Goal: Task Accomplishment & Management: Complete application form

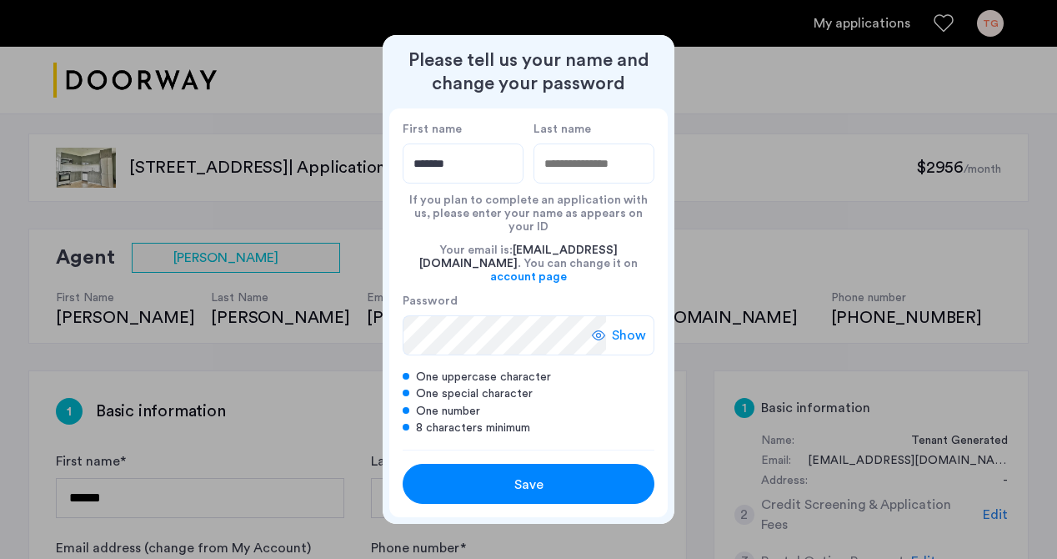
type input "*******"
click at [575, 175] on input "Last name" at bounding box center [594, 163] width 121 height 40
type input "********"
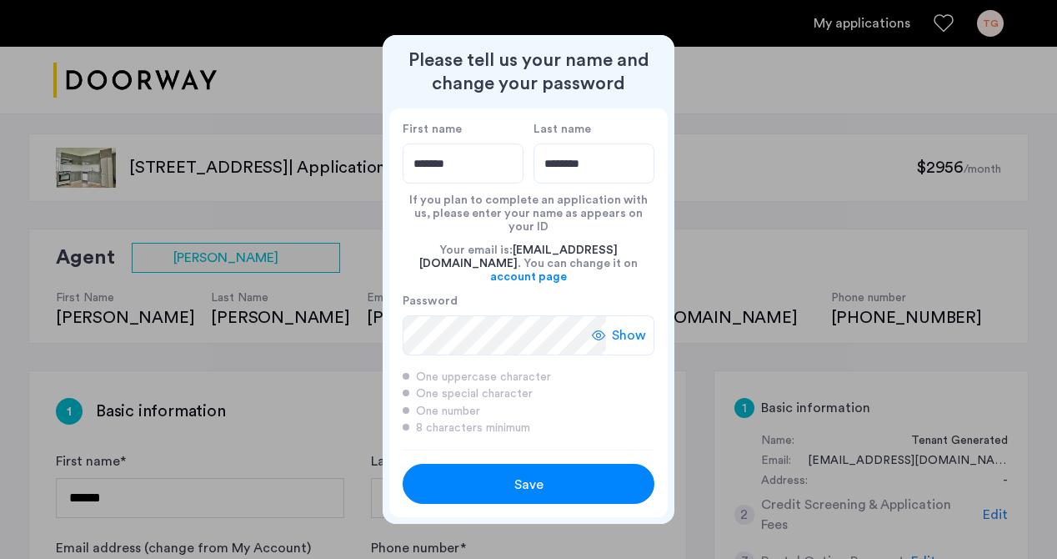
click at [614, 327] on span "Show" at bounding box center [629, 335] width 34 height 20
click at [528, 474] on span "Save" at bounding box center [528, 484] width 29 height 20
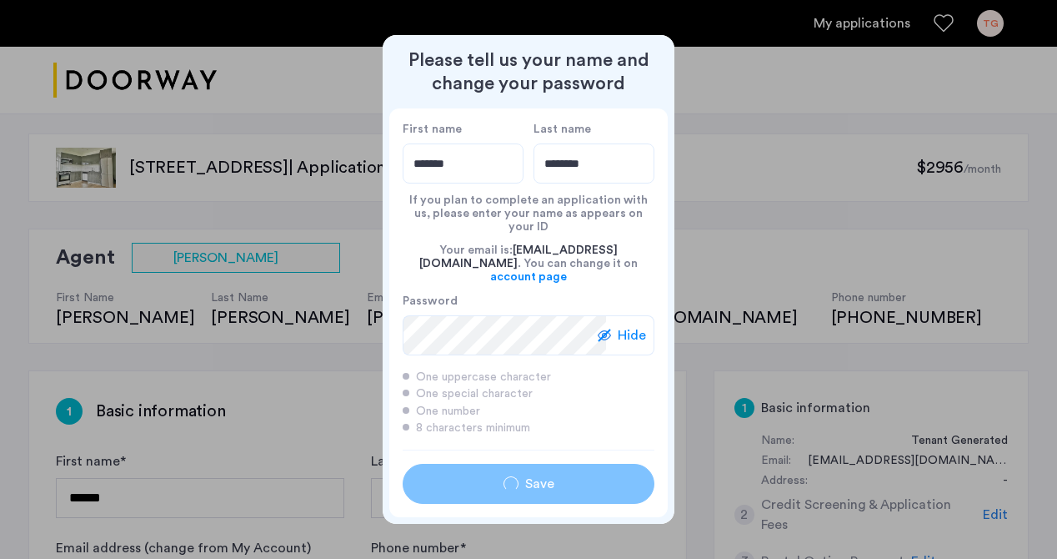
type input "*******"
type input "********"
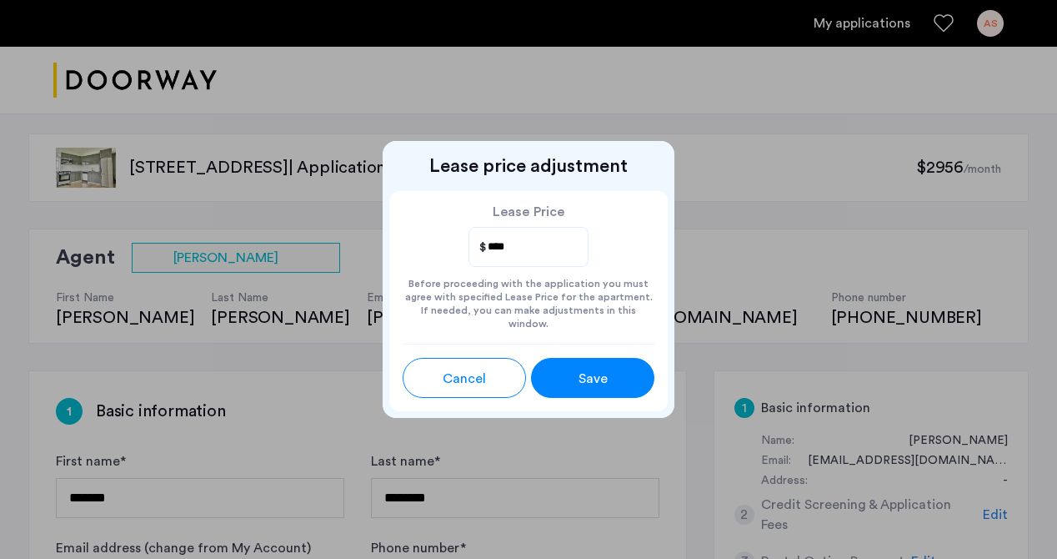
click at [605, 370] on span "Save" at bounding box center [593, 379] width 29 height 20
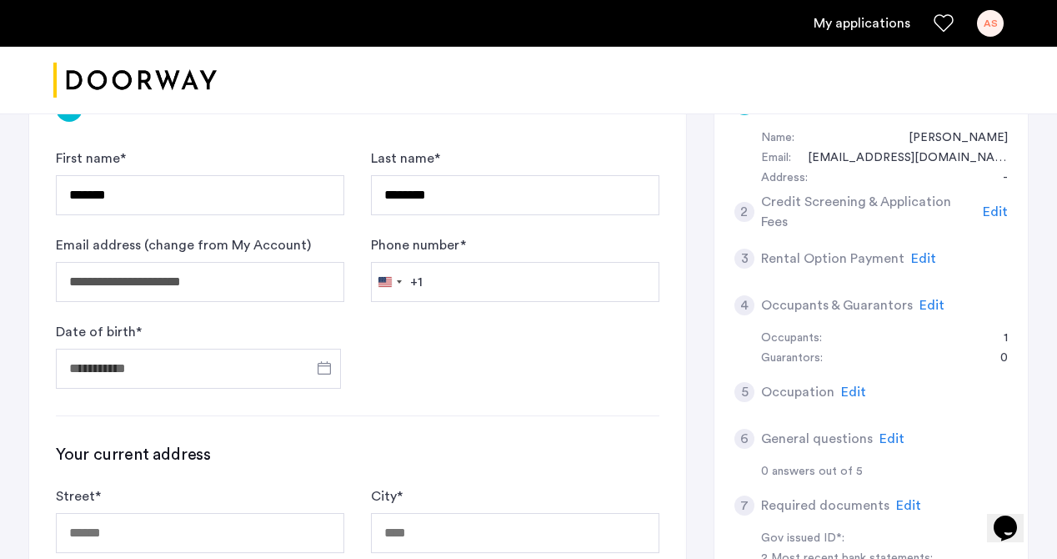
scroll to position [299, 0]
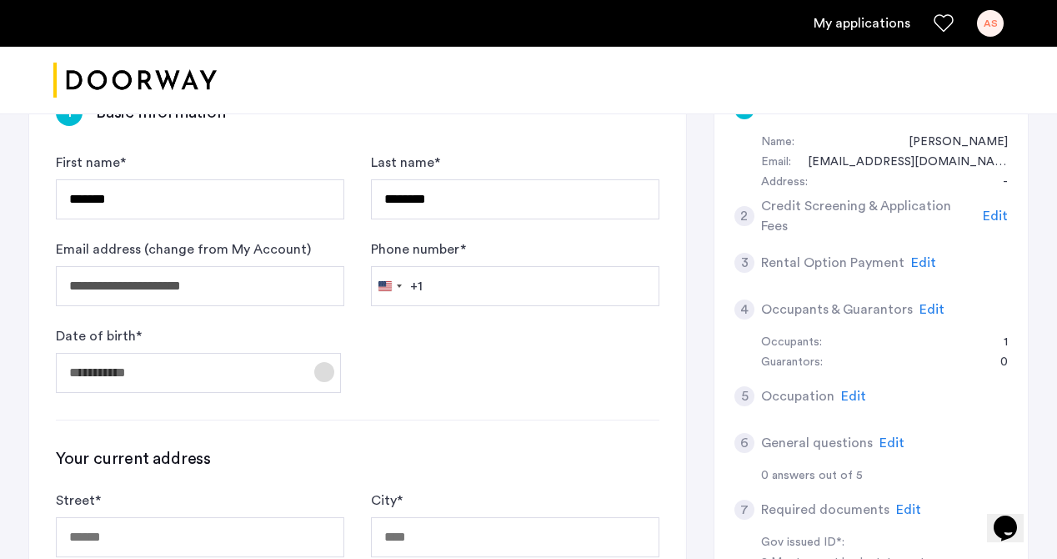
click at [320, 374] on span "Open calendar" at bounding box center [324, 372] width 40 height 40
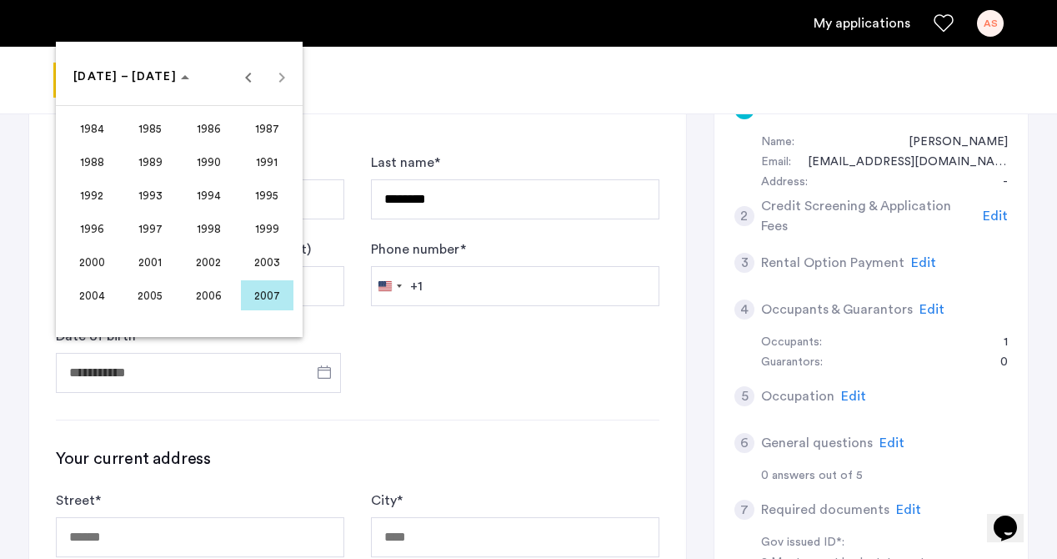
scroll to position [286, 0]
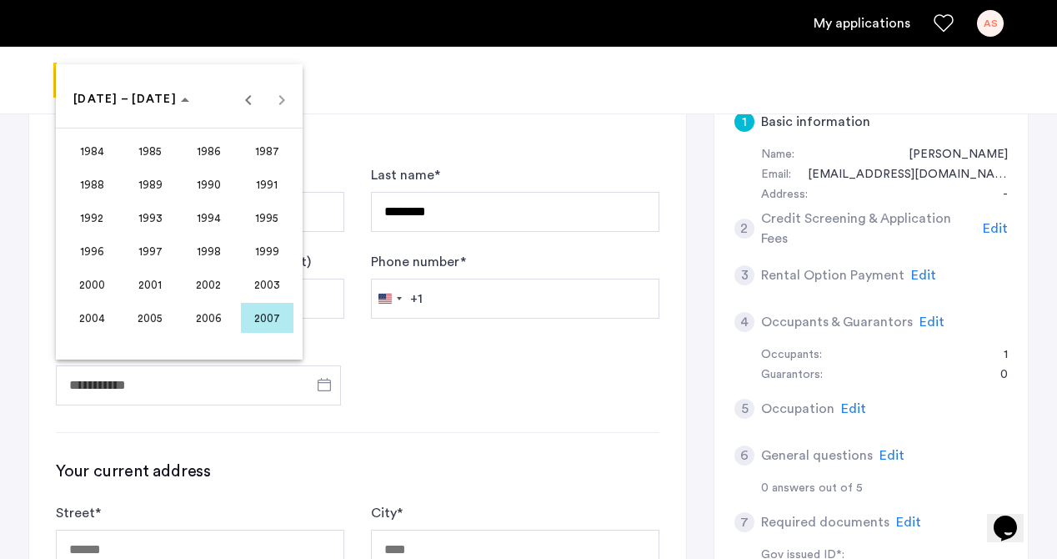
click at [206, 282] on span "2002" at bounding box center [209, 284] width 53 height 30
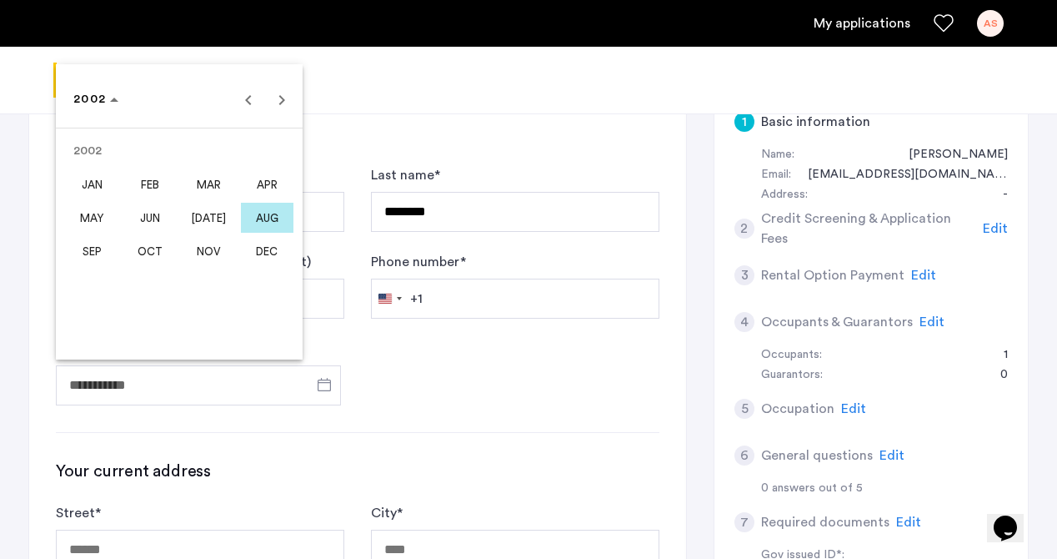
click at [193, 215] on span "JUL" at bounding box center [209, 218] width 53 height 30
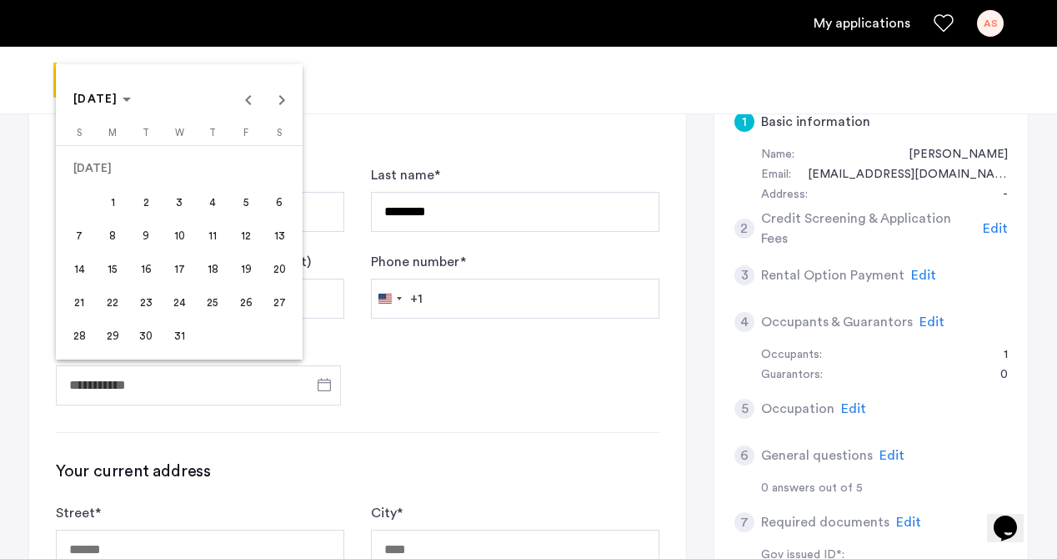
click at [275, 207] on span "6" at bounding box center [279, 202] width 30 height 30
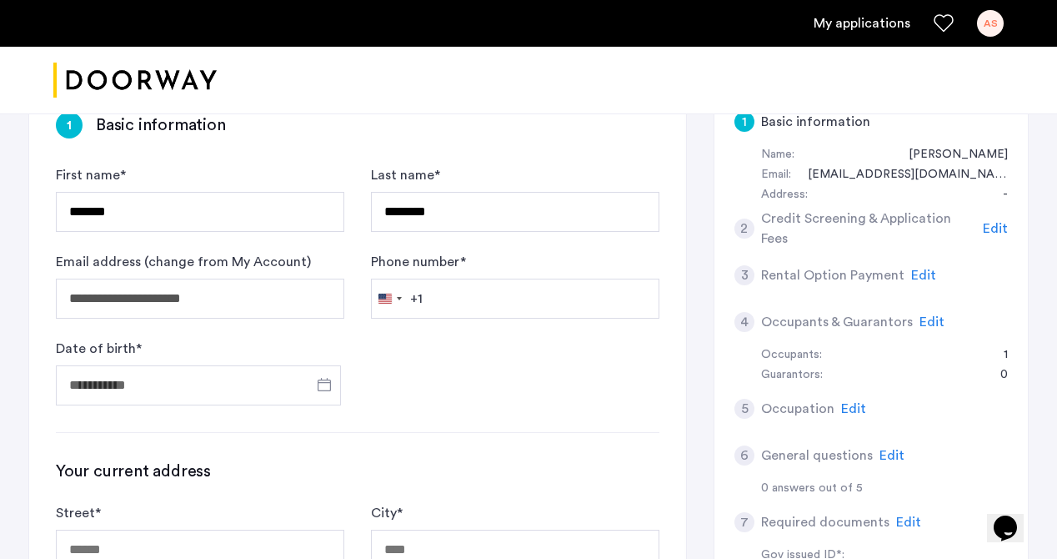
type input "**********"
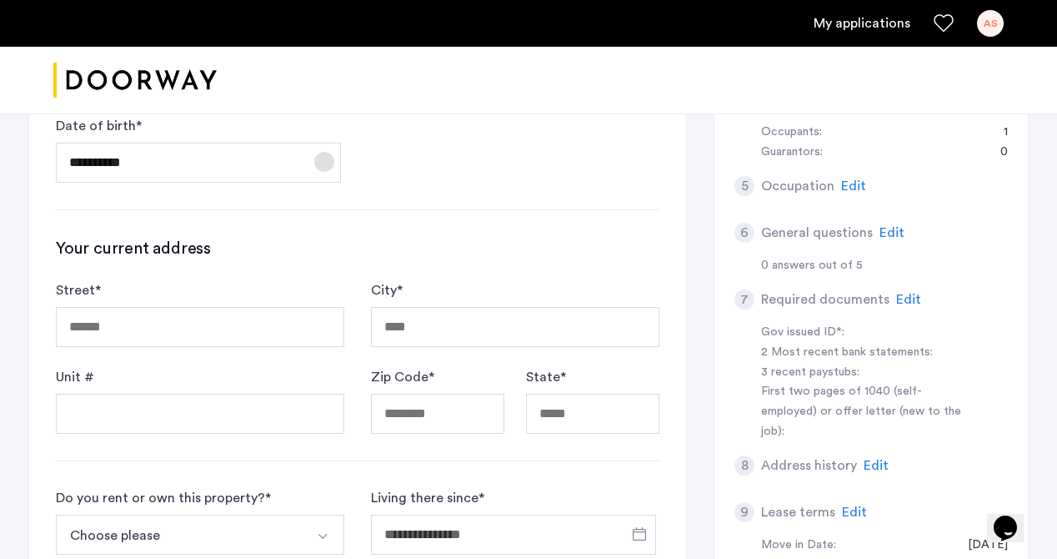
scroll to position [580, 0]
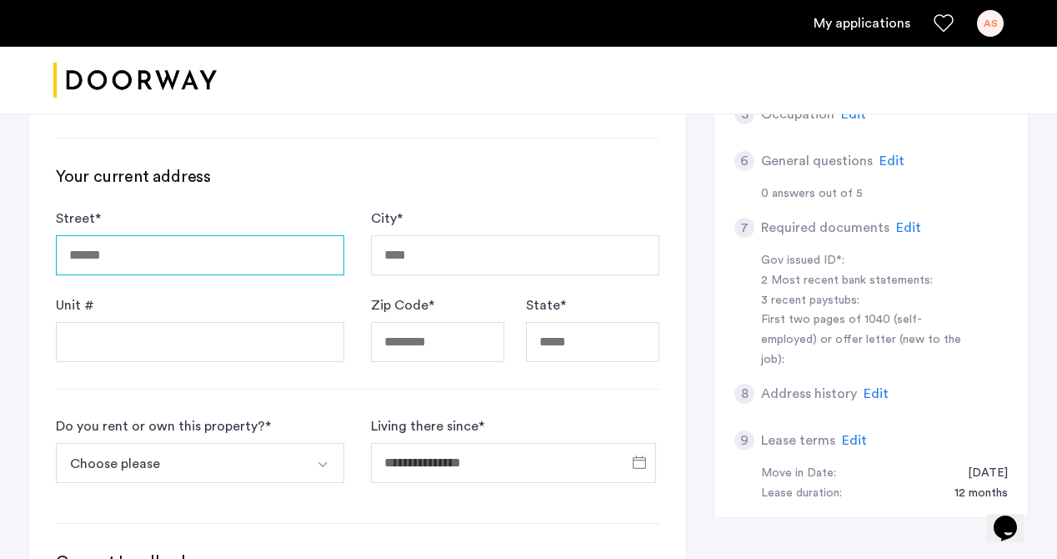
click at [193, 253] on input "Street *" at bounding box center [200, 255] width 288 height 40
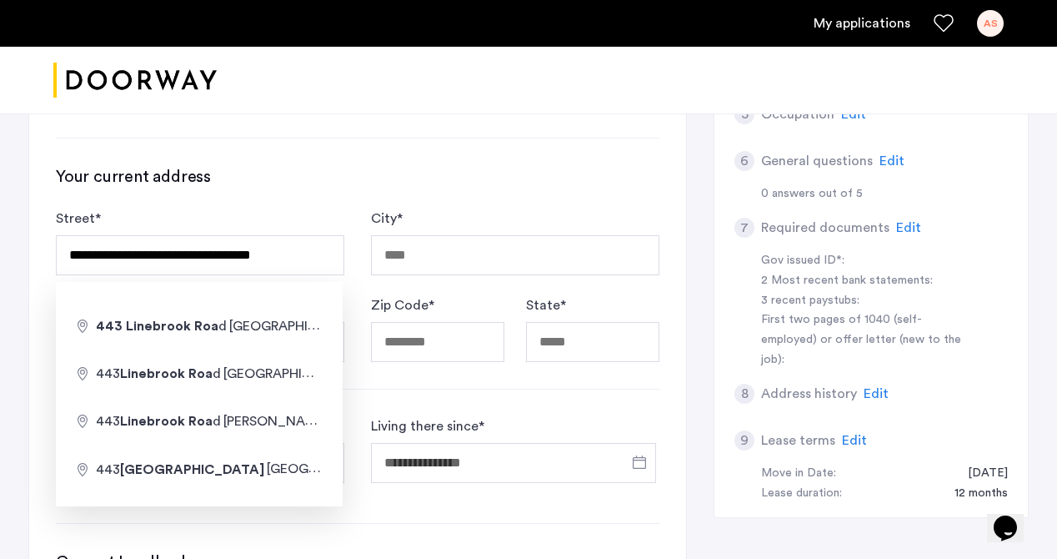
type input "**********"
type input "*******"
type input "*****"
type input "**"
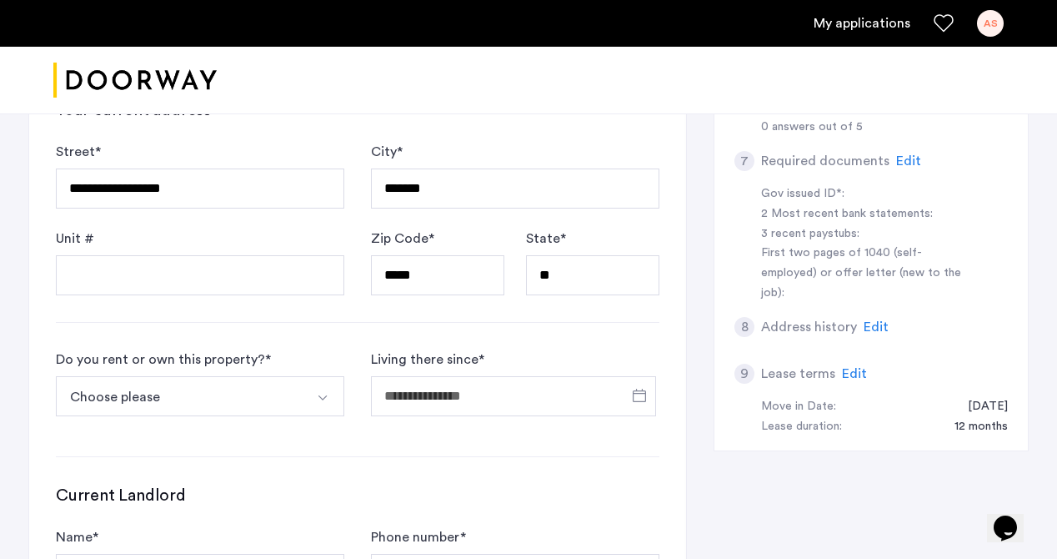
scroll to position [690, 0]
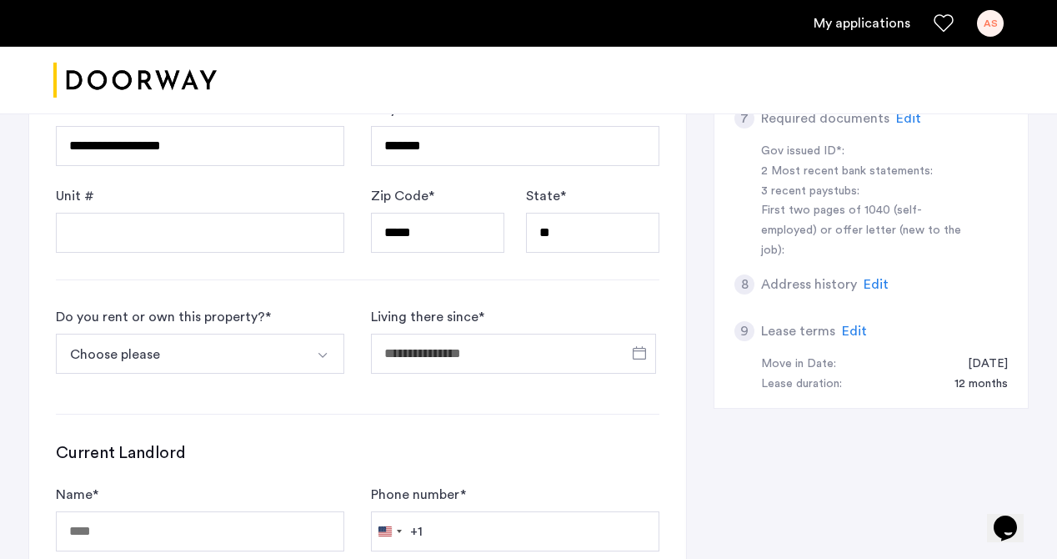
click at [211, 373] on button "Choose please" at bounding box center [180, 354] width 249 height 40
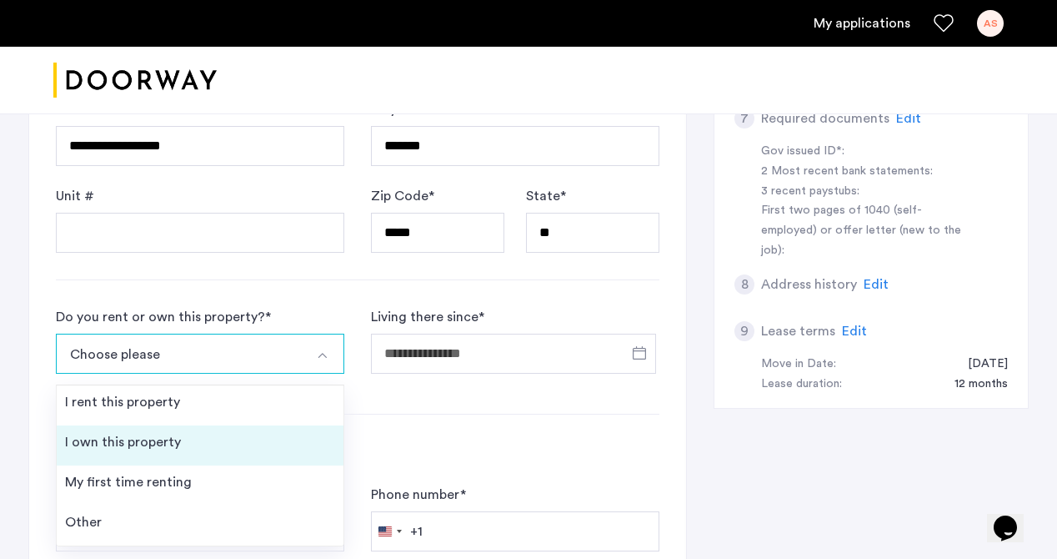
scroll to position [689, 0]
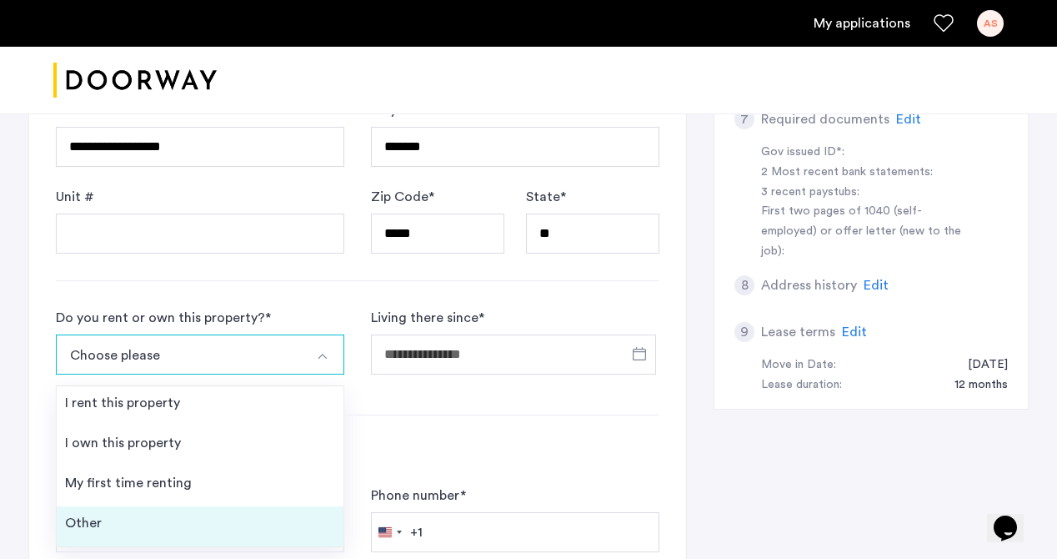
click at [228, 516] on li "Other" at bounding box center [200, 526] width 287 height 40
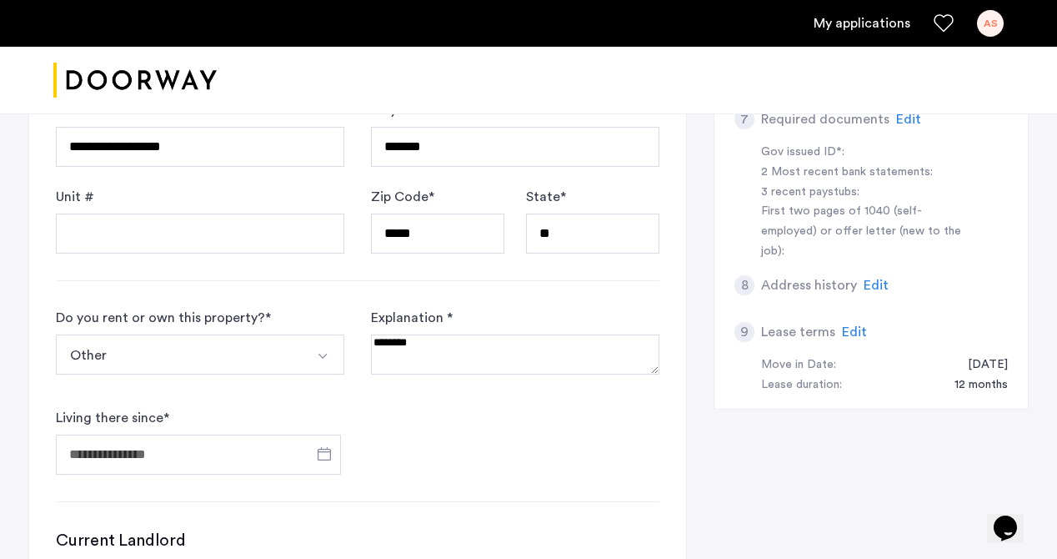
click at [424, 352] on textarea at bounding box center [515, 354] width 288 height 40
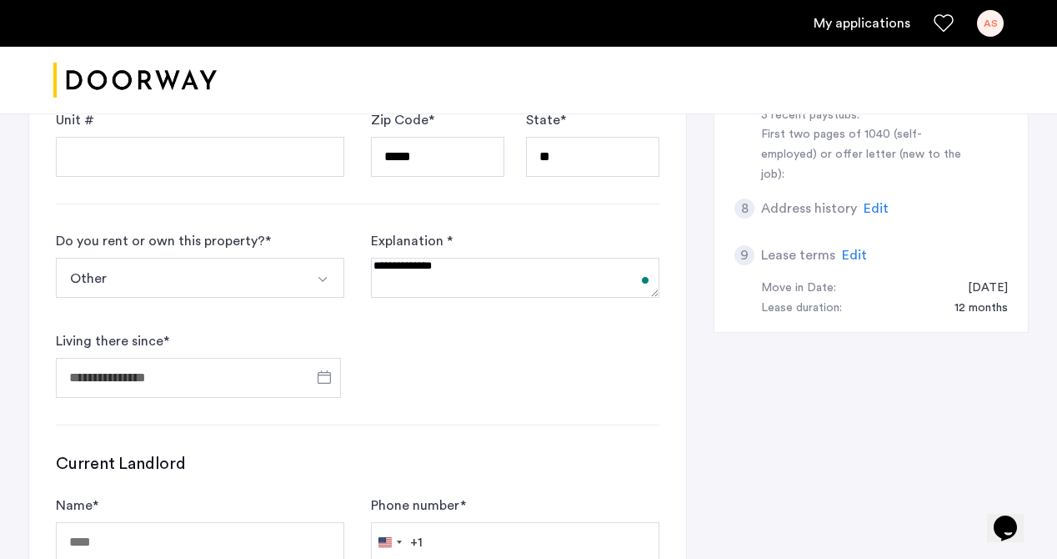
scroll to position [800, 0]
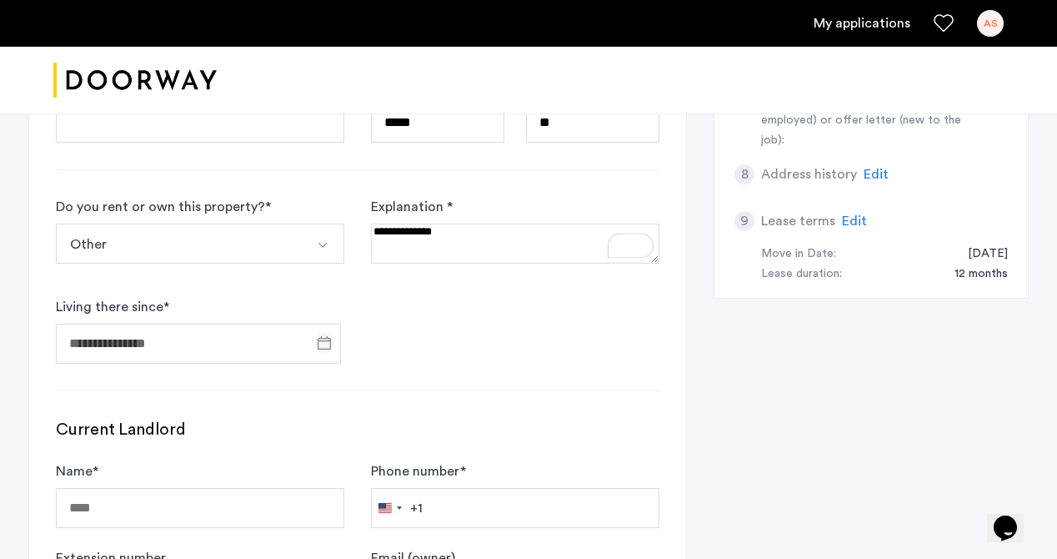
type textarea "**********"
click at [327, 339] on span "Open calendar" at bounding box center [324, 343] width 40 height 40
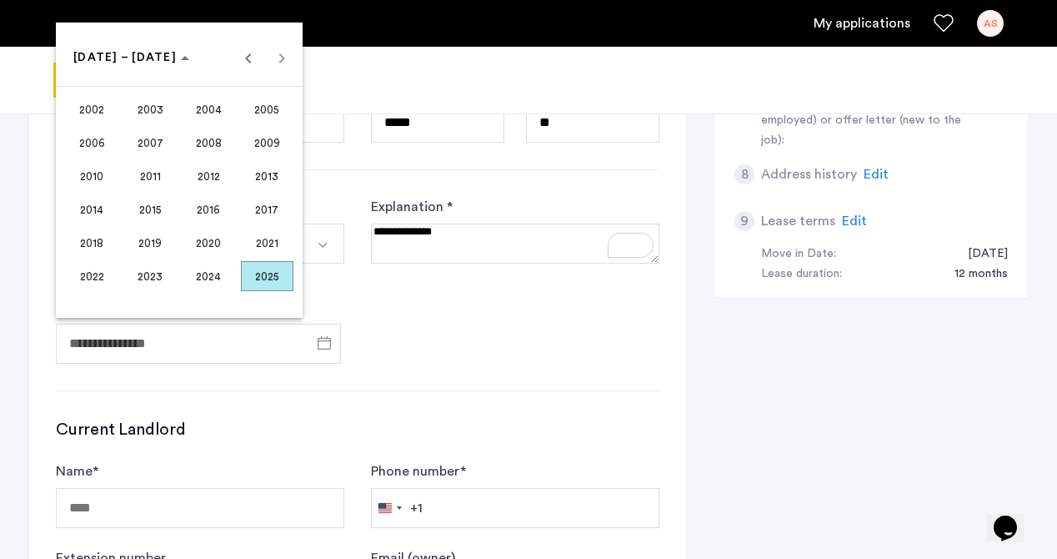
click at [211, 273] on span "2024" at bounding box center [209, 276] width 53 height 30
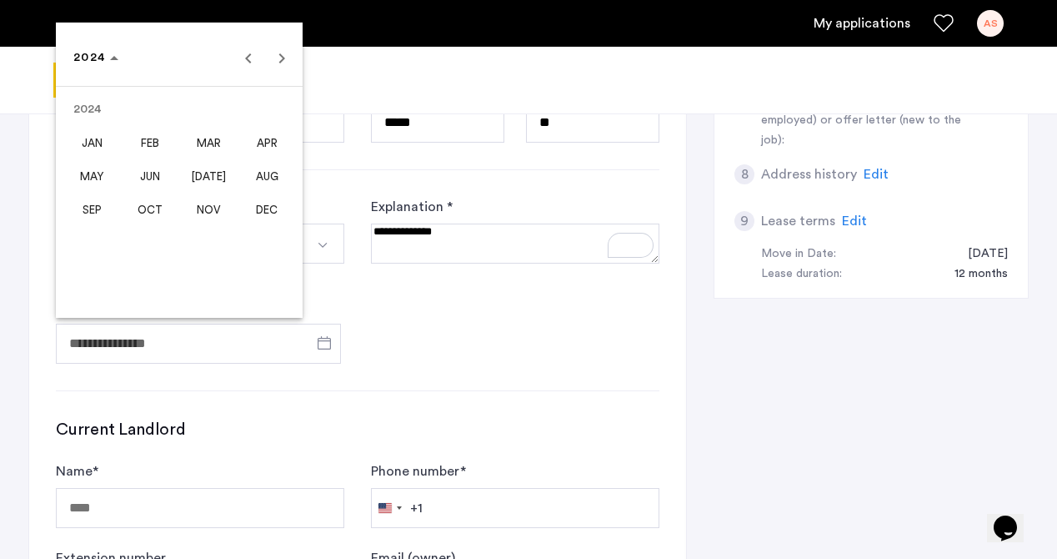
click at [90, 206] on span "SEP" at bounding box center [92, 209] width 53 height 30
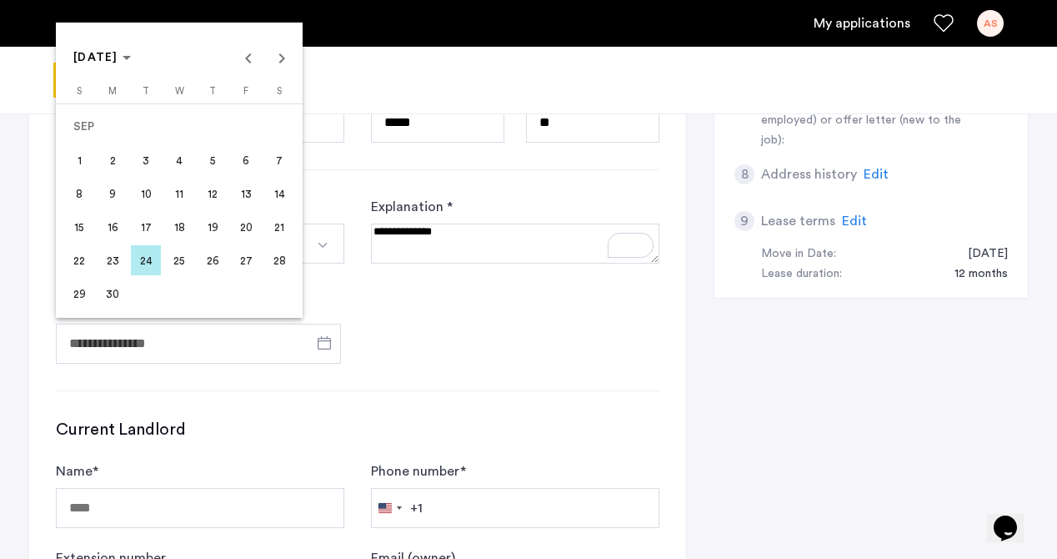
click at [81, 160] on span "1" at bounding box center [79, 160] width 30 height 30
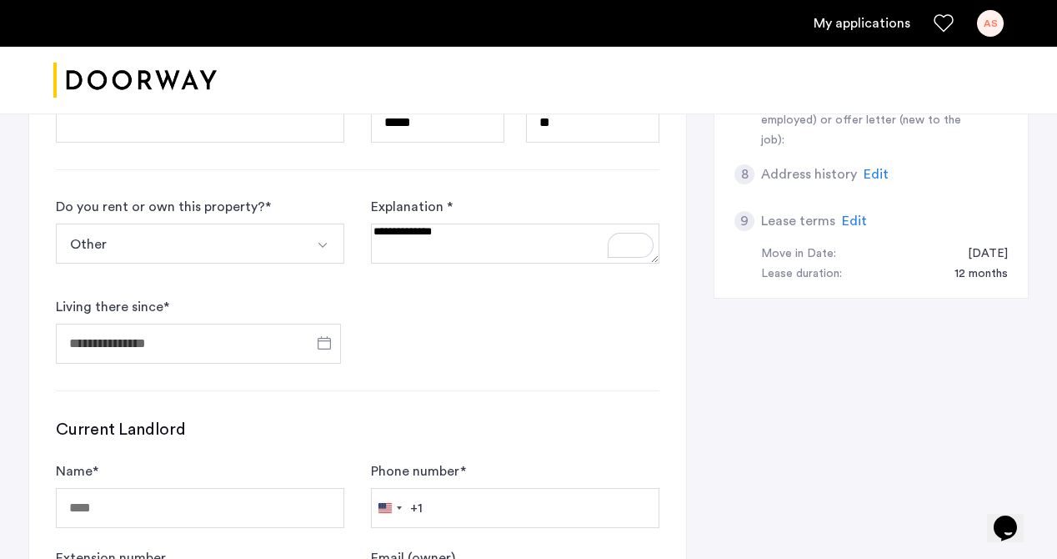
type input "**********"
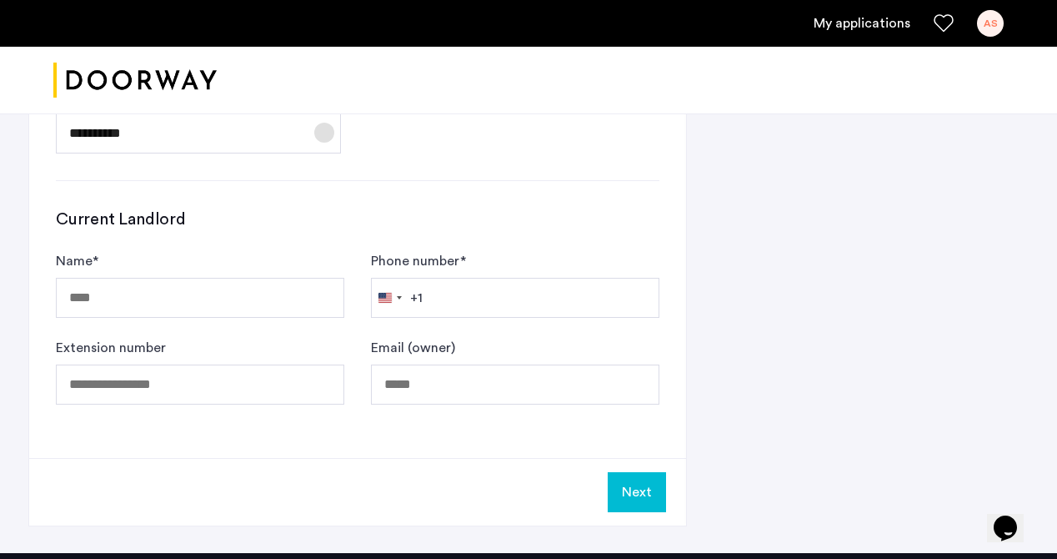
scroll to position [1032, 0]
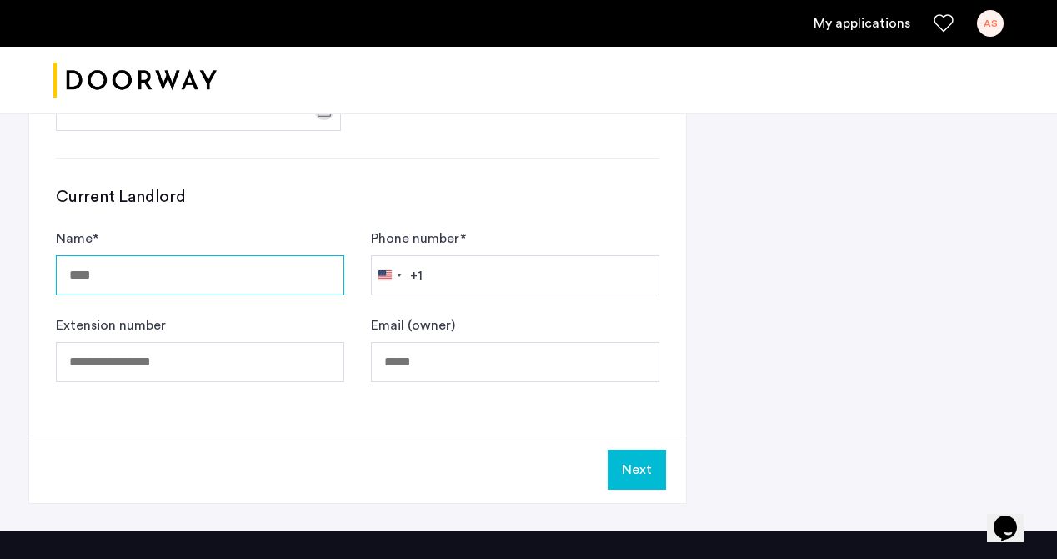
click at [204, 283] on input "Name *" at bounding box center [200, 275] width 288 height 40
type input "***"
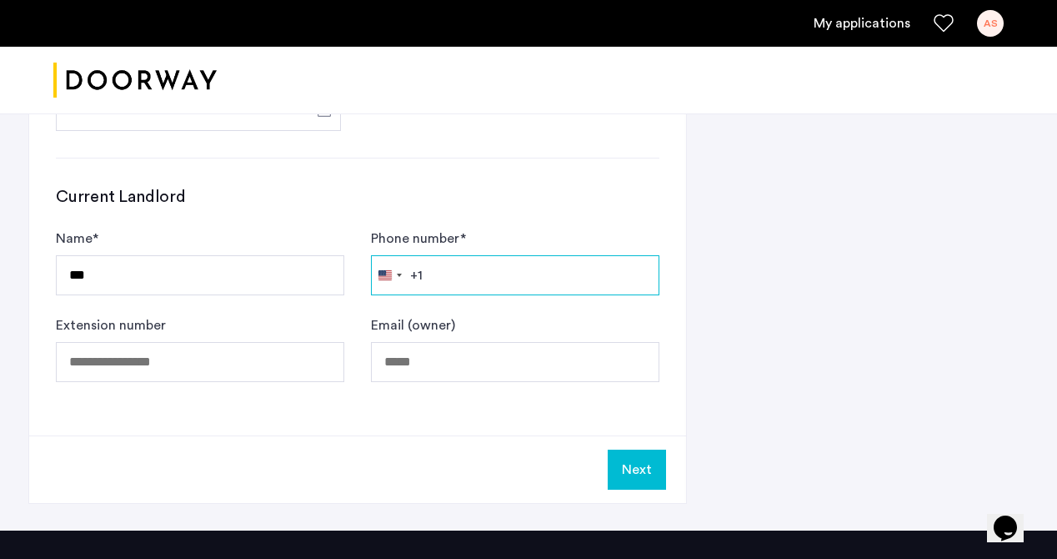
click at [465, 273] on input "Phone number *" at bounding box center [515, 275] width 288 height 40
type input "**********"
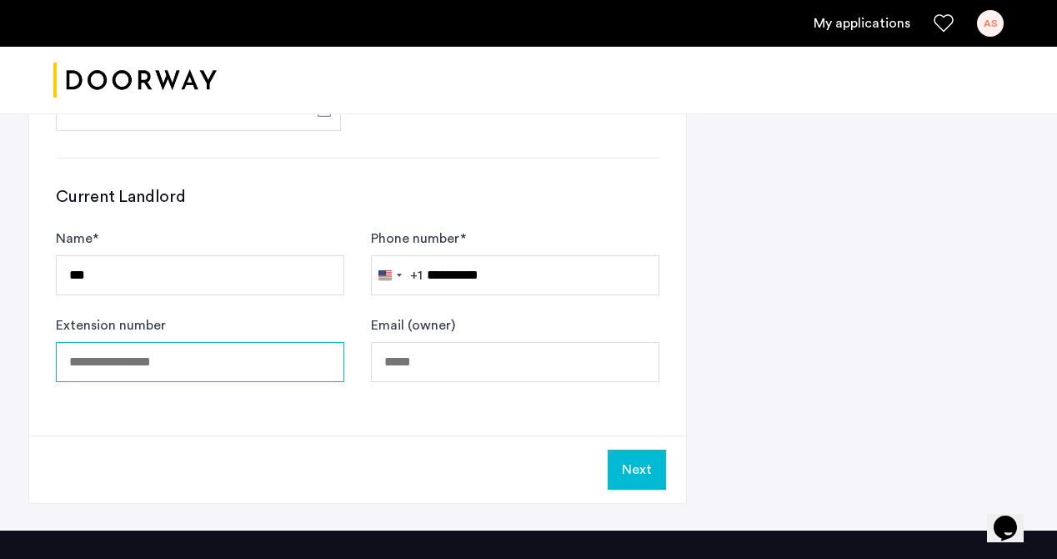
click at [212, 371] on input "Extension number" at bounding box center [200, 362] width 288 height 40
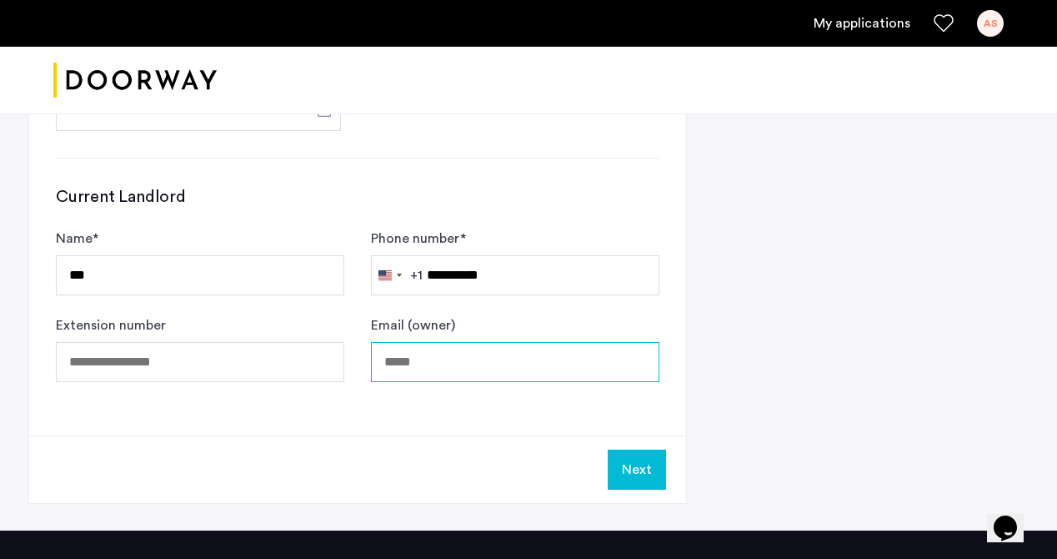
click at [421, 362] on input "Email (owner)" at bounding box center [515, 362] width 288 height 40
click at [489, 344] on input "Email (owner)" at bounding box center [515, 362] width 288 height 40
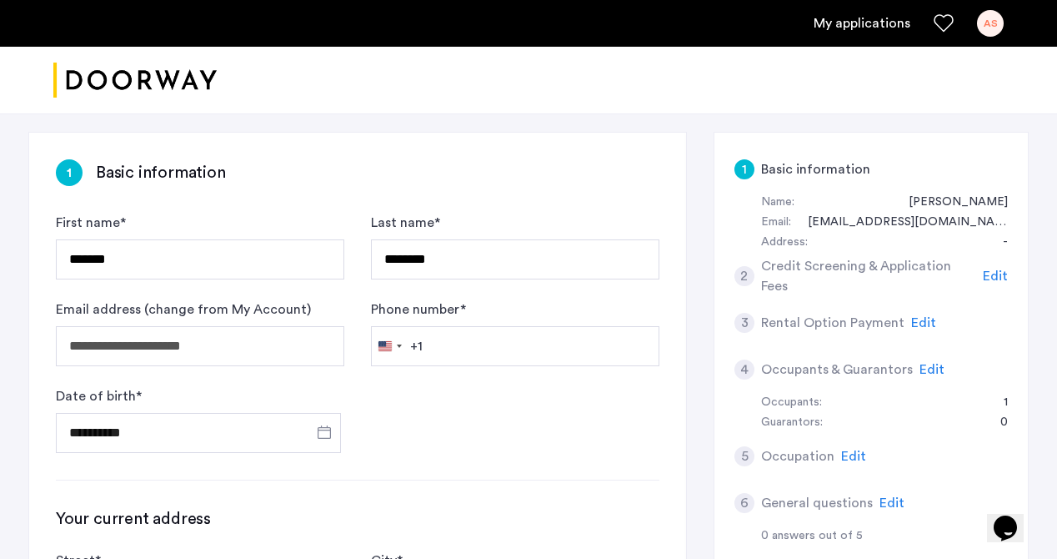
scroll to position [277, 0]
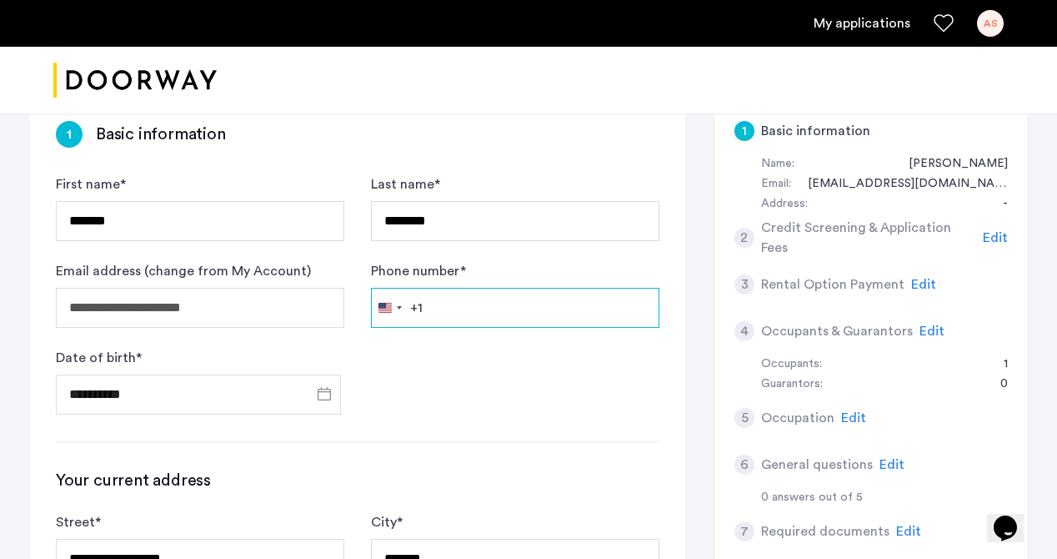
click at [453, 303] on input "Phone number *" at bounding box center [515, 308] width 288 height 40
type input "**********"
click at [418, 366] on form "**********" at bounding box center [358, 294] width 604 height 240
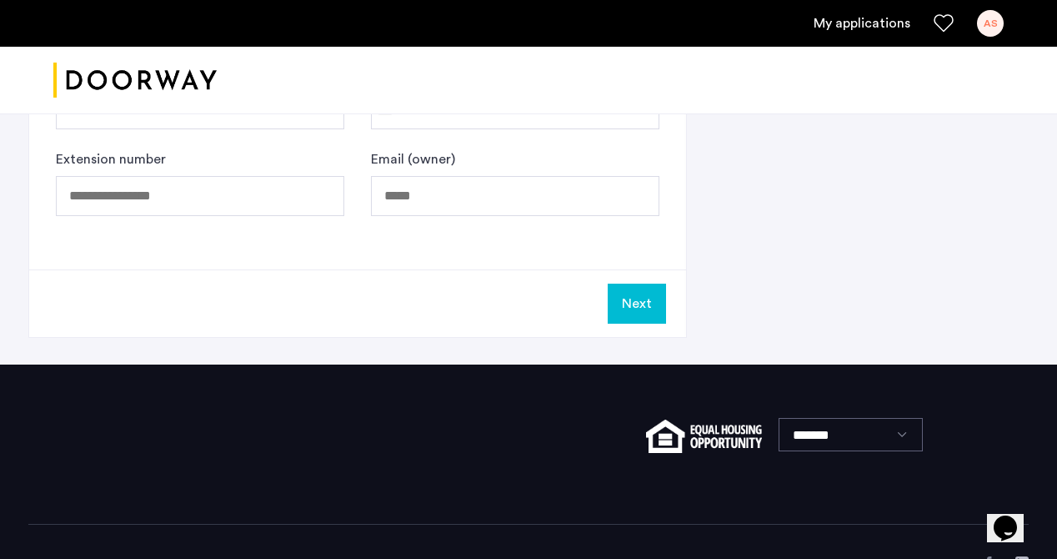
scroll to position [1205, 0]
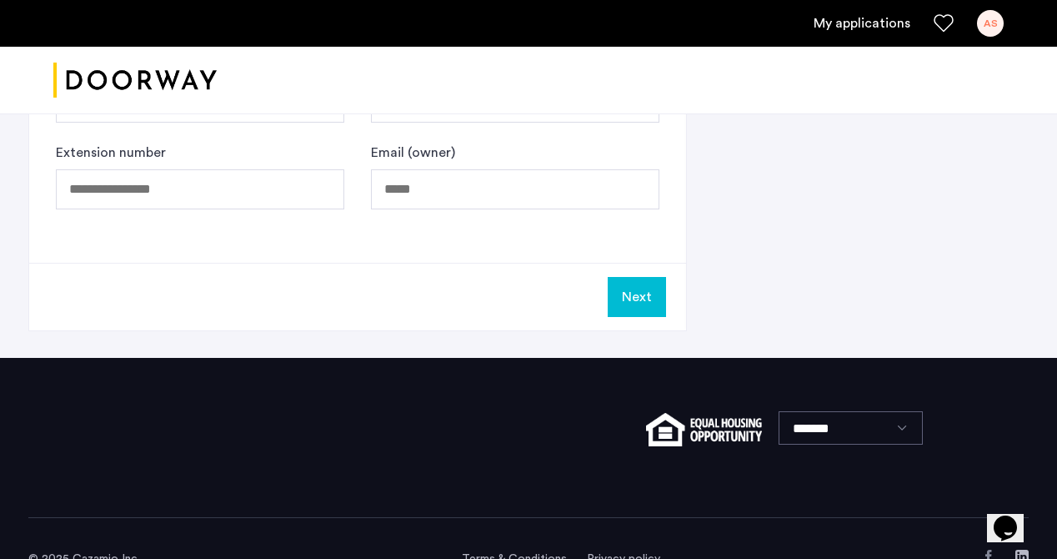
click at [631, 302] on button "Next" at bounding box center [637, 297] width 58 height 40
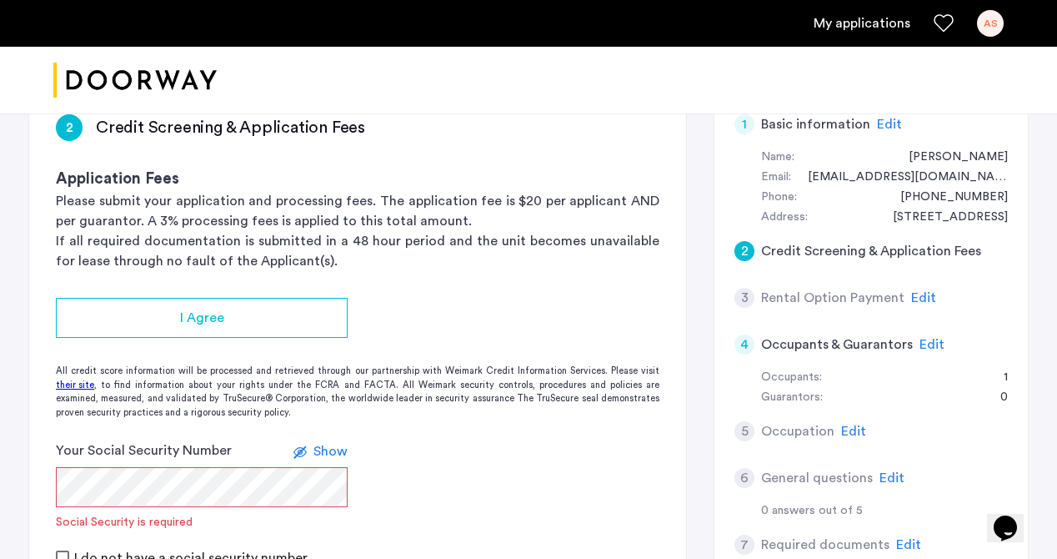
scroll to position [281, 0]
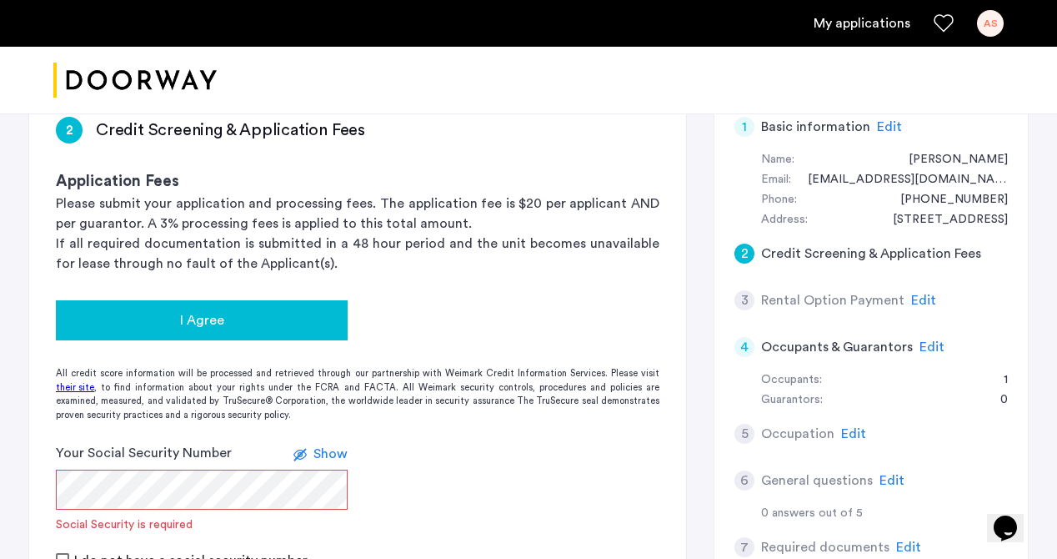
click at [289, 324] on div "I Agree" at bounding box center [201, 320] width 265 height 20
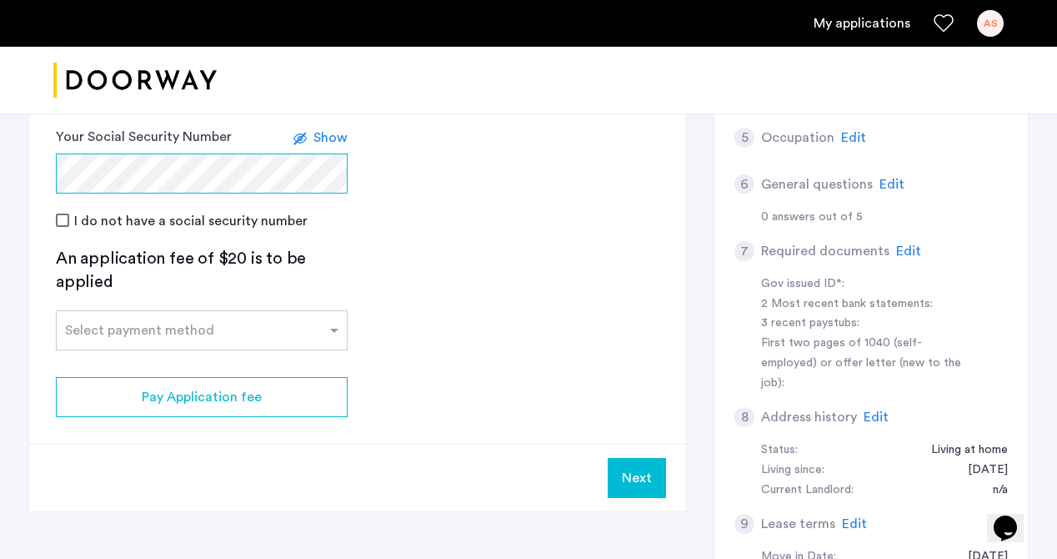
scroll to position [593, 0]
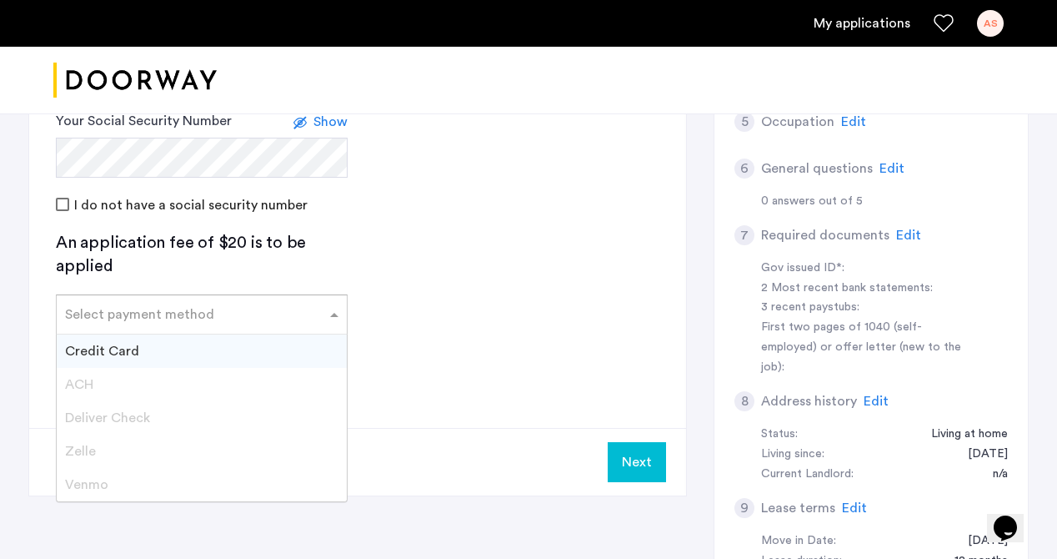
click at [232, 320] on div "Select payment method" at bounding box center [191, 314] width 269 height 20
click at [215, 352] on div "Credit Card" at bounding box center [202, 350] width 290 height 33
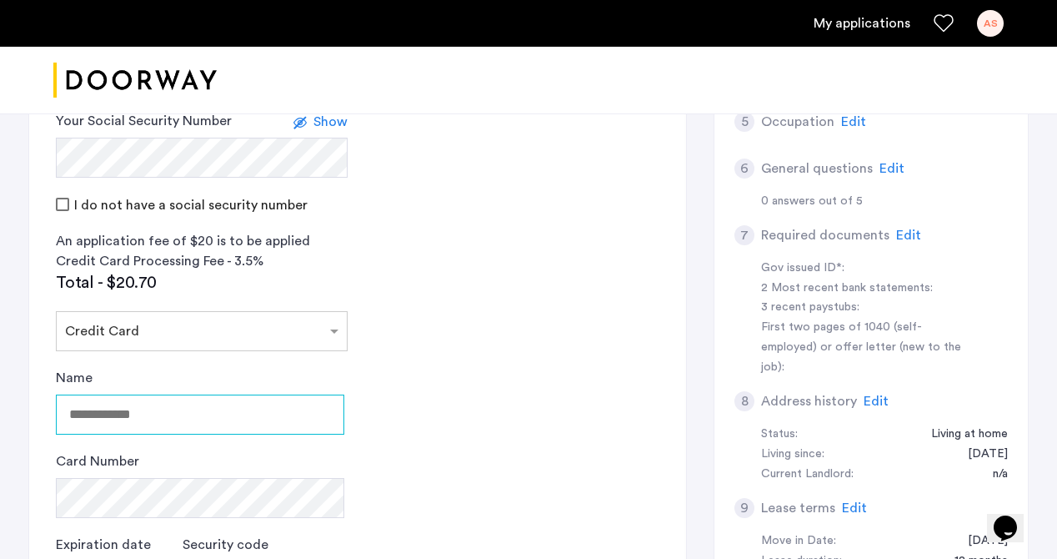
click at [223, 422] on input "Name" at bounding box center [200, 414] width 288 height 40
type input "**********"
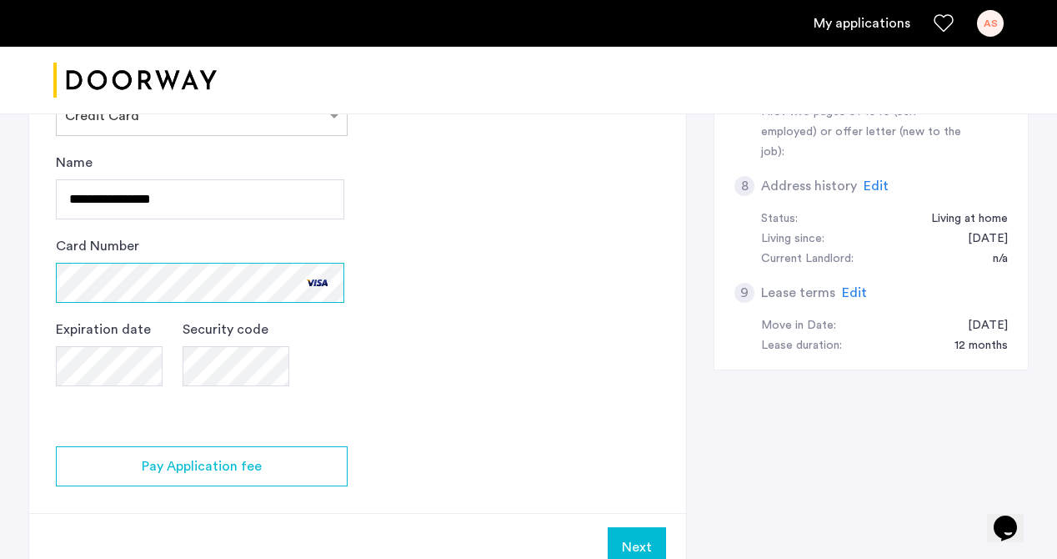
scroll to position [866, 0]
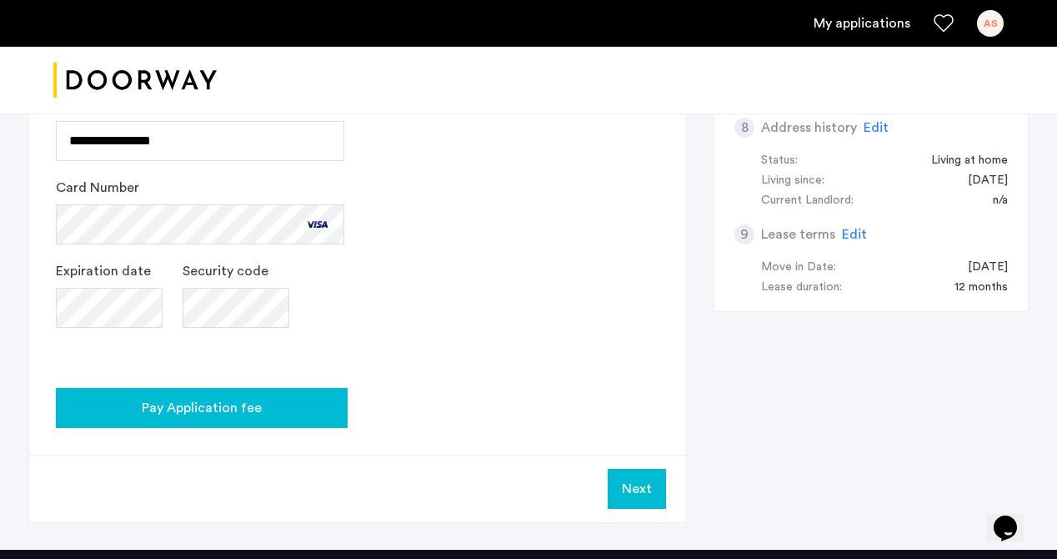
click at [166, 415] on span "Pay Application fee" at bounding box center [202, 408] width 120 height 20
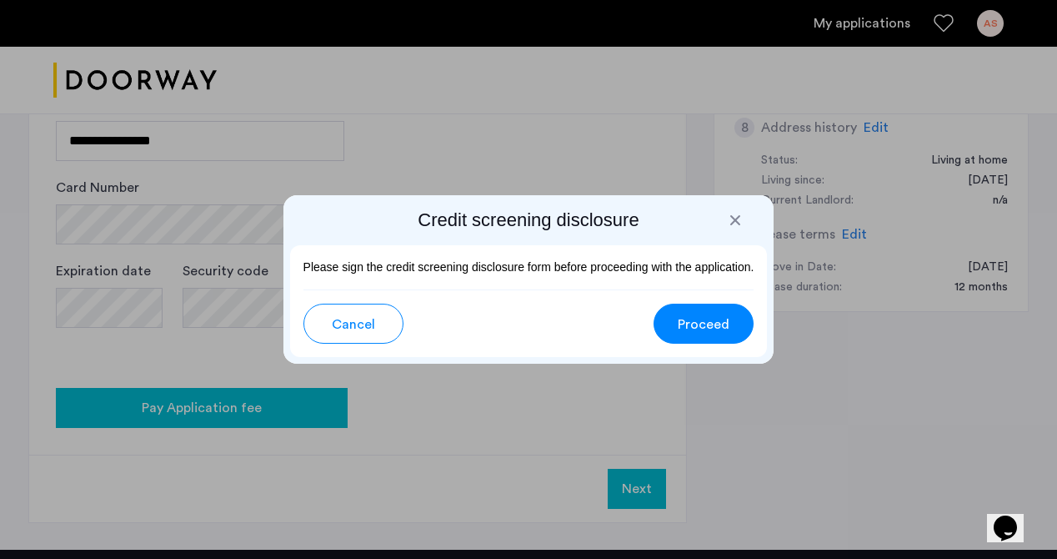
scroll to position [0, 0]
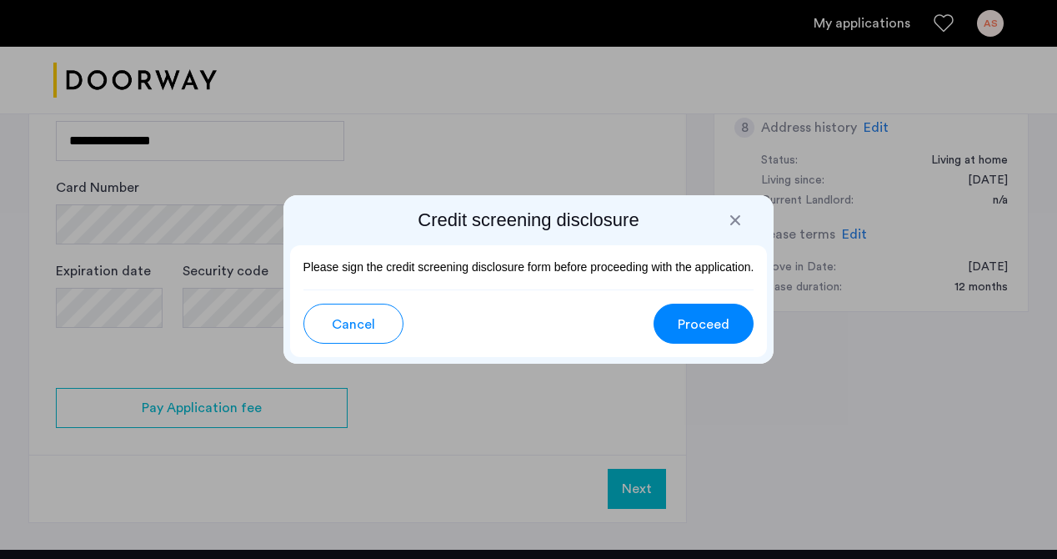
click at [713, 319] on span "Proceed" at bounding box center [704, 324] width 52 height 20
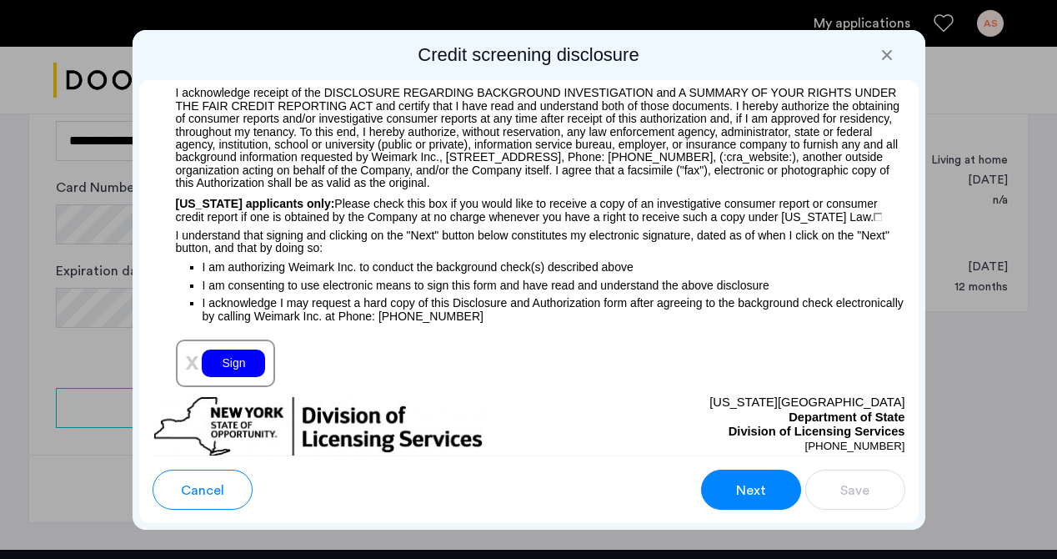
scroll to position [1940, 0]
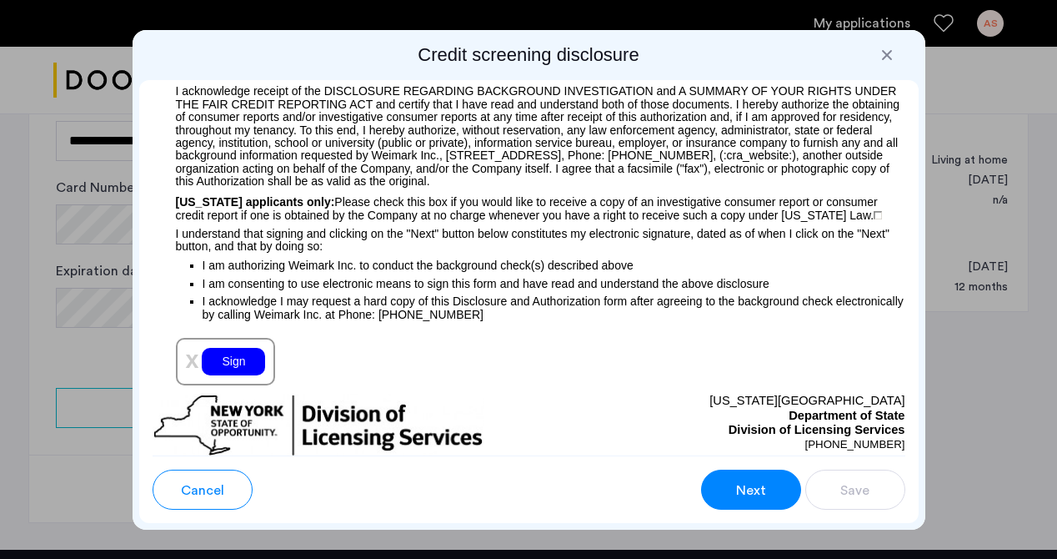
click at [228, 359] on div "Sign" at bounding box center [233, 362] width 63 height 28
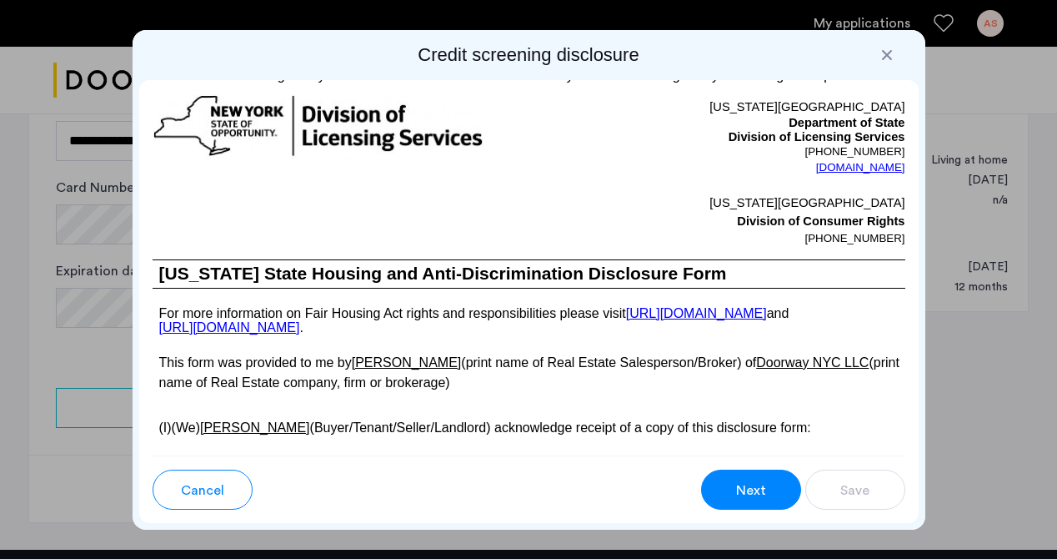
scroll to position [3258, 0]
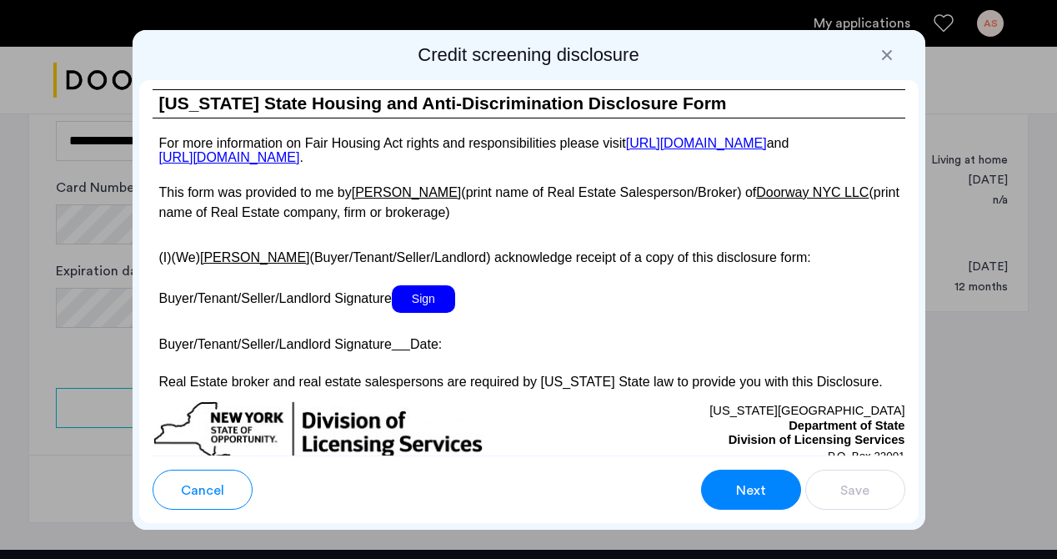
click at [422, 312] on span "Sign" at bounding box center [423, 299] width 63 height 28
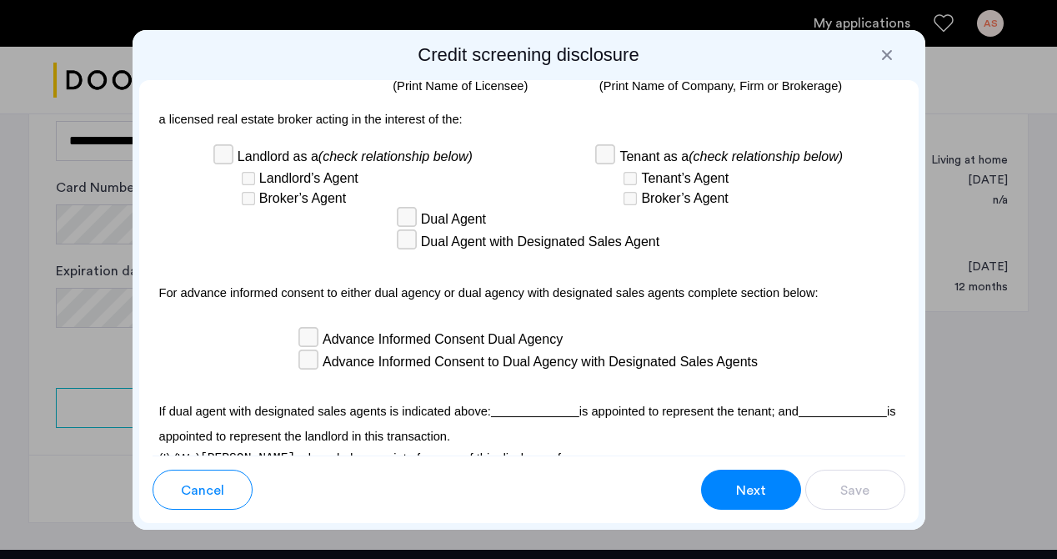
scroll to position [5339, 0]
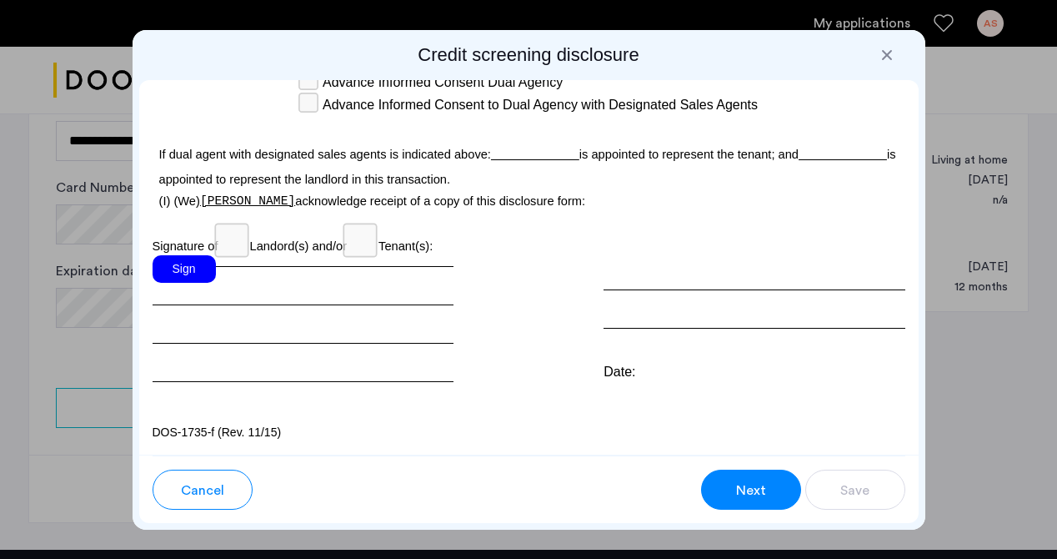
click at [194, 272] on div "Sign" at bounding box center [184, 269] width 63 height 28
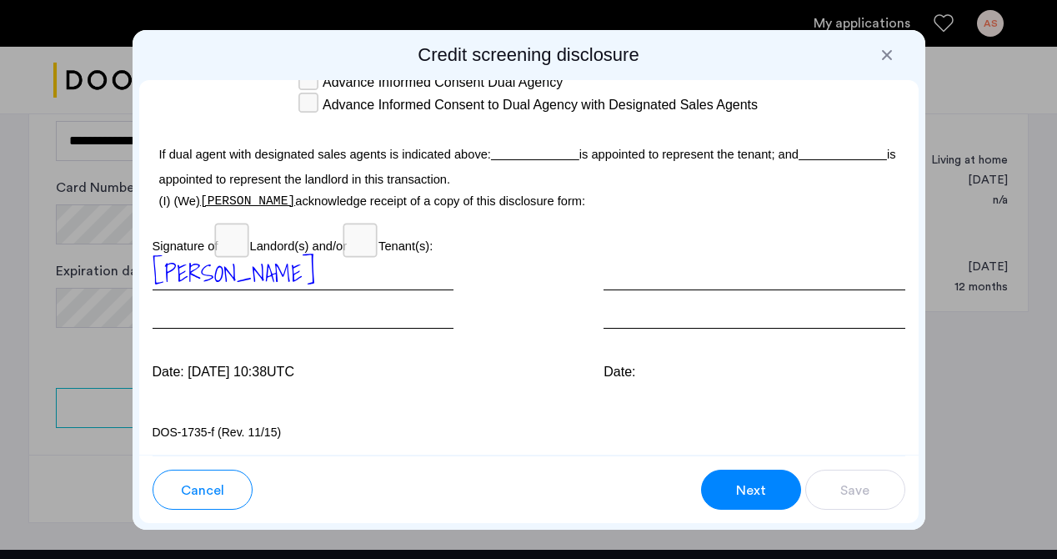
click at [736, 482] on span "Next" at bounding box center [751, 490] width 30 height 20
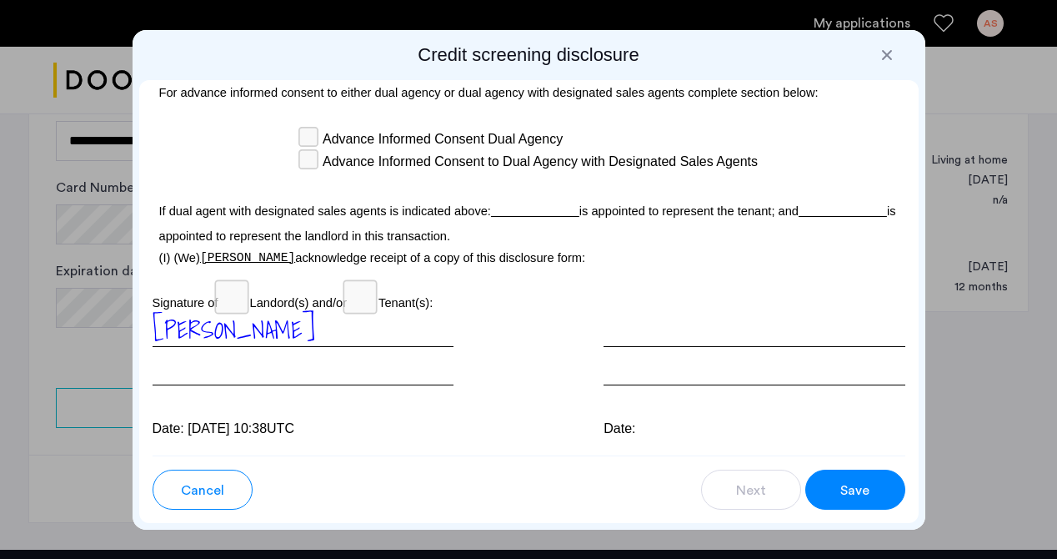
scroll to position [5354, 0]
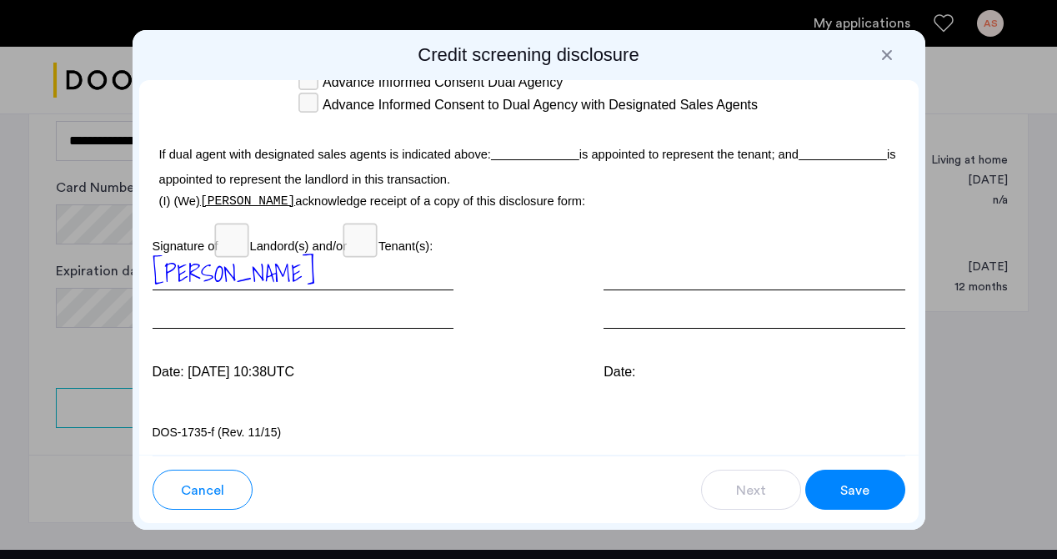
click at [853, 499] on span "Save" at bounding box center [854, 490] width 29 height 20
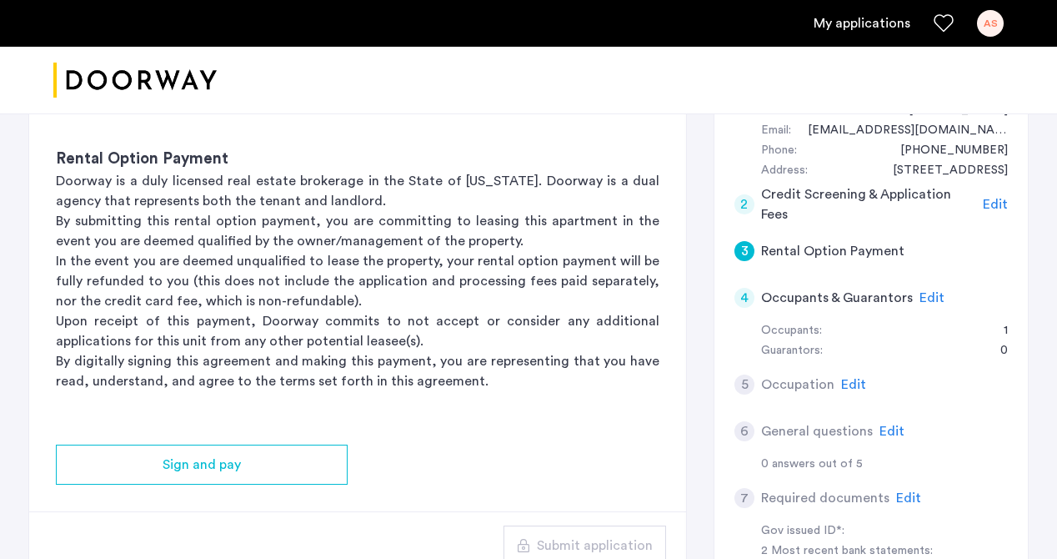
scroll to position [332, 0]
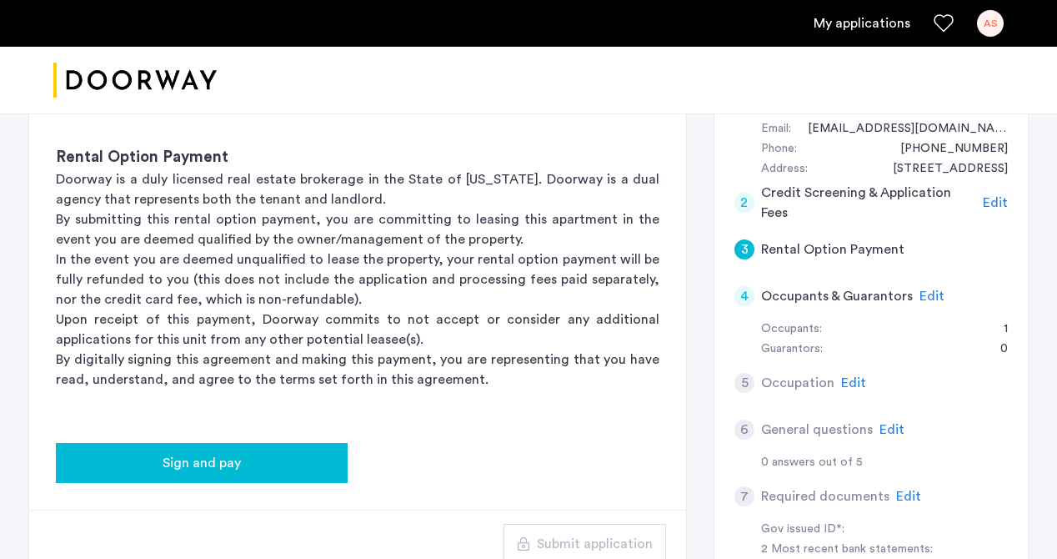
click at [276, 444] on button "Sign and pay" at bounding box center [202, 463] width 292 height 40
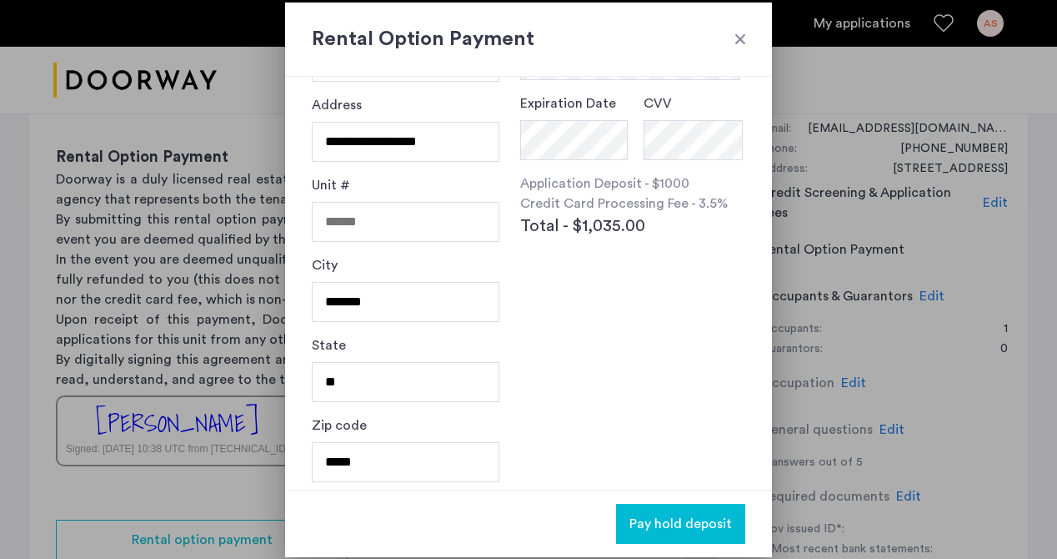
scroll to position [174, 0]
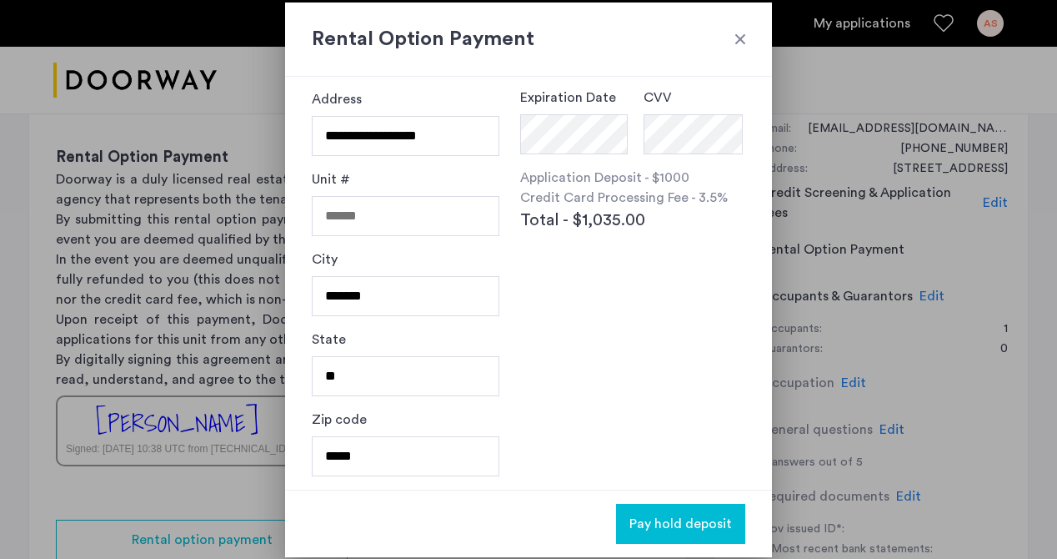
click at [740, 35] on div at bounding box center [740, 39] width 17 height 17
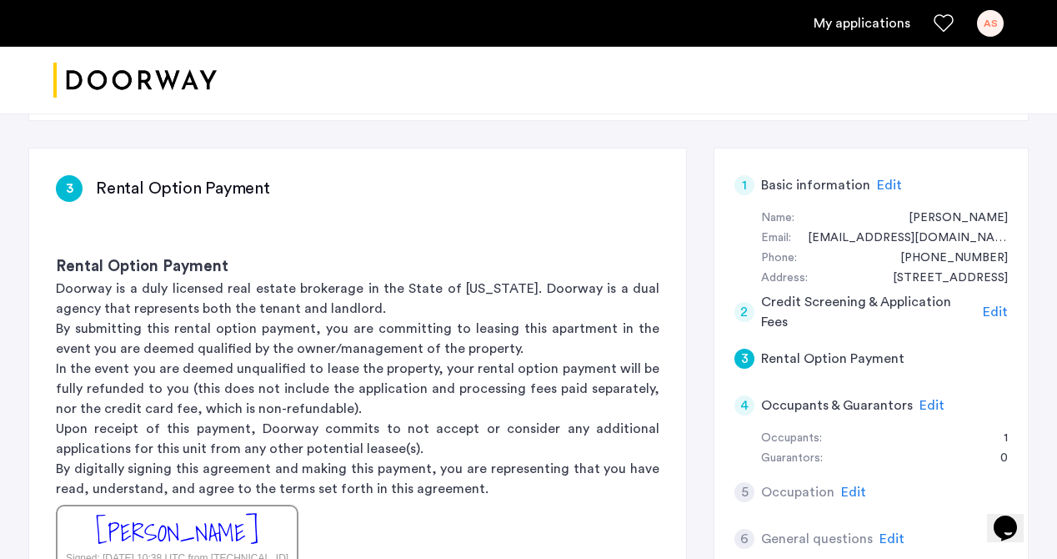
scroll to position [258, 0]
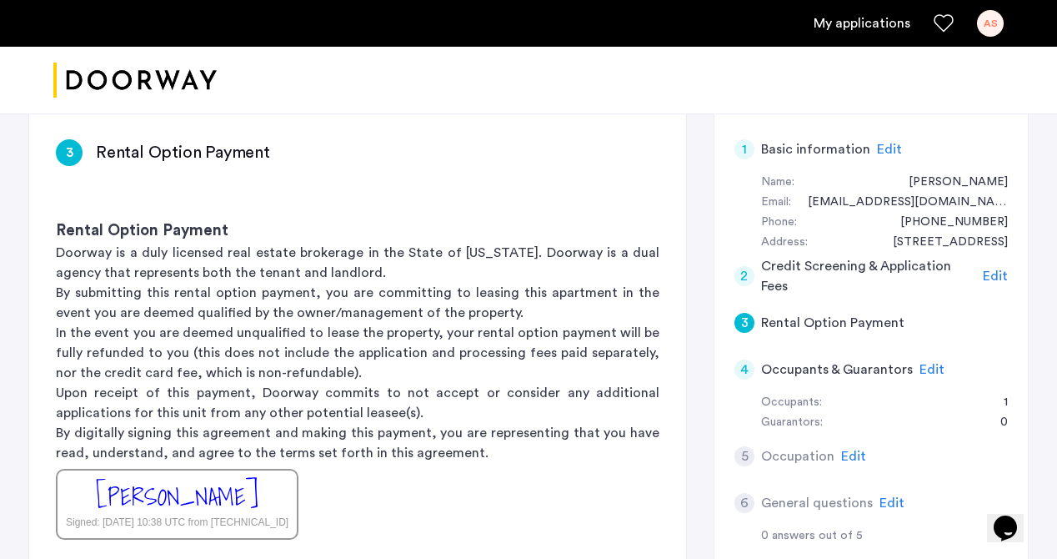
click at [931, 366] on span "Edit" at bounding box center [932, 369] width 25 height 13
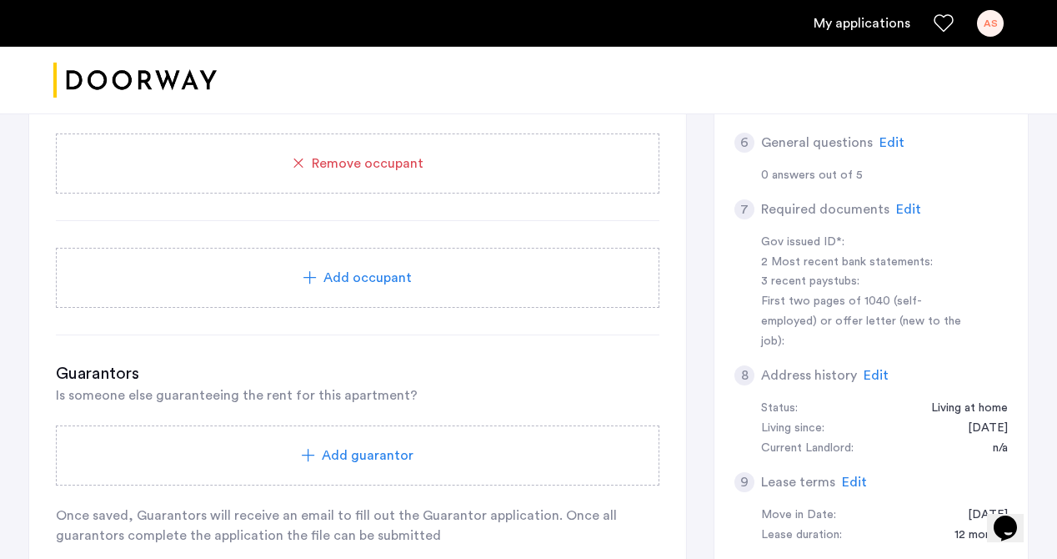
scroll to position [620, 0]
click at [198, 464] on div "Add guarantor" at bounding box center [358, 454] width 564 height 20
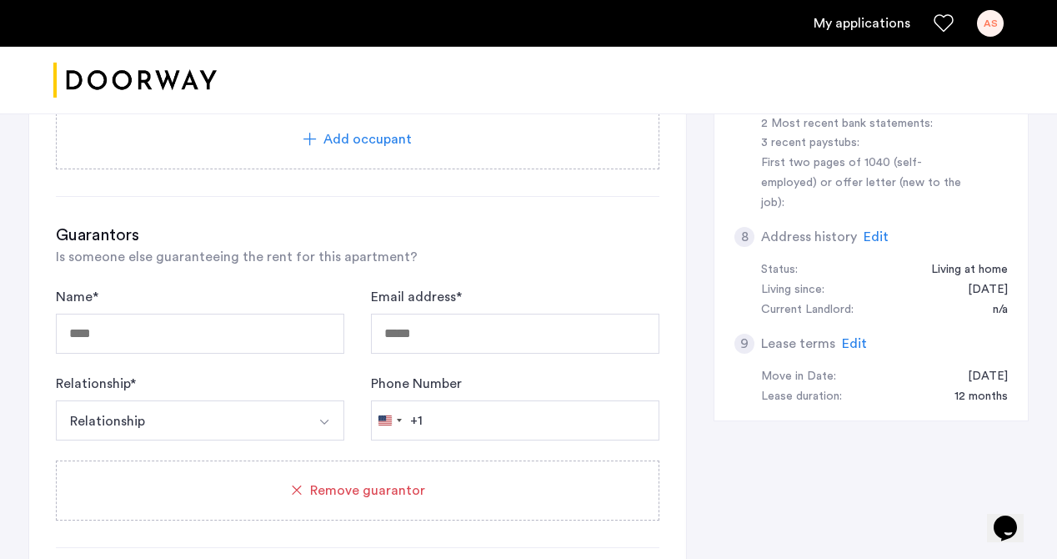
scroll to position [805, 0]
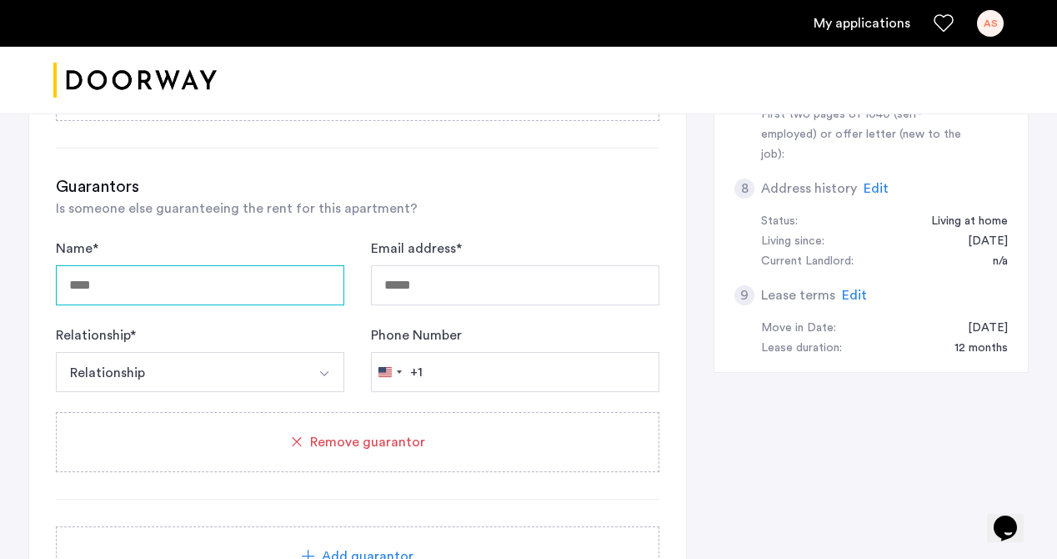
click at [202, 285] on input "Name *" at bounding box center [200, 285] width 288 height 40
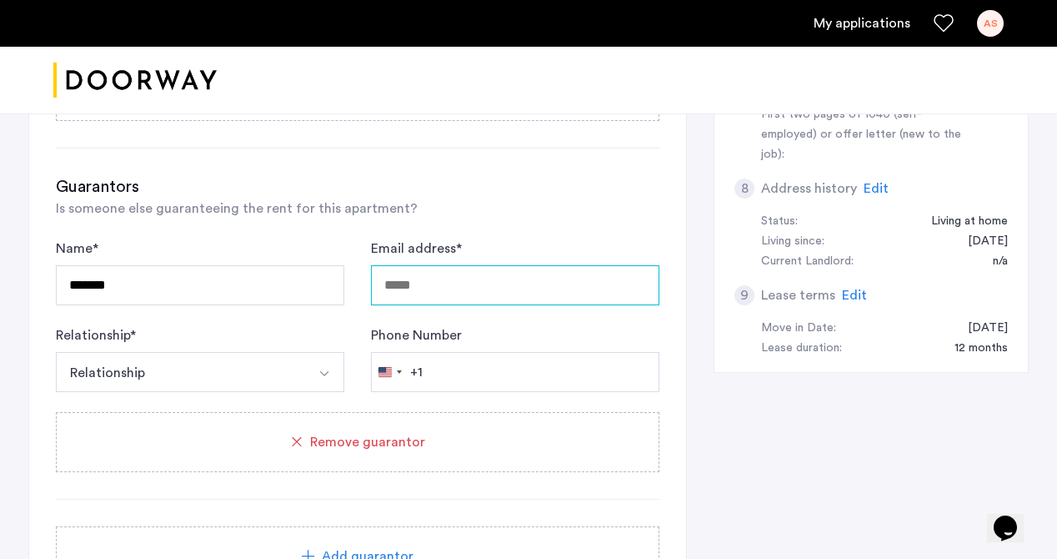
click at [453, 285] on input "Email address *" at bounding box center [515, 285] width 288 height 40
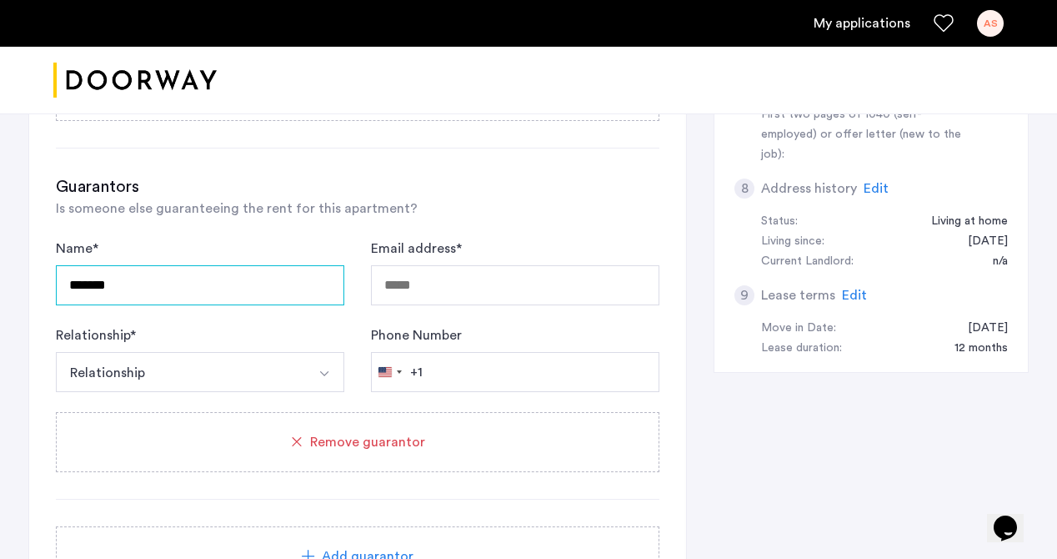
click at [237, 299] on input "*******" at bounding box center [200, 285] width 288 height 40
type input "**********"
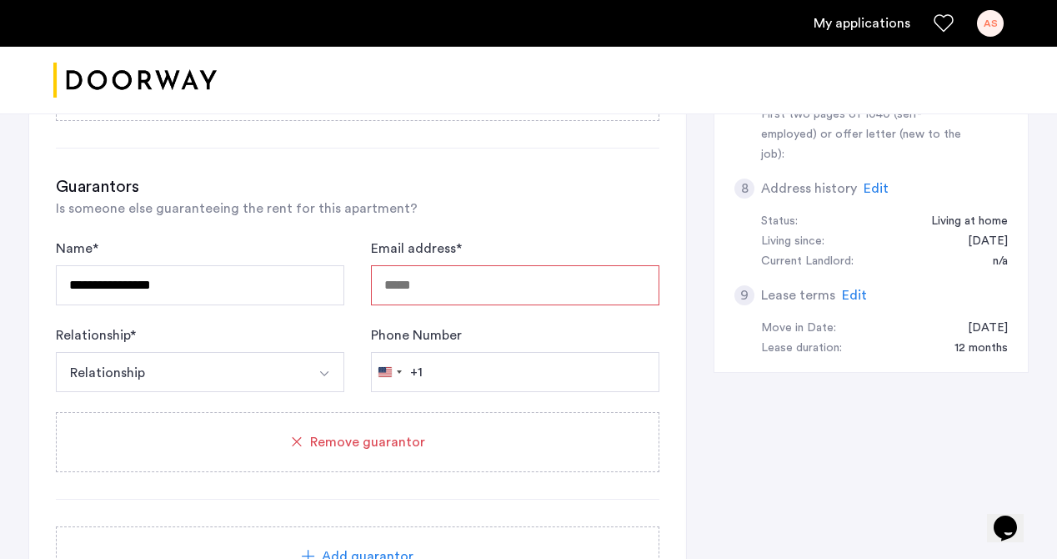
click at [399, 289] on input "Email address *" at bounding box center [515, 285] width 288 height 40
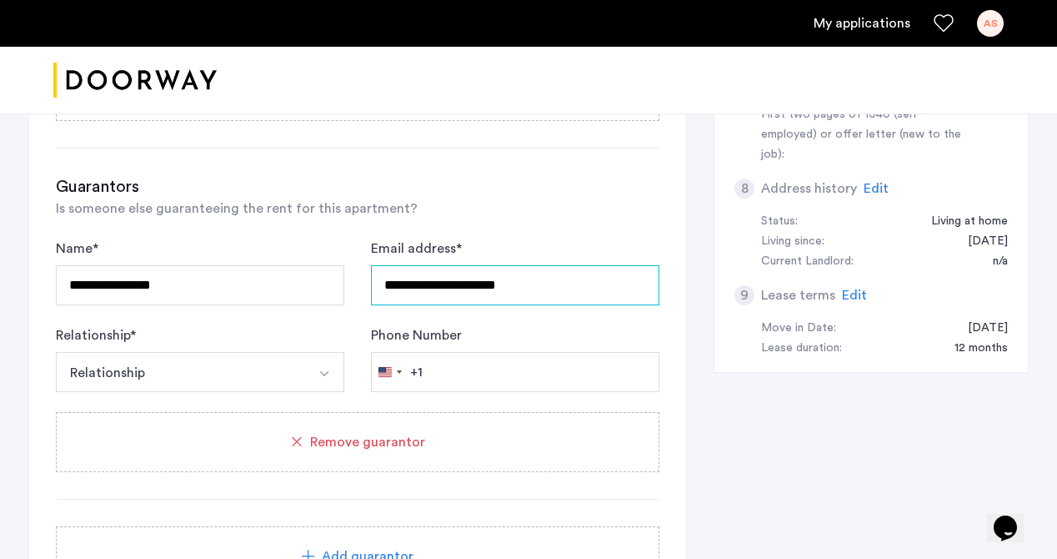
type input "**********"
click at [209, 375] on button "Relationship" at bounding box center [180, 372] width 249 height 40
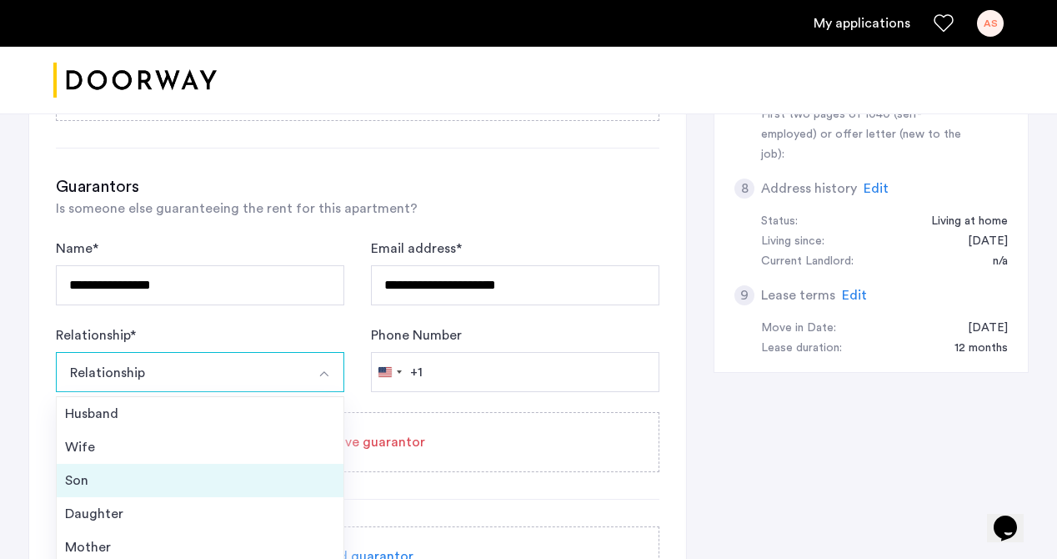
scroll to position [60, 0]
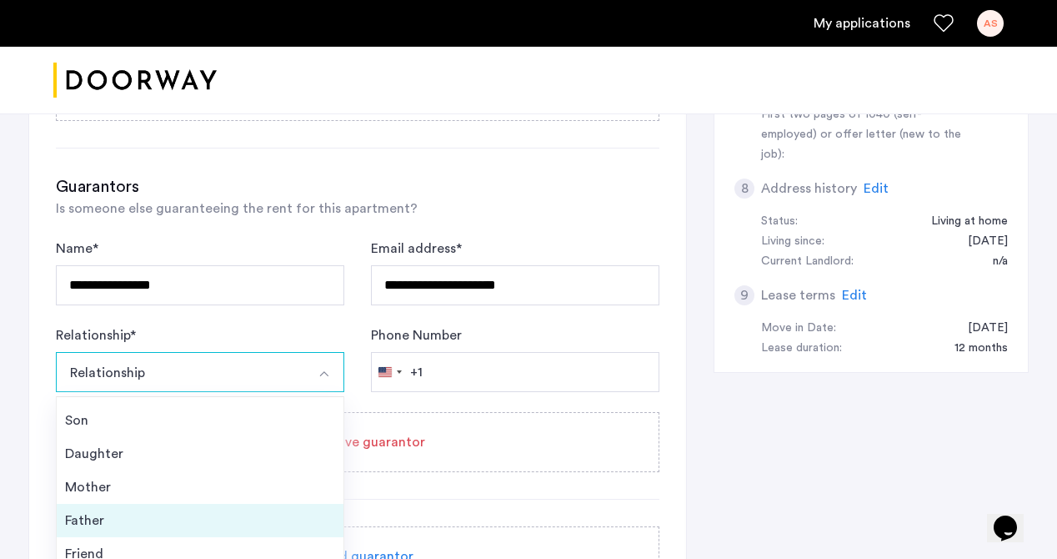
click at [210, 515] on div "Father" at bounding box center [200, 520] width 270 height 20
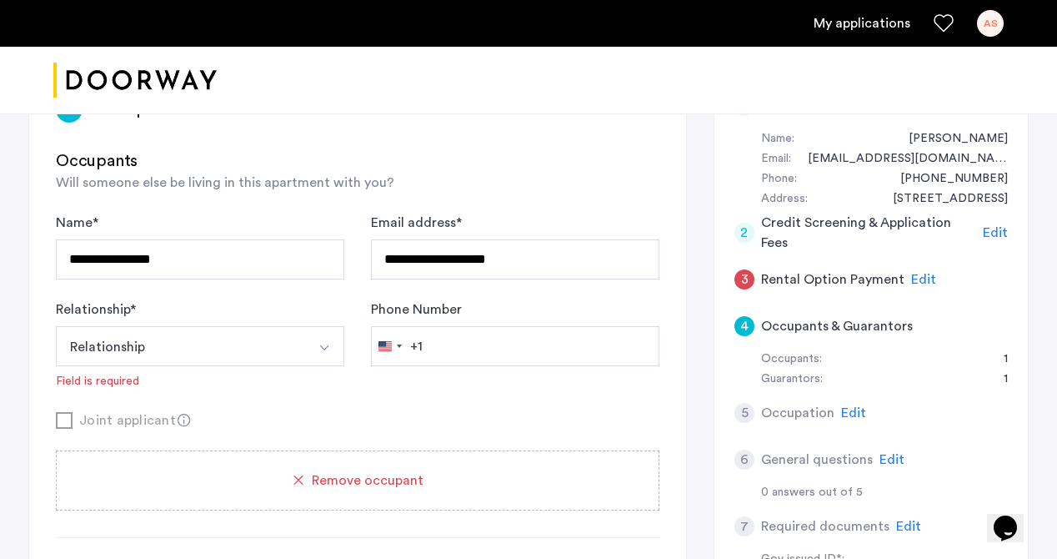
scroll to position [295, 0]
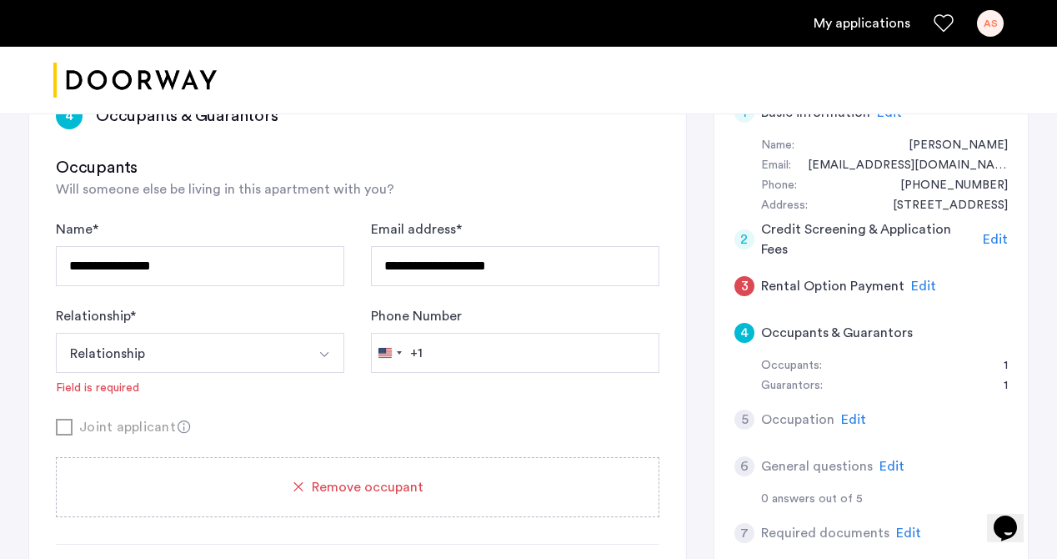
click at [271, 344] on button "Relationship" at bounding box center [180, 353] width 249 height 40
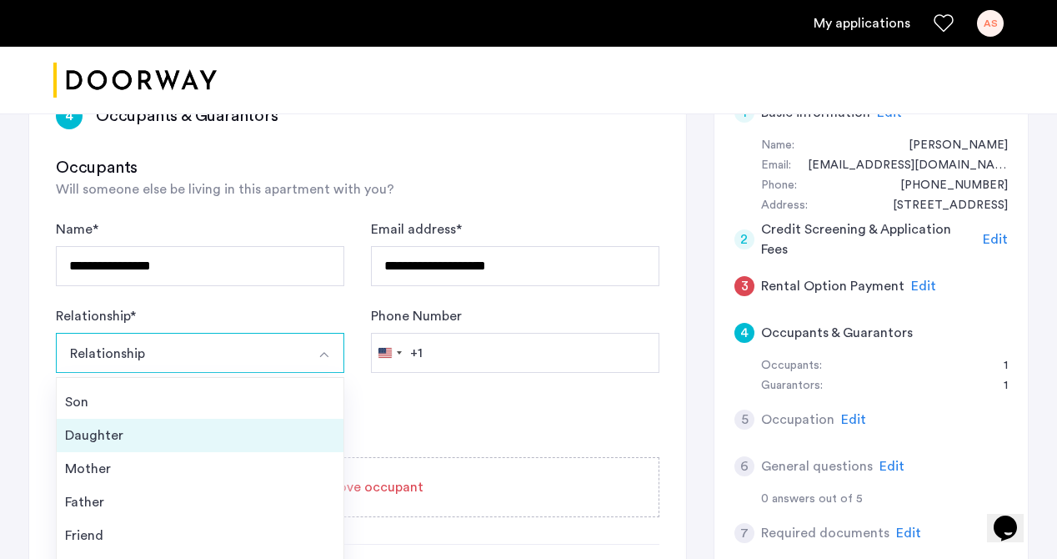
scroll to position [60, 0]
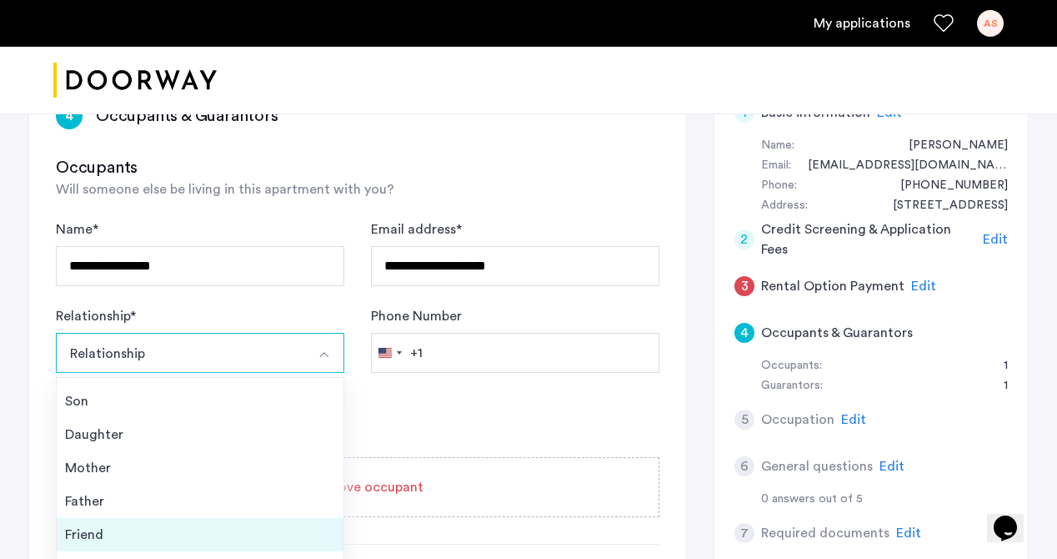
click at [246, 533] on div "Friend" at bounding box center [200, 534] width 270 height 20
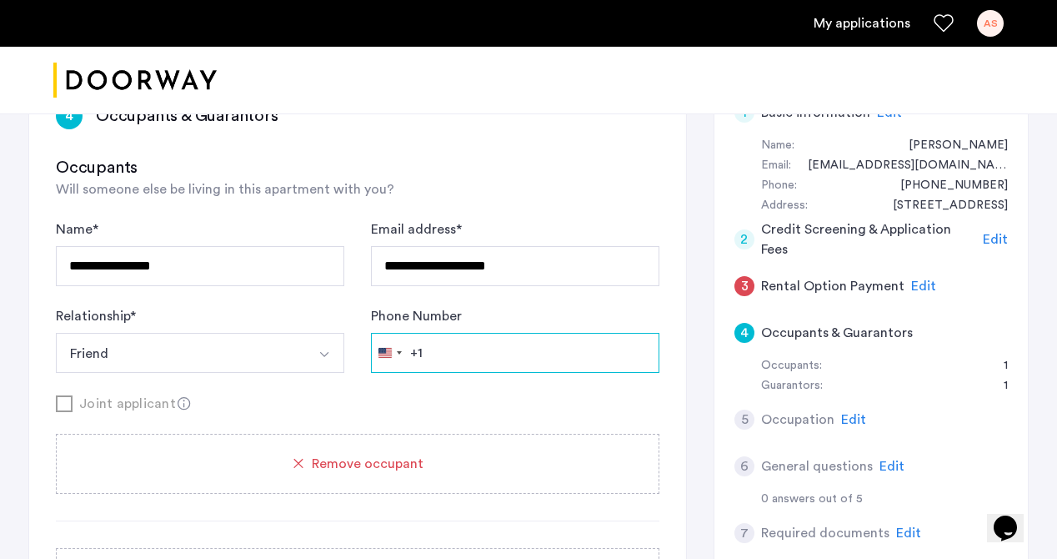
click at [508, 358] on input "Phone Number" at bounding box center [515, 353] width 288 height 40
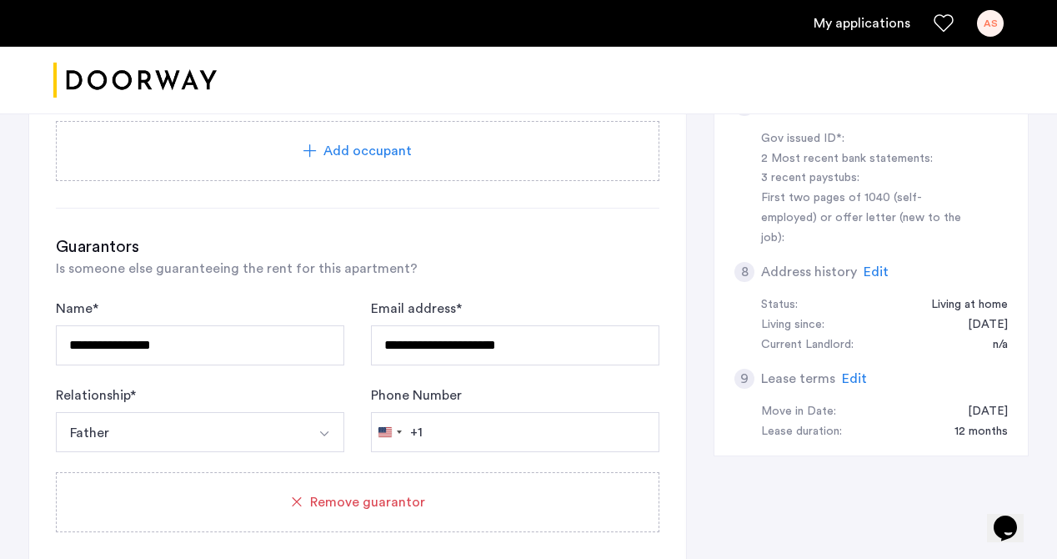
scroll to position [742, 0]
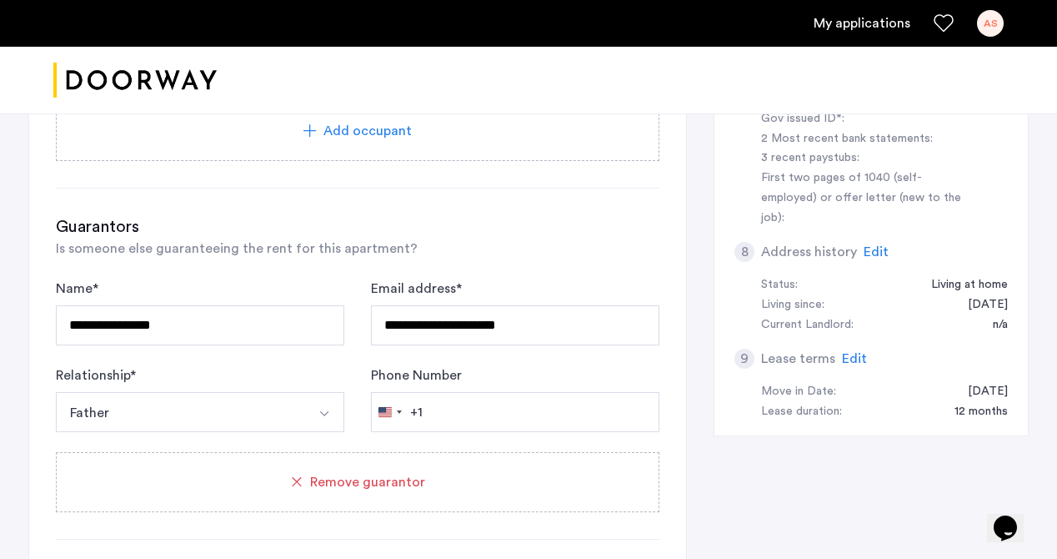
type input "**********"
click at [442, 414] on input "Phone Number" at bounding box center [515, 412] width 288 height 40
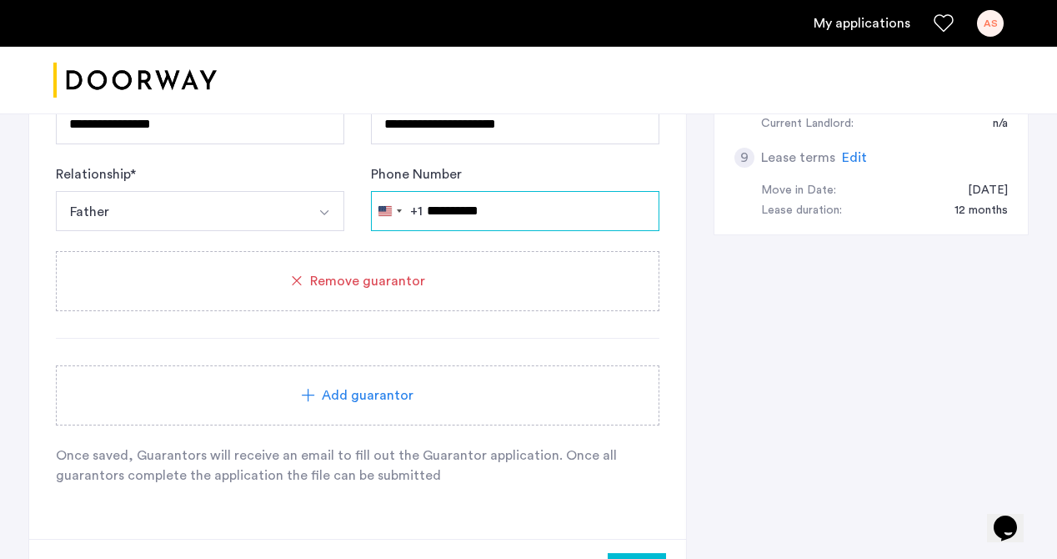
scroll to position [1106, 0]
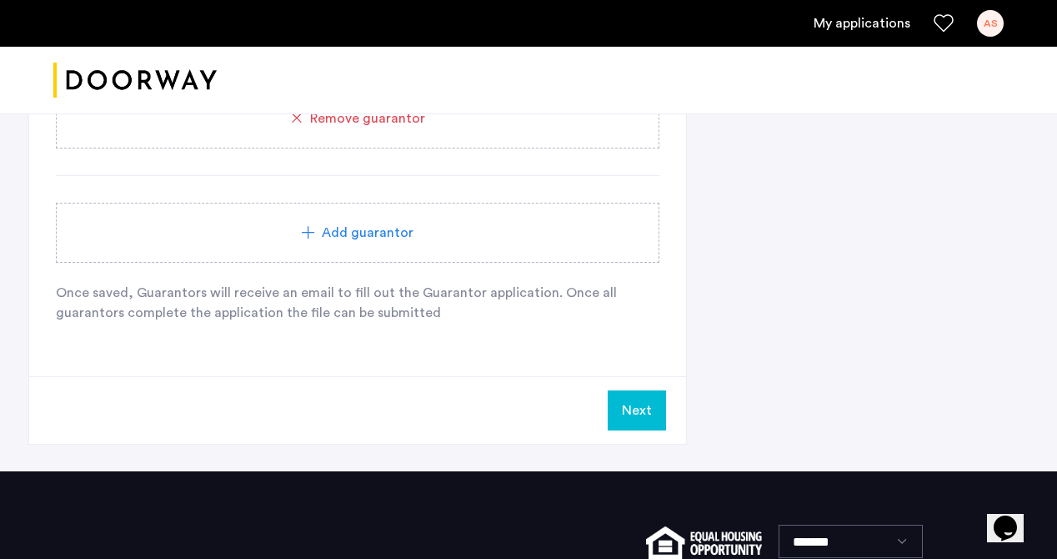
type input "**********"
click at [623, 413] on button "Next" at bounding box center [637, 410] width 58 height 40
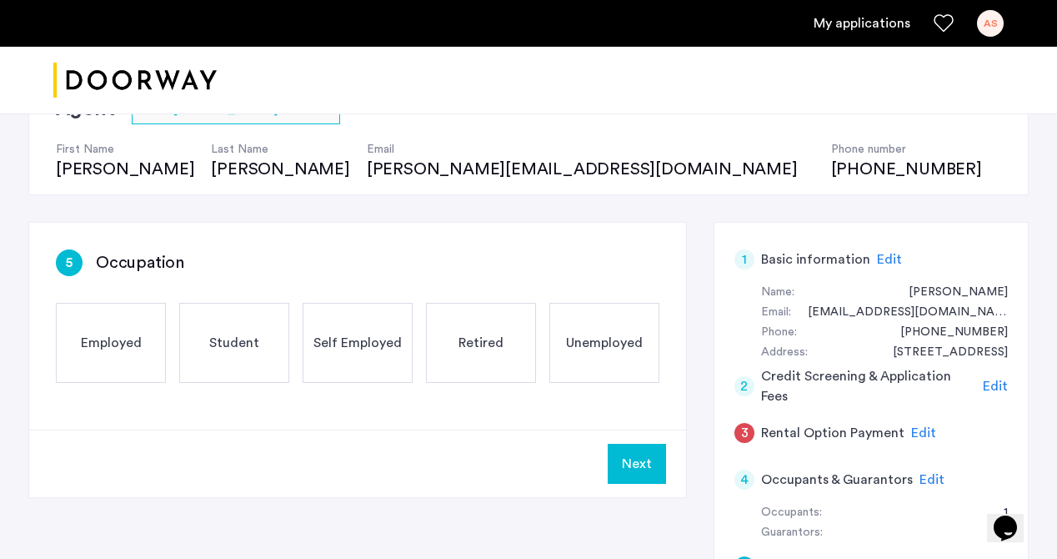
scroll to position [150, 0]
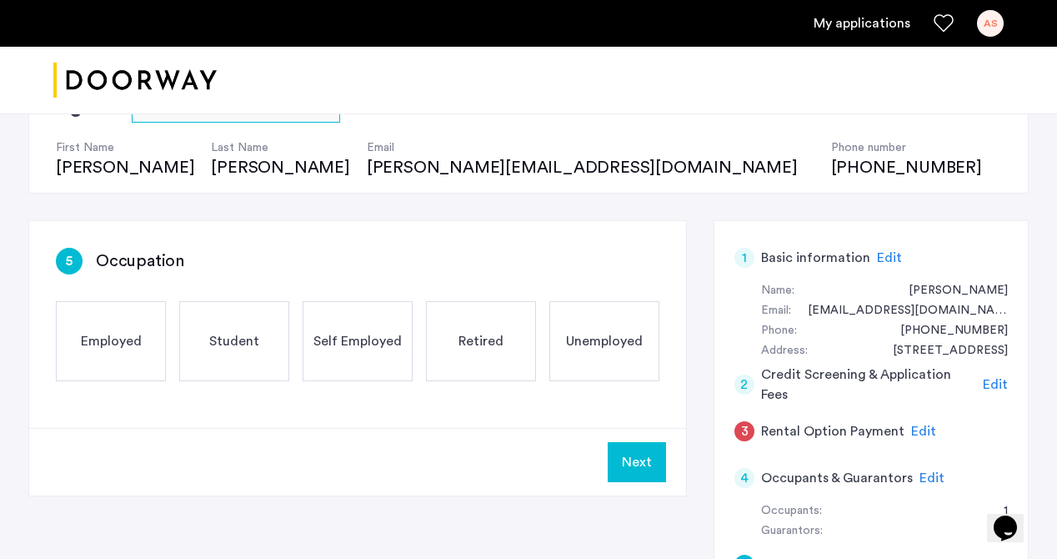
click at [121, 347] on span "Employed" at bounding box center [111, 341] width 61 height 20
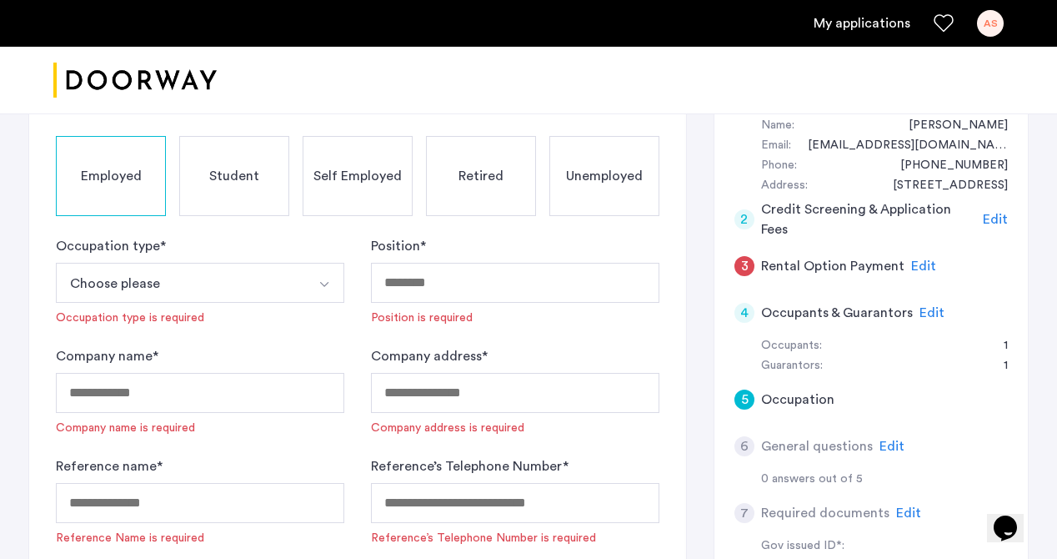
scroll to position [324, 0]
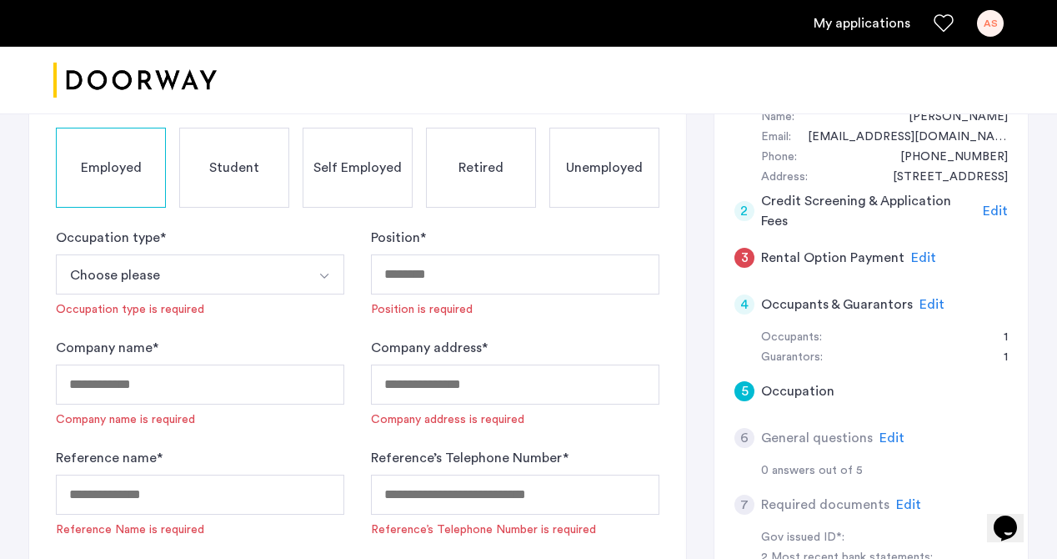
click at [276, 258] on button "Choose please" at bounding box center [180, 274] width 249 height 40
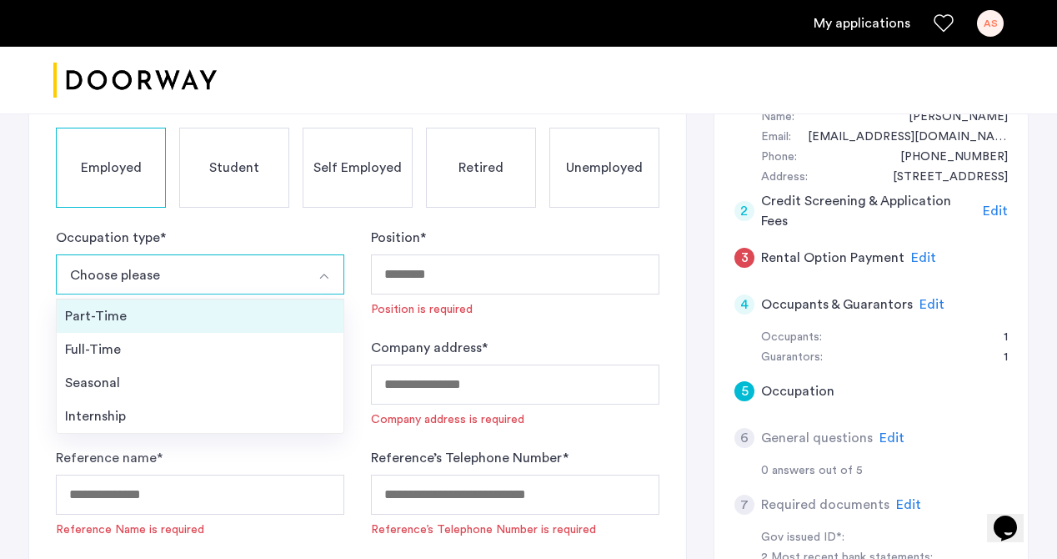
click at [272, 325] on div "Part-Time" at bounding box center [200, 316] width 270 height 20
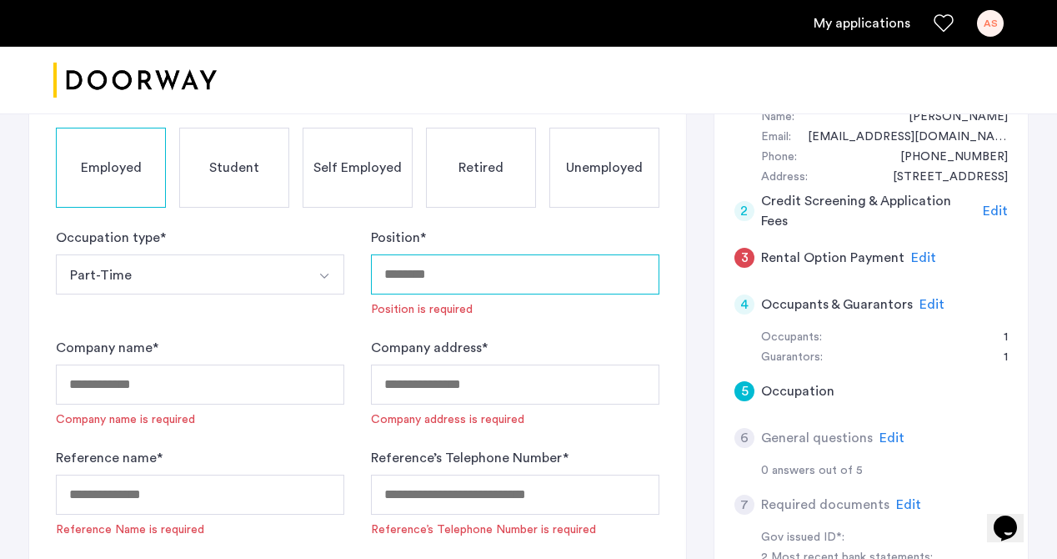
click at [416, 273] on input "Position *" at bounding box center [515, 274] width 288 height 40
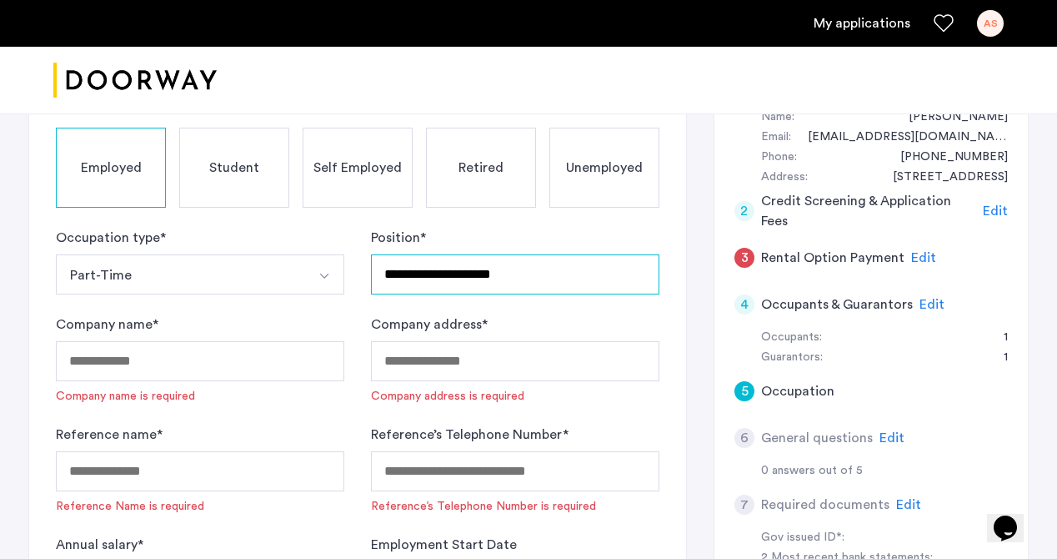
type input "**********"
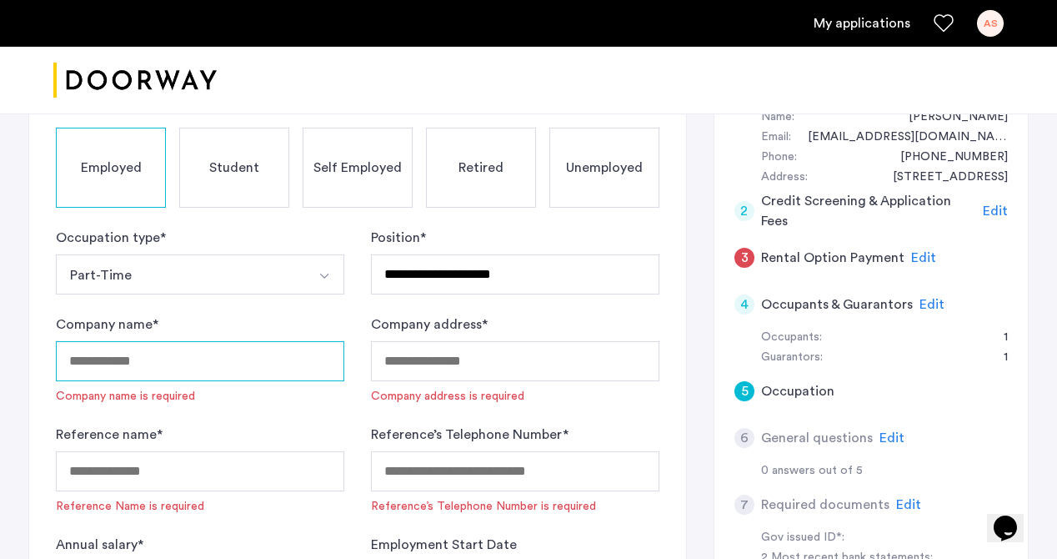
click at [136, 377] on input "Company name *" at bounding box center [200, 361] width 288 height 40
type input "**********"
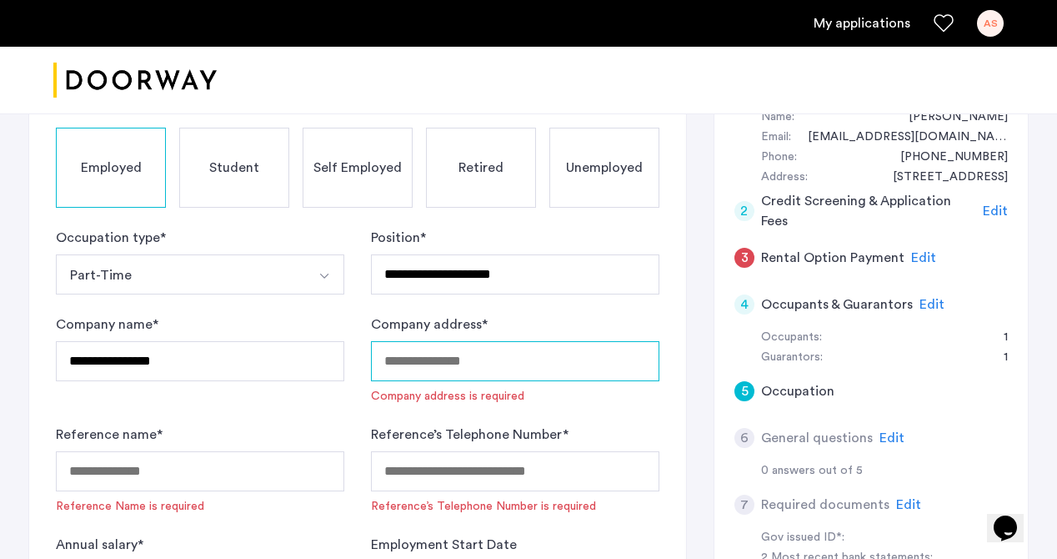
click at [398, 367] on input "Company address *" at bounding box center [515, 361] width 288 height 40
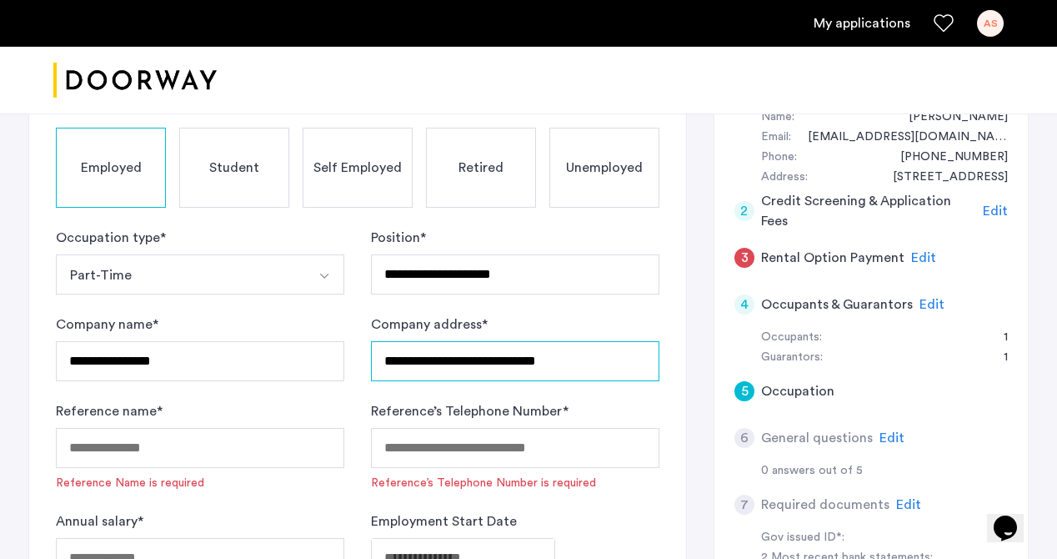
click at [515, 360] on input "**********" at bounding box center [515, 361] width 288 height 40
type input "**********"
click at [463, 426] on div "Reference’s Telephone Number * Reference’s Telephone Number is required" at bounding box center [515, 446] width 288 height 90
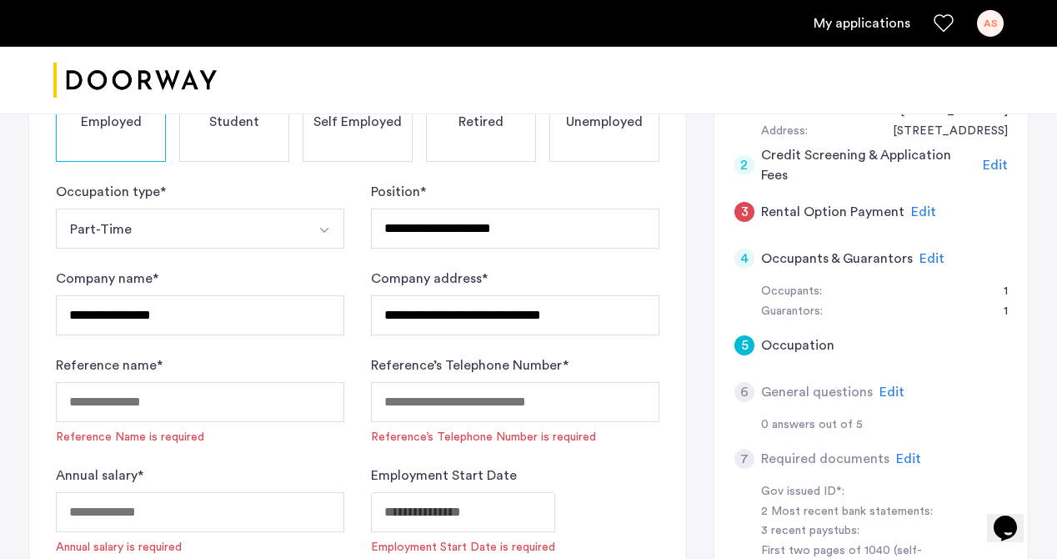
scroll to position [368, 0]
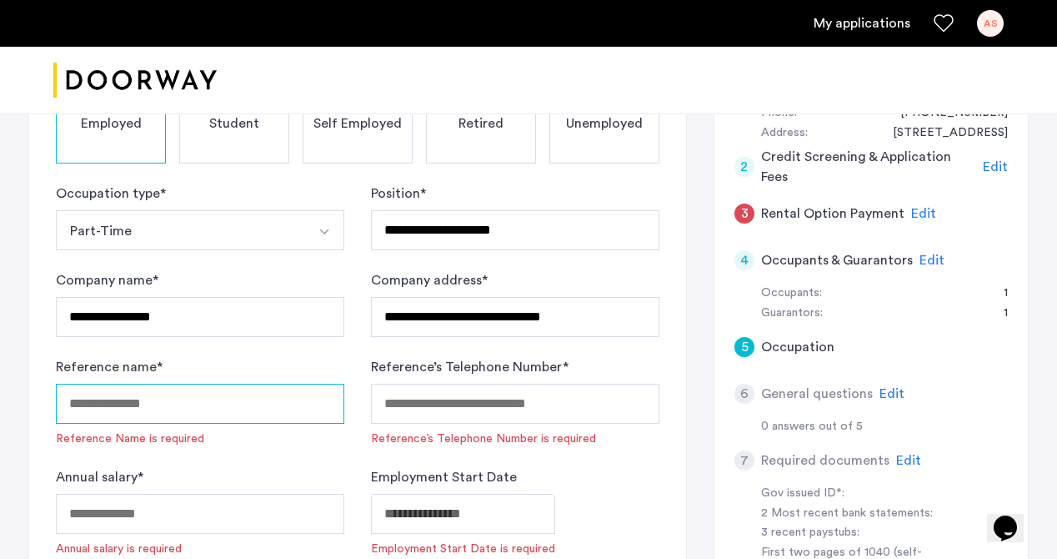
click at [267, 396] on input "Reference name *" at bounding box center [200, 404] width 288 height 40
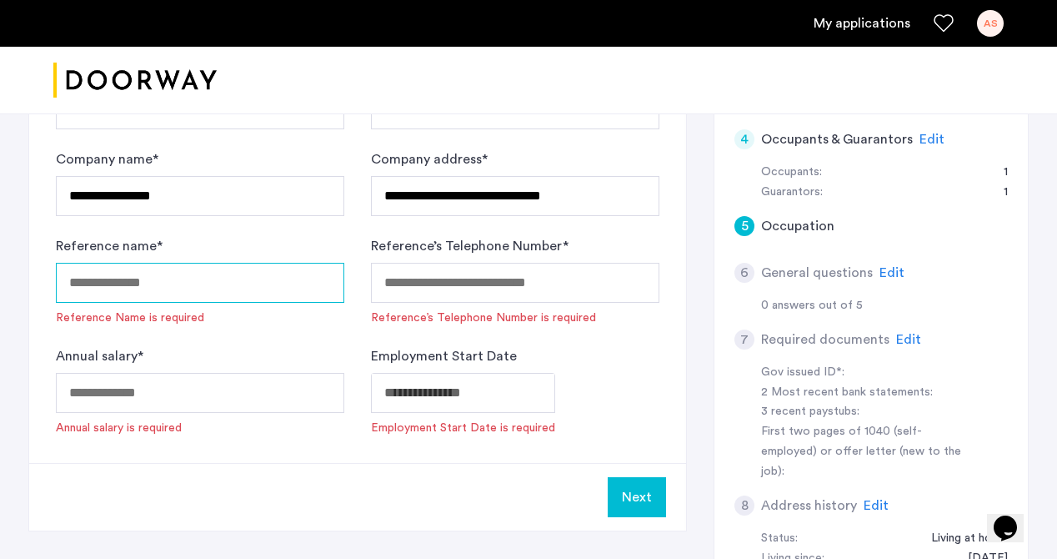
scroll to position [499, 0]
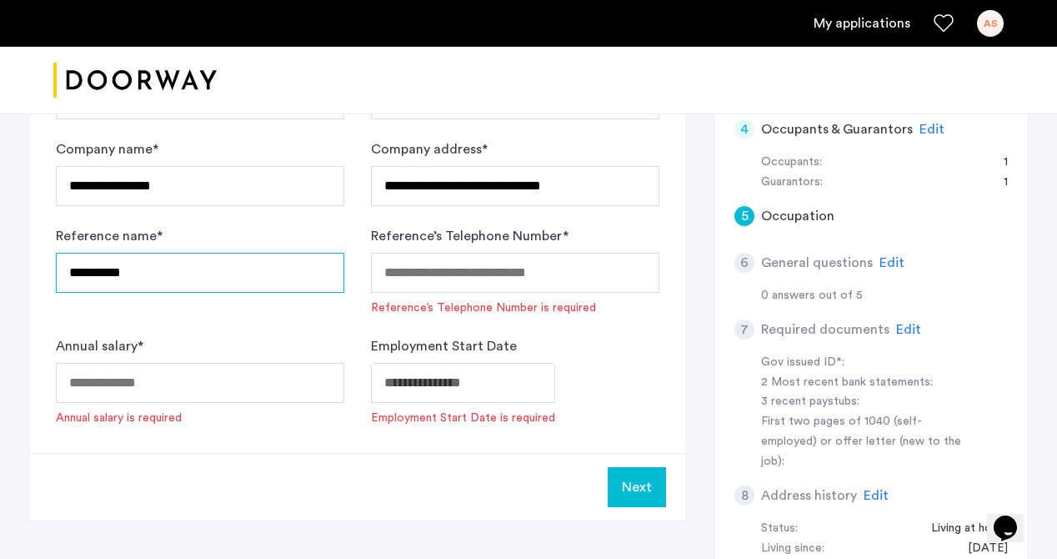
type input "**********"
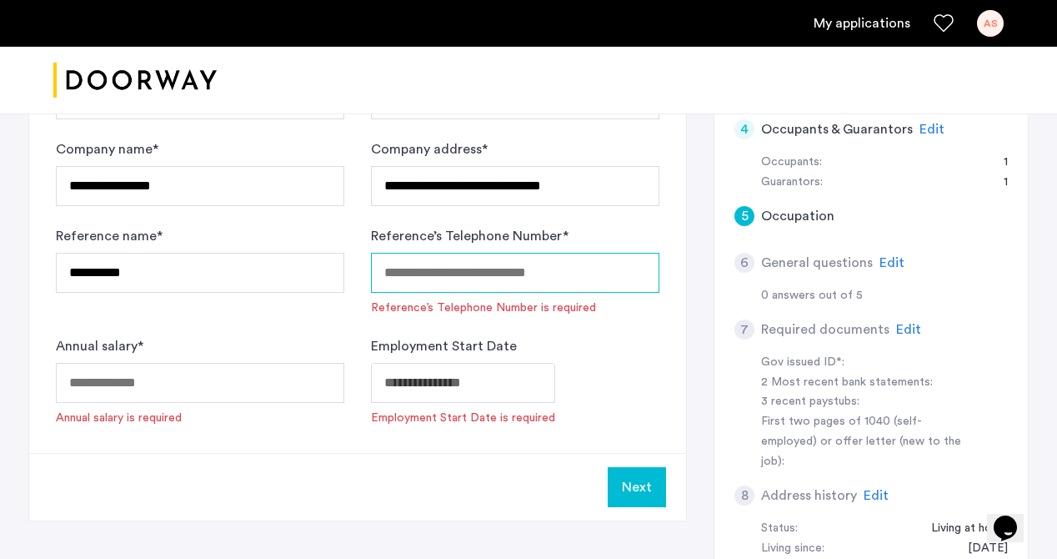
click at [449, 279] on input "Reference’s Telephone Number *" at bounding box center [515, 273] width 288 height 40
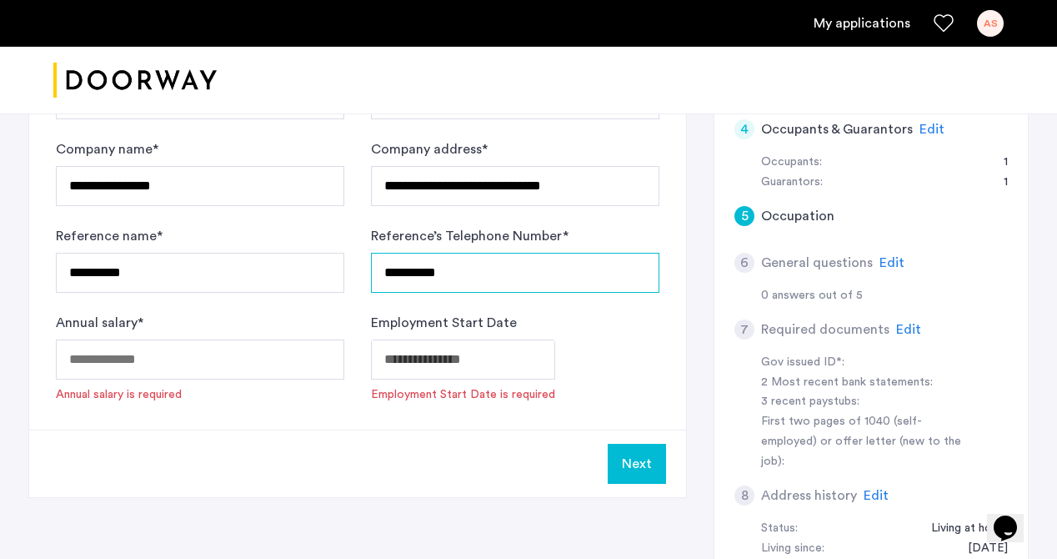
type input "**********"
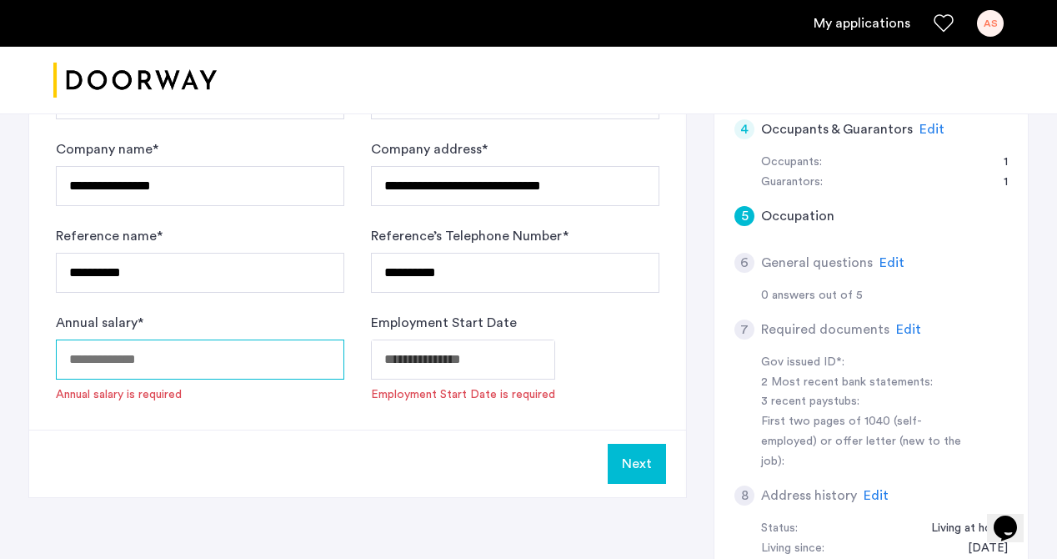
click at [173, 366] on input "Annual salary *" at bounding box center [200, 359] width 288 height 40
type input "*"
type input "*****"
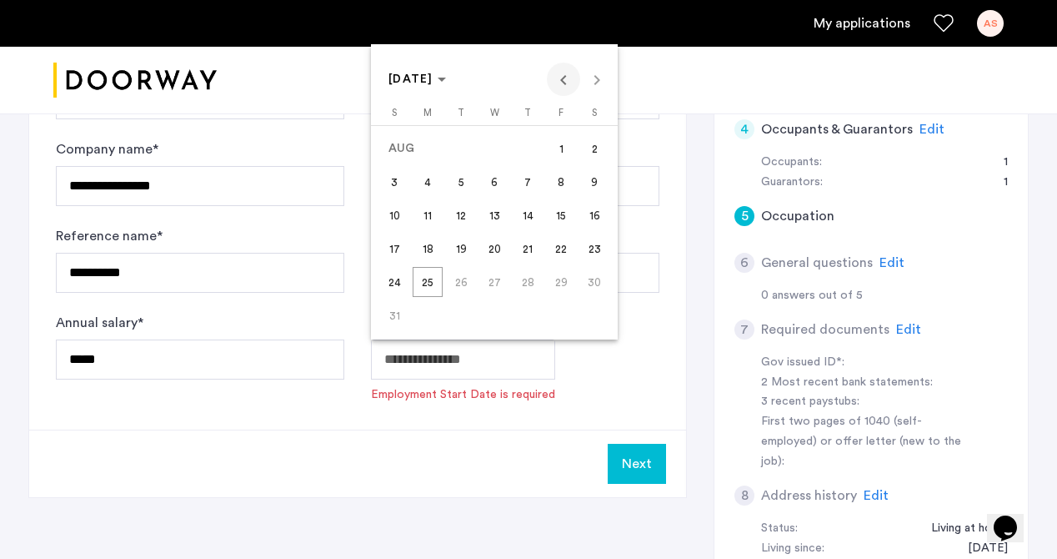
click at [574, 79] on span "Previous month" at bounding box center [563, 79] width 33 height 33
click at [559, 68] on span "Previous month" at bounding box center [563, 79] width 33 height 33
click at [558, 76] on span "Previous month" at bounding box center [563, 79] width 33 height 33
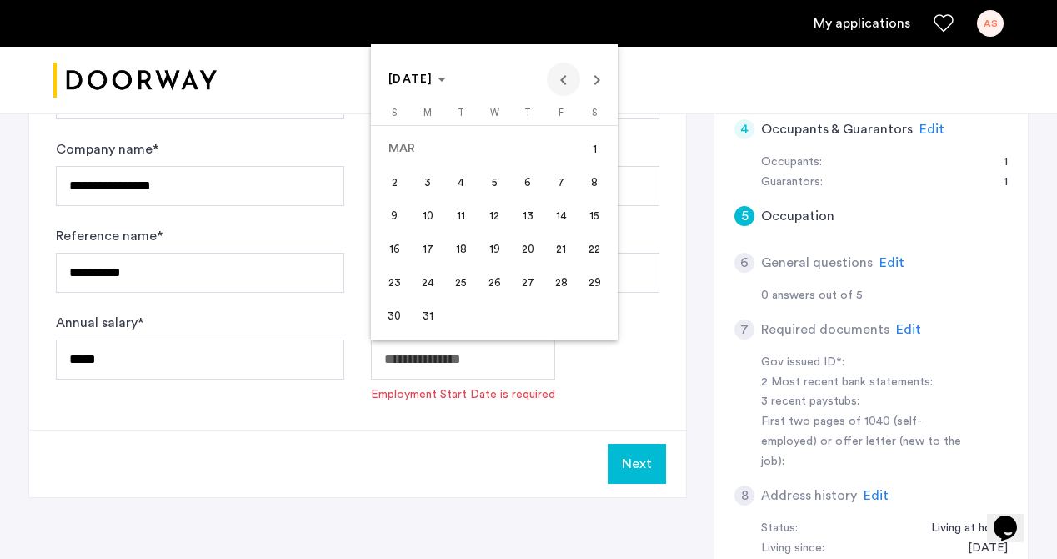
click at [558, 76] on span "Previous month" at bounding box center [563, 79] width 33 height 33
click at [432, 283] on span "24" at bounding box center [428, 282] width 30 height 30
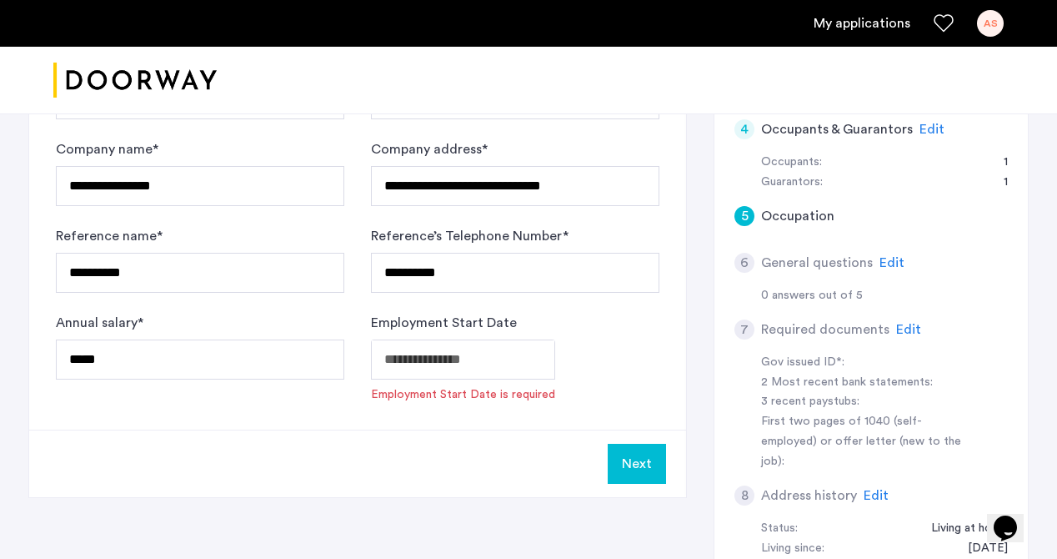
type input "**********"
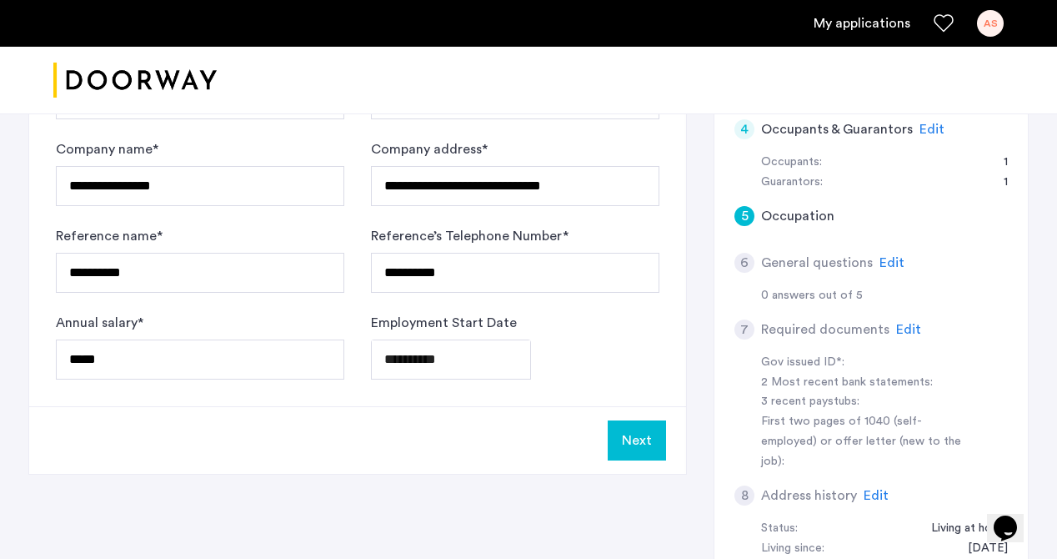
click at [616, 440] on button "Next" at bounding box center [637, 440] width 58 height 40
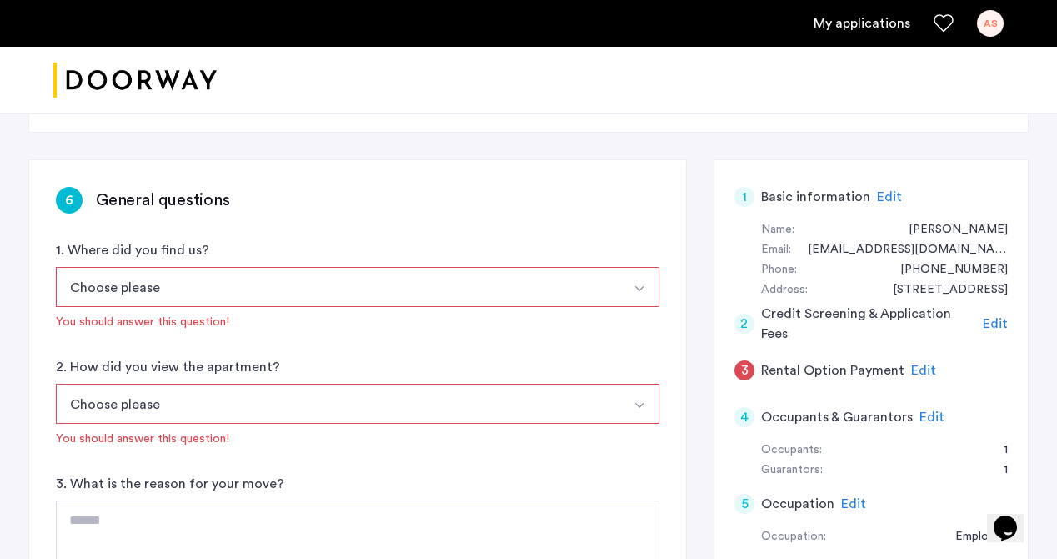
scroll to position [258, 0]
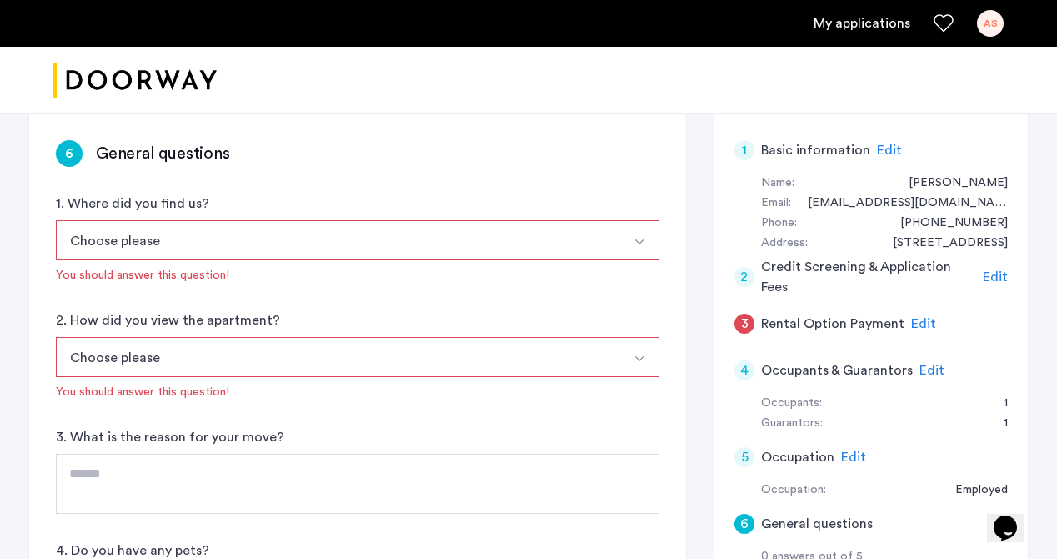
click at [333, 243] on button "Choose please" at bounding box center [338, 240] width 564 height 40
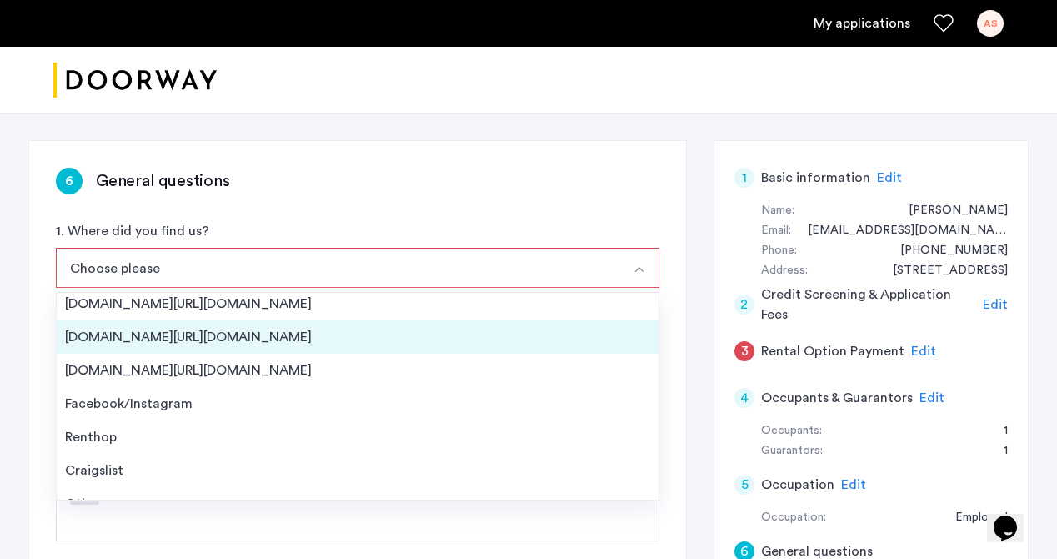
scroll to position [5, 0]
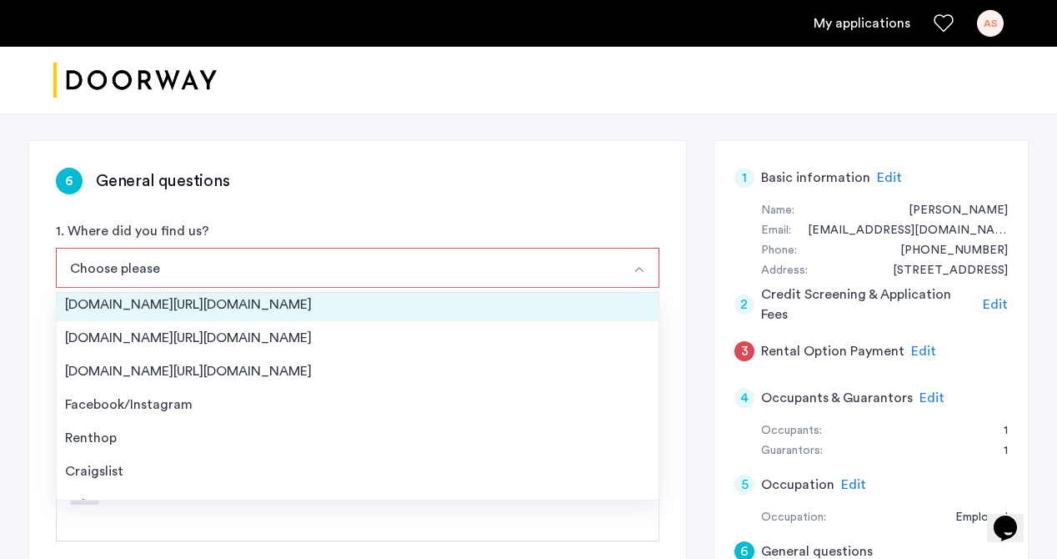
click at [320, 310] on div "Streeteasy.com/Zillow.com" at bounding box center [357, 304] width 585 height 20
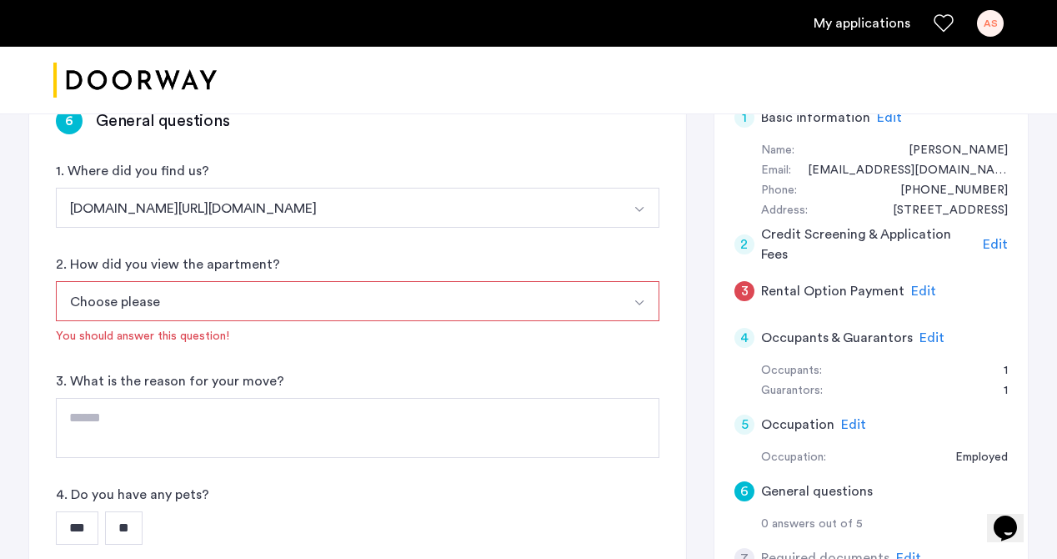
scroll to position [293, 0]
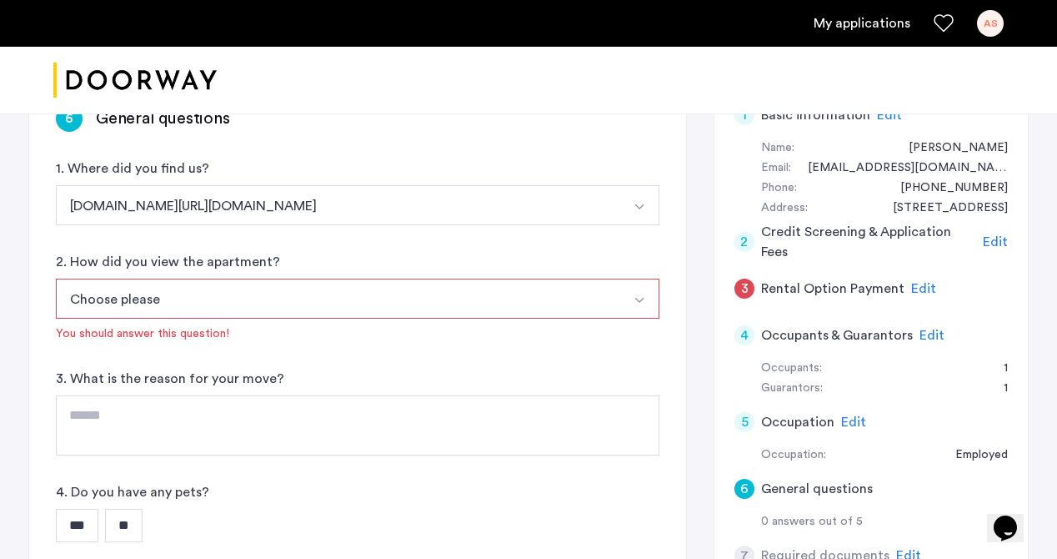
click at [316, 304] on button "Choose please" at bounding box center [338, 298] width 564 height 40
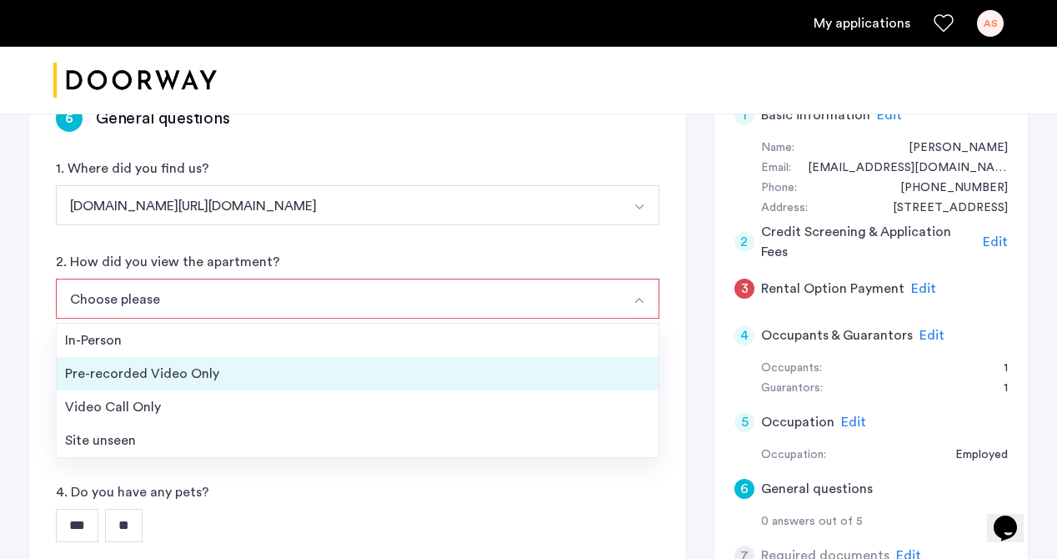
click at [302, 375] on div "Pre-recorded Video Only" at bounding box center [357, 374] width 585 height 20
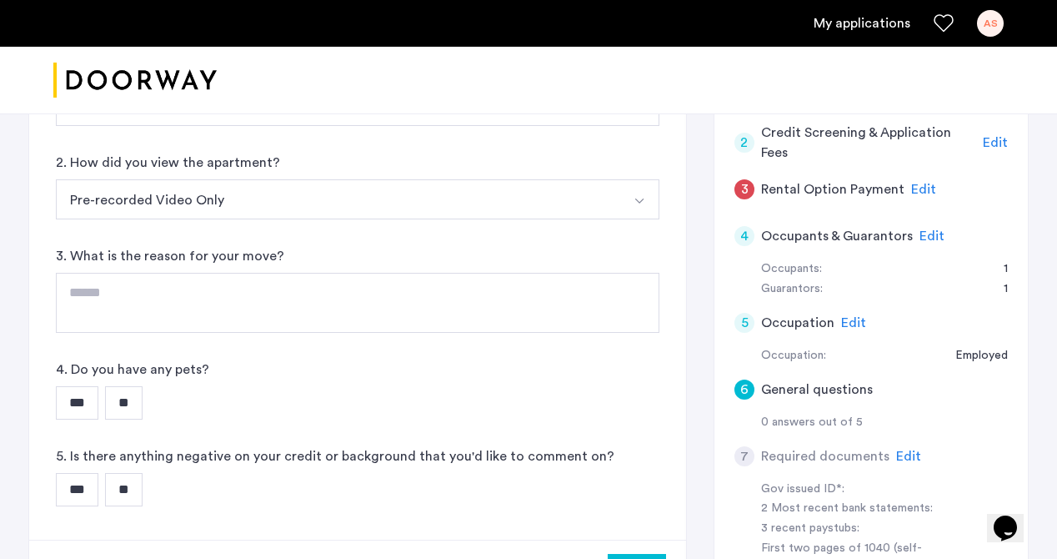
scroll to position [401, 0]
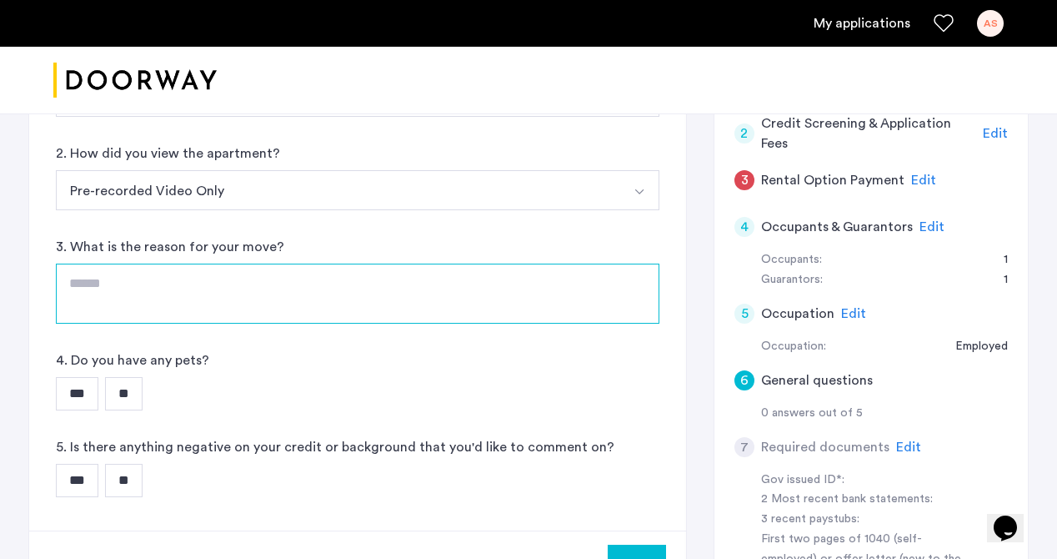
click at [289, 302] on textarea at bounding box center [358, 293] width 604 height 60
type textarea "**********"
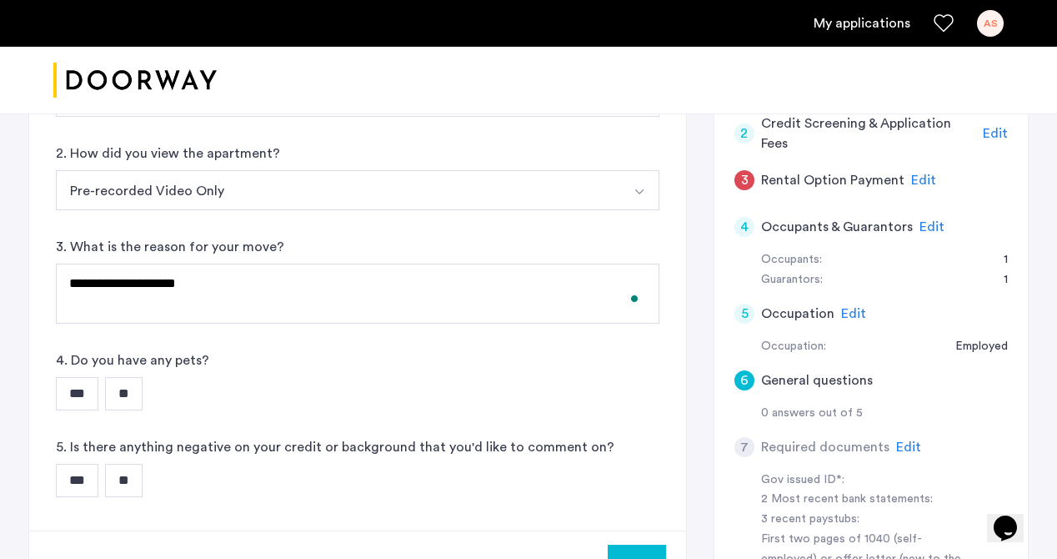
click at [92, 389] on input "***" at bounding box center [77, 393] width 43 height 33
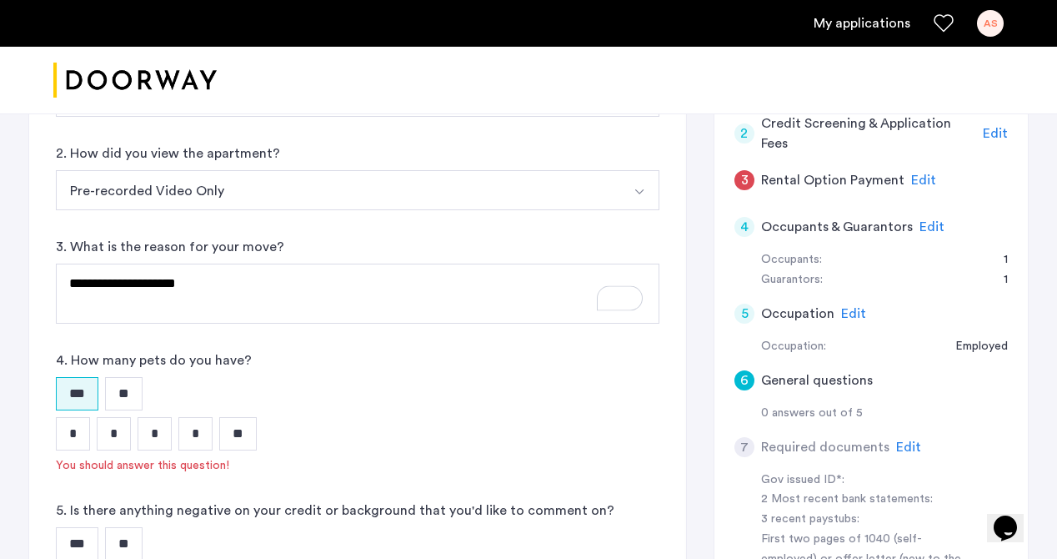
click at [119, 389] on input "**" at bounding box center [124, 393] width 38 height 33
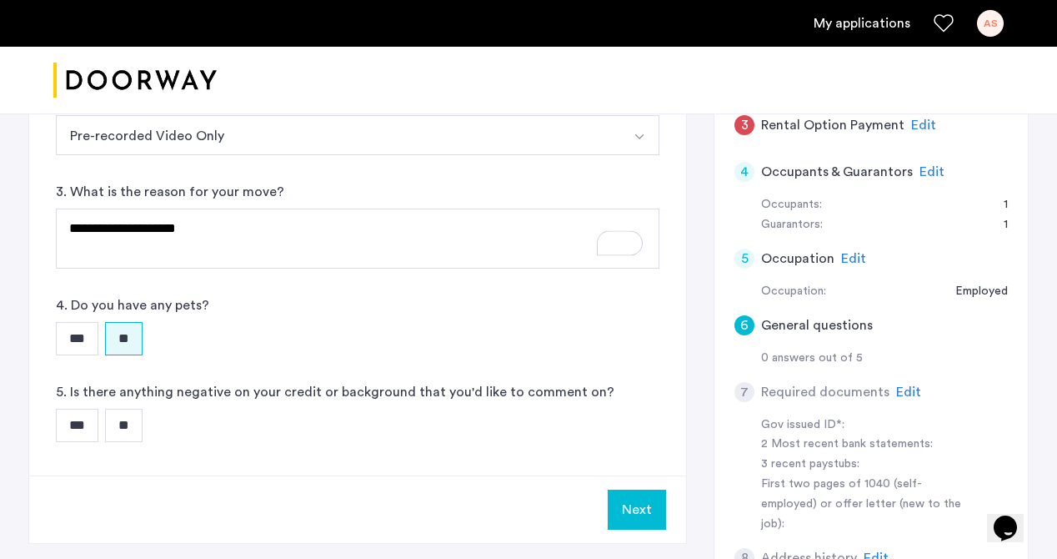
scroll to position [549, 0]
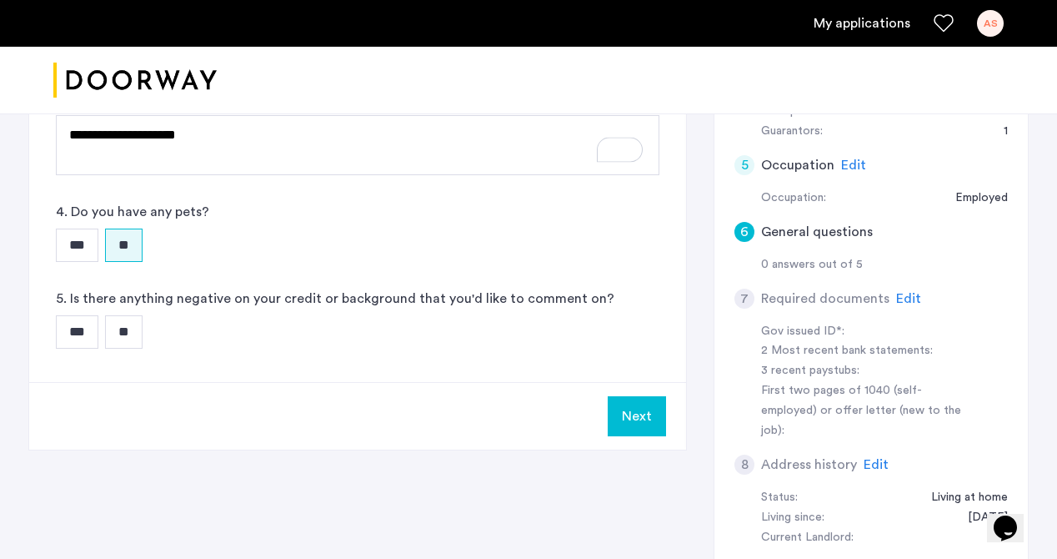
click at [122, 327] on input "**" at bounding box center [124, 331] width 38 height 33
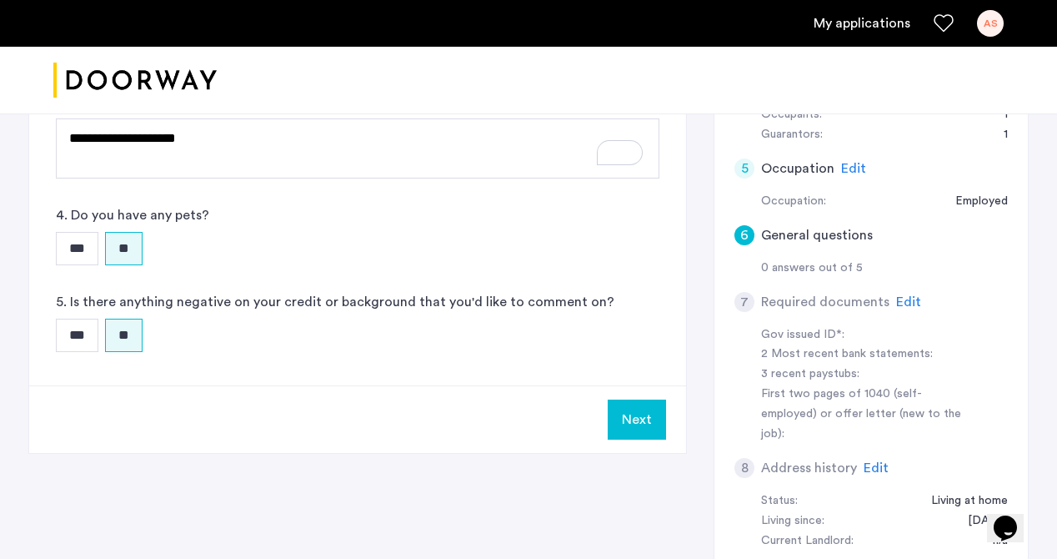
scroll to position [560, 0]
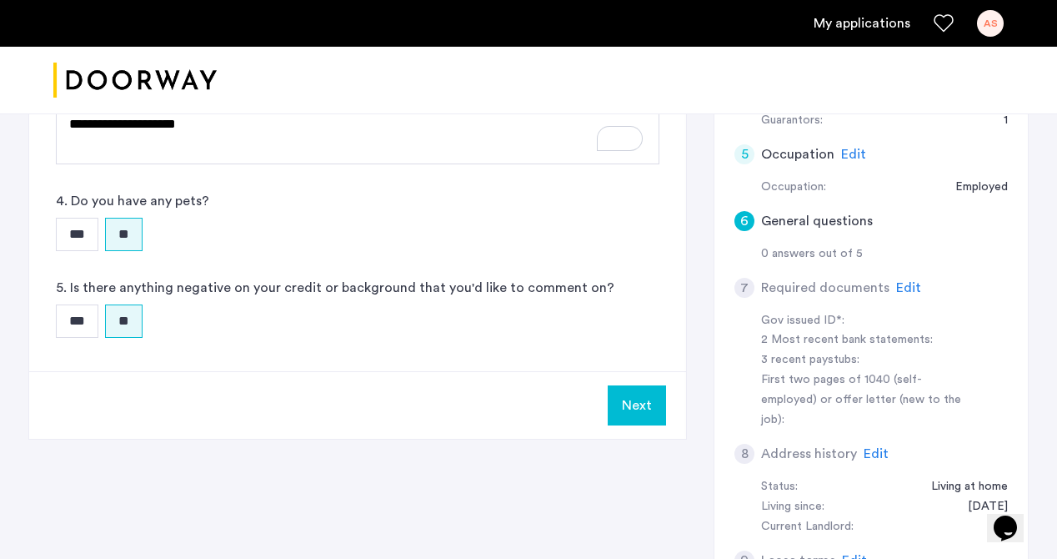
click at [80, 324] on input "***" at bounding box center [77, 320] width 43 height 33
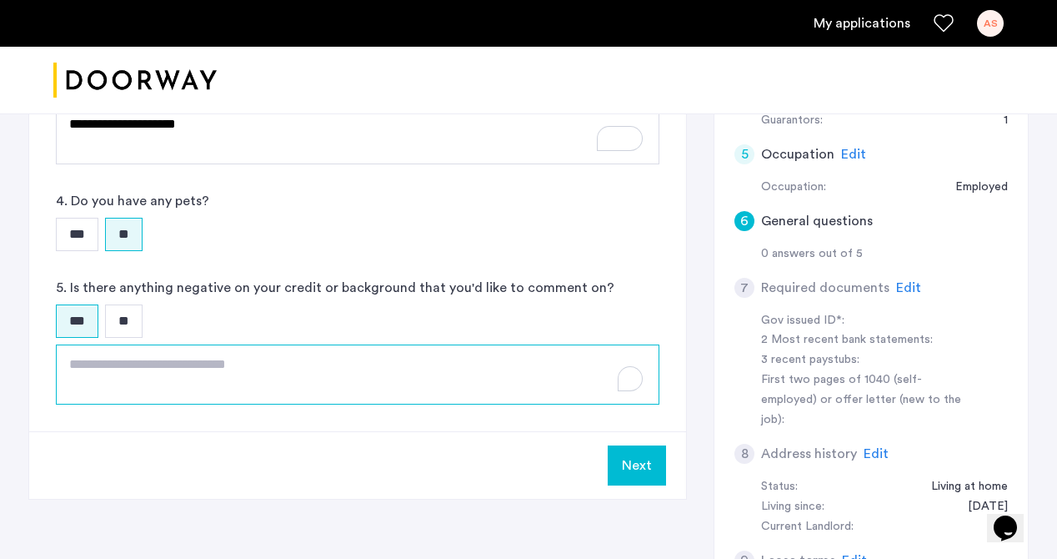
click at [130, 369] on textarea "To enrich screen reader interactions, please activate Accessibility in Grammarl…" at bounding box center [358, 374] width 604 height 60
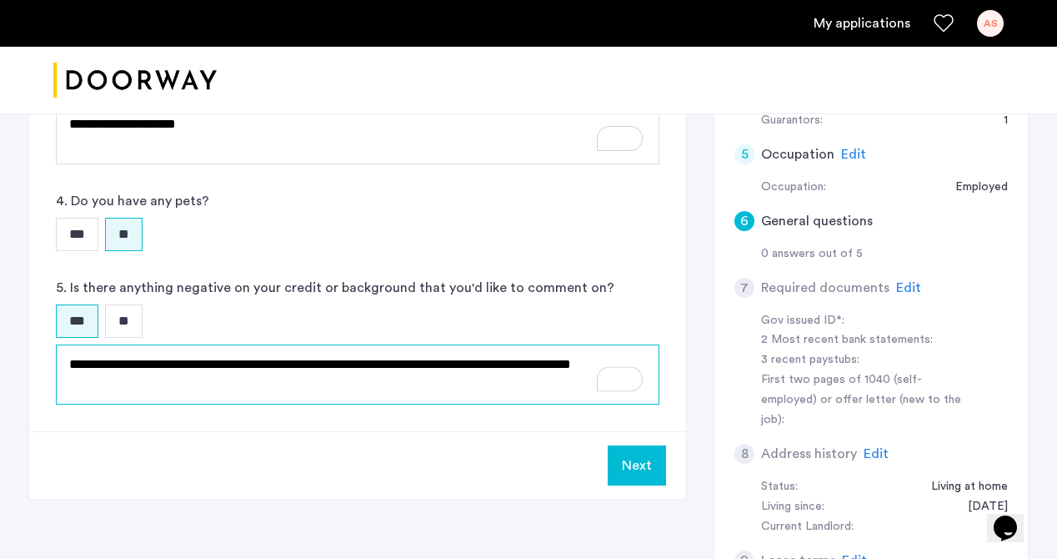
click at [354, 392] on textarea "**********" at bounding box center [358, 374] width 604 height 60
drag, startPoint x: 423, startPoint y: 364, endPoint x: 369, endPoint y: 366, distance: 54.3
click at [369, 366] on textarea "**********" at bounding box center [358, 374] width 604 height 60
click at [445, 389] on textarea "**********" at bounding box center [358, 374] width 604 height 60
type textarea "**********"
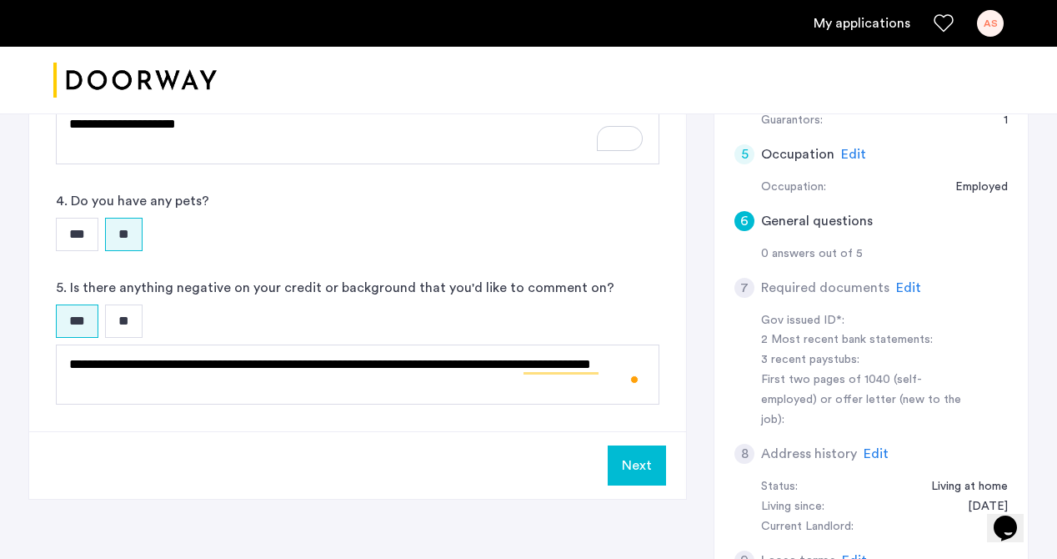
click at [632, 470] on button "Next" at bounding box center [637, 465] width 58 height 40
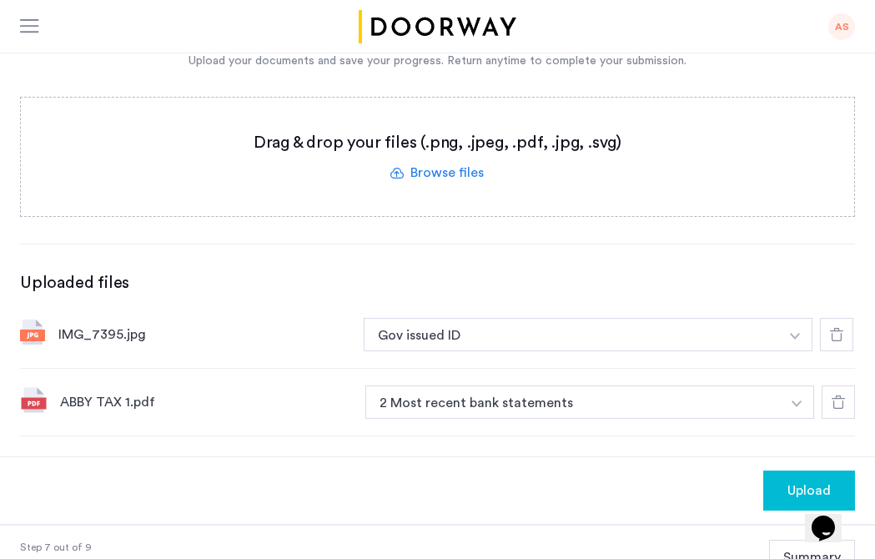
scroll to position [420, 0]
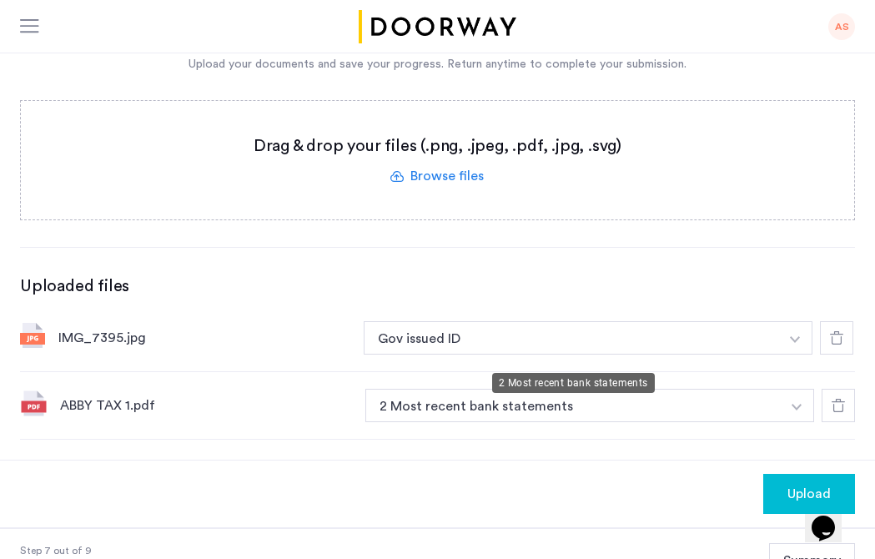
click at [662, 389] on button "2 Most recent bank statements" at bounding box center [572, 405] width 415 height 33
click at [721, 389] on button "2 Most recent bank statements" at bounding box center [572, 405] width 415 height 33
click at [800, 343] on img "button" at bounding box center [795, 339] width 10 height 7
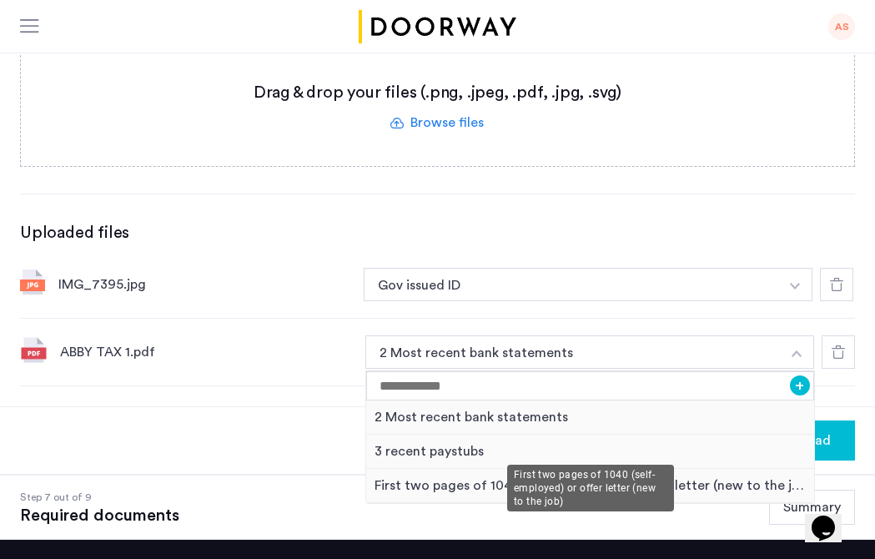
scroll to position [475, 0]
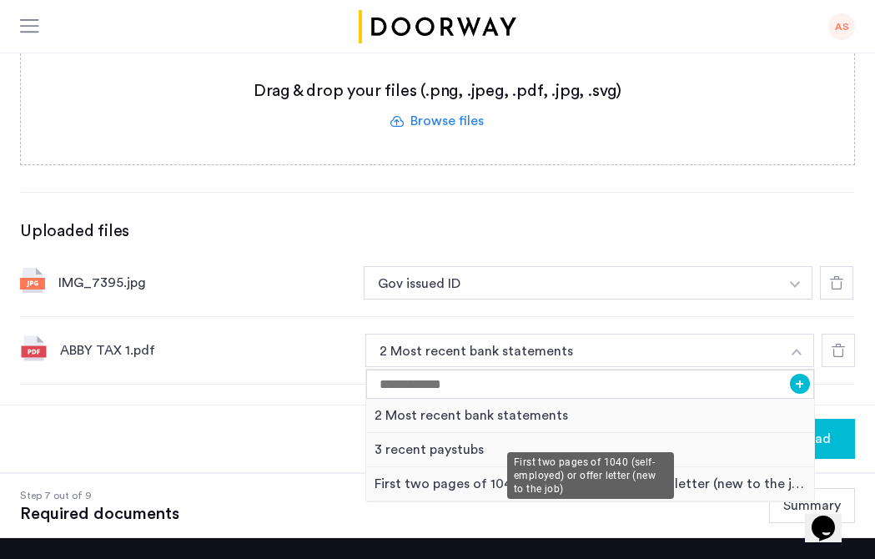
click at [529, 467] on div "First two pages of 1040 (self-employed) or offer letter (new to the job)" at bounding box center [590, 484] width 448 height 34
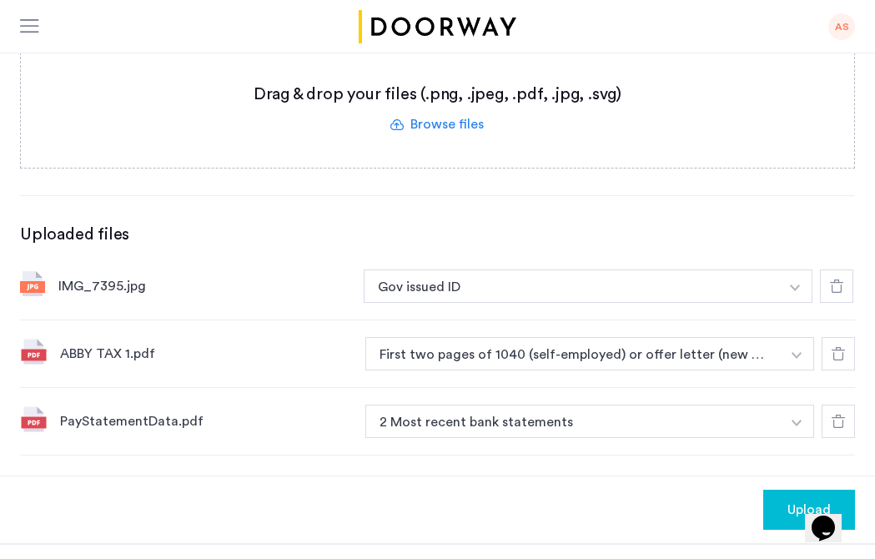
scroll to position [468, 0]
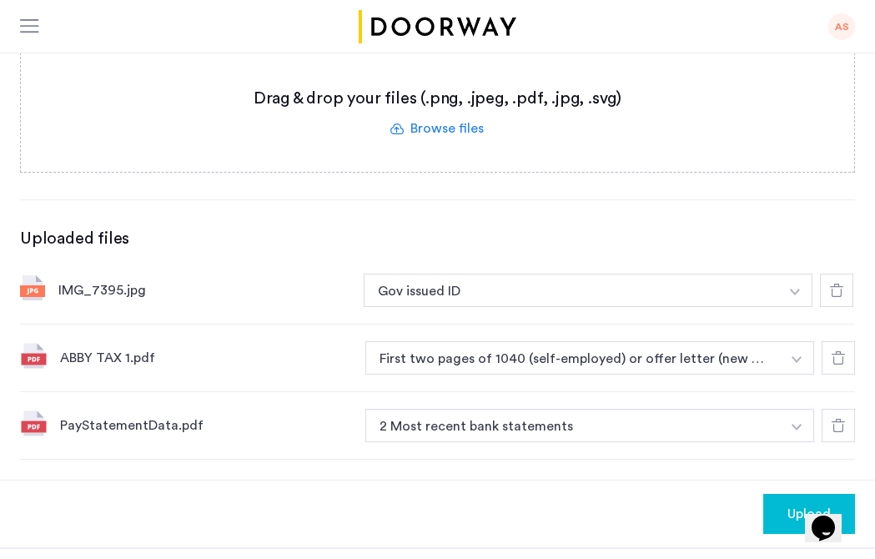
click at [439, 69] on label at bounding box center [437, 112] width 833 height 118
click at [0, 0] on input "file" at bounding box center [0, 0] width 0 height 0
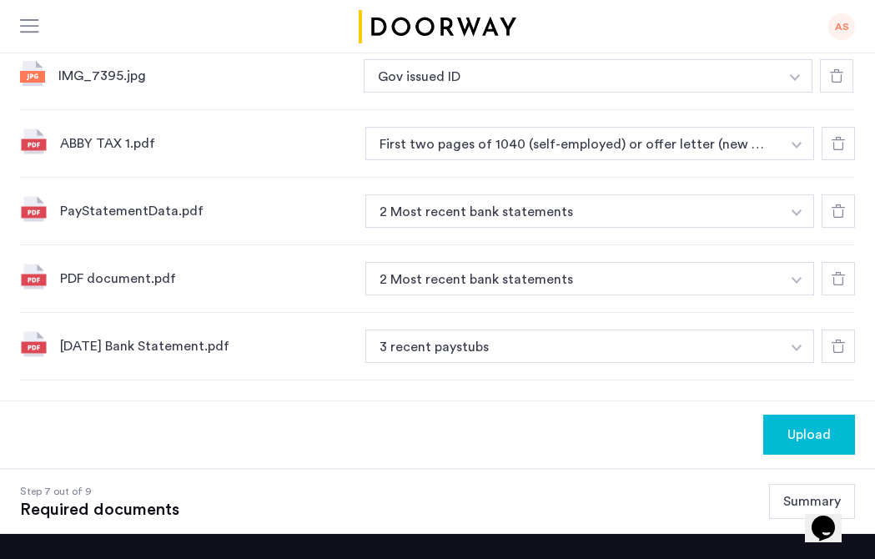
scroll to position [675, 0]
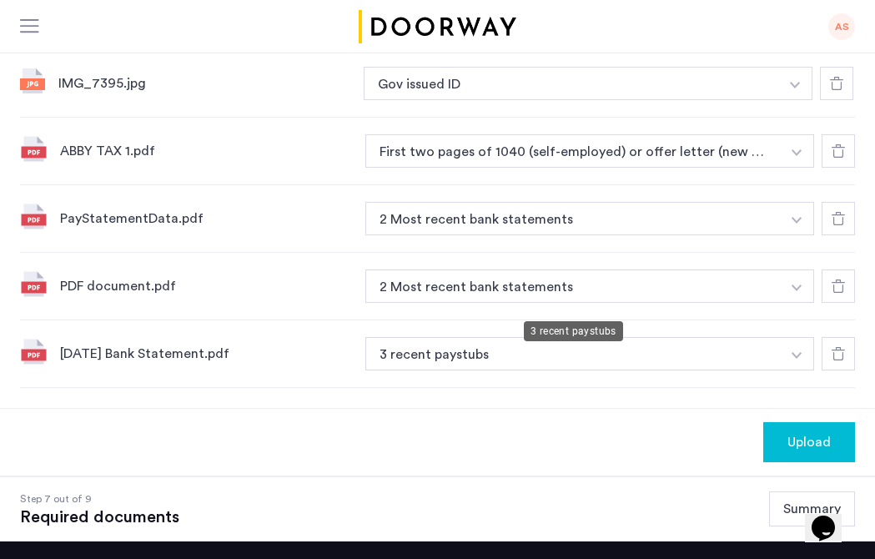
click at [490, 337] on button "3 recent paystubs" at bounding box center [572, 353] width 415 height 33
click at [549, 337] on button "3 recent paystubs" at bounding box center [572, 353] width 415 height 33
click at [777, 337] on button "3 recent paystubs" at bounding box center [572, 353] width 415 height 33
click at [799, 100] on button "button" at bounding box center [795, 83] width 34 height 33
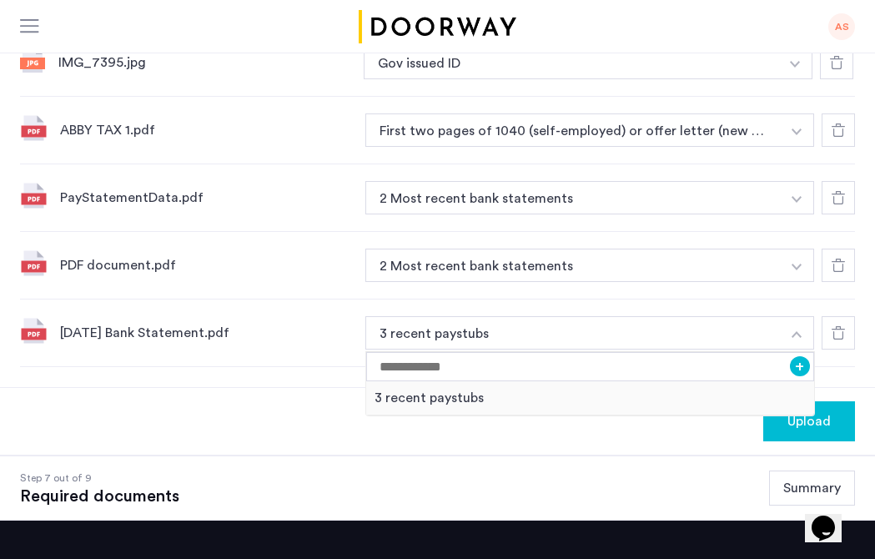
scroll to position [644, 0]
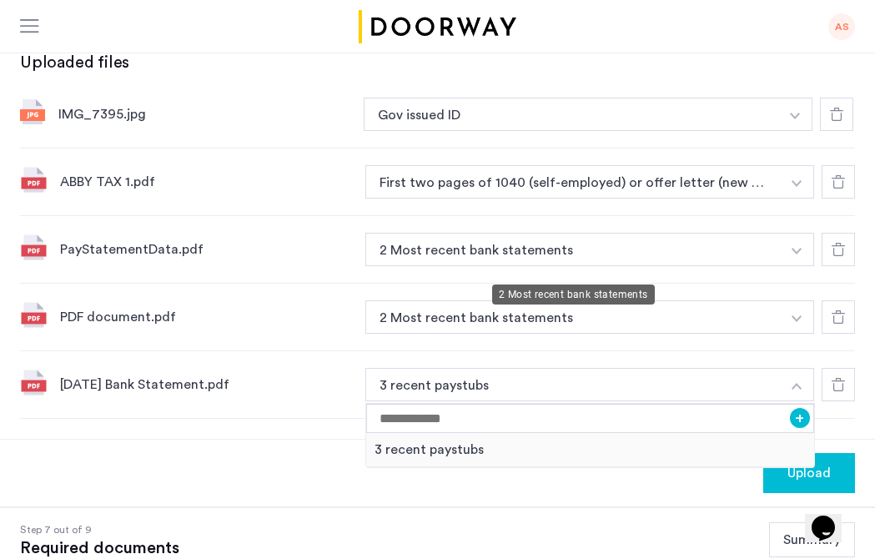
click at [517, 253] on button "2 Most recent bank statements" at bounding box center [572, 249] width 415 height 33
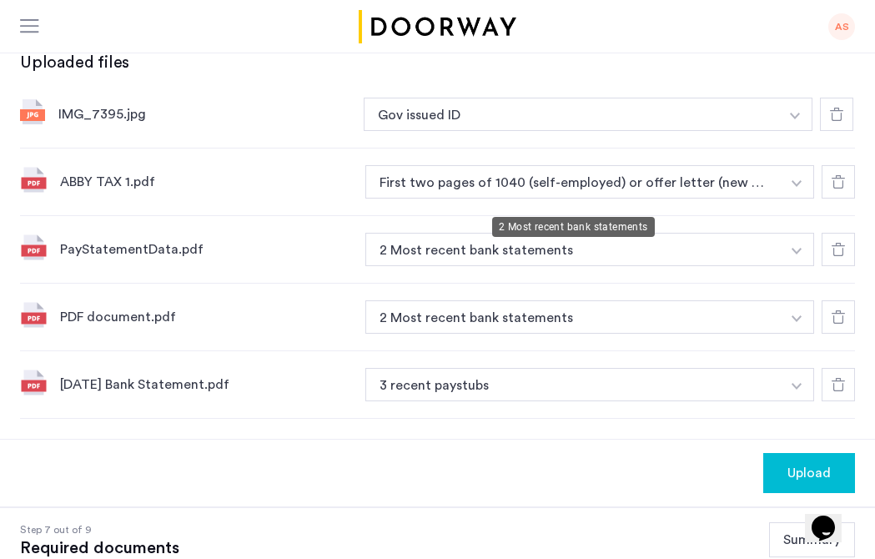
click at [561, 233] on button "2 Most recent bank statements" at bounding box center [572, 249] width 415 height 33
click at [734, 233] on button "2 Most recent bank statements" at bounding box center [572, 249] width 415 height 33
click at [784, 131] on button "button" at bounding box center [795, 114] width 34 height 33
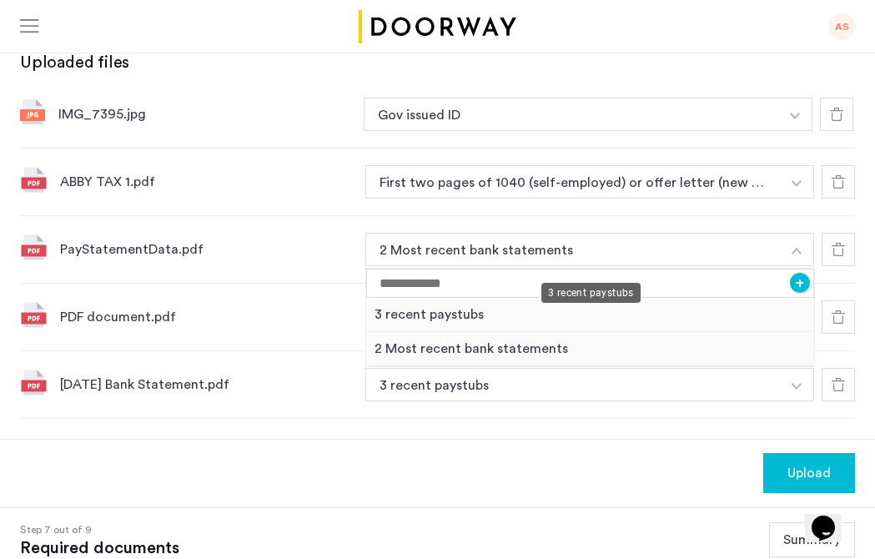
click at [569, 298] on div "3 recent paystubs" at bounding box center [590, 315] width 448 height 34
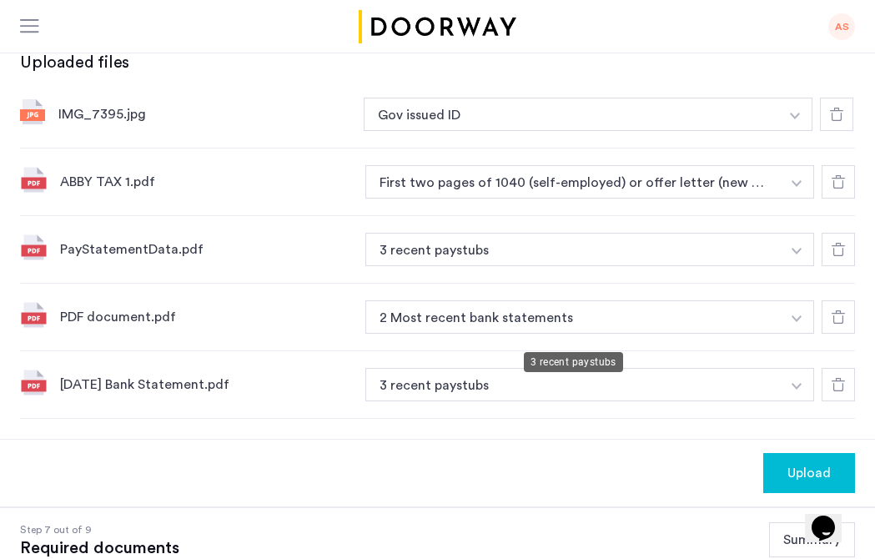
click at [568, 266] on button "3 recent paystubs" at bounding box center [572, 249] width 415 height 33
click at [566, 368] on button "3 recent paystubs" at bounding box center [572, 384] width 415 height 33
click at [565, 368] on button "3 recent paystubs" at bounding box center [572, 384] width 415 height 33
click at [784, 131] on button "button" at bounding box center [795, 114] width 34 height 33
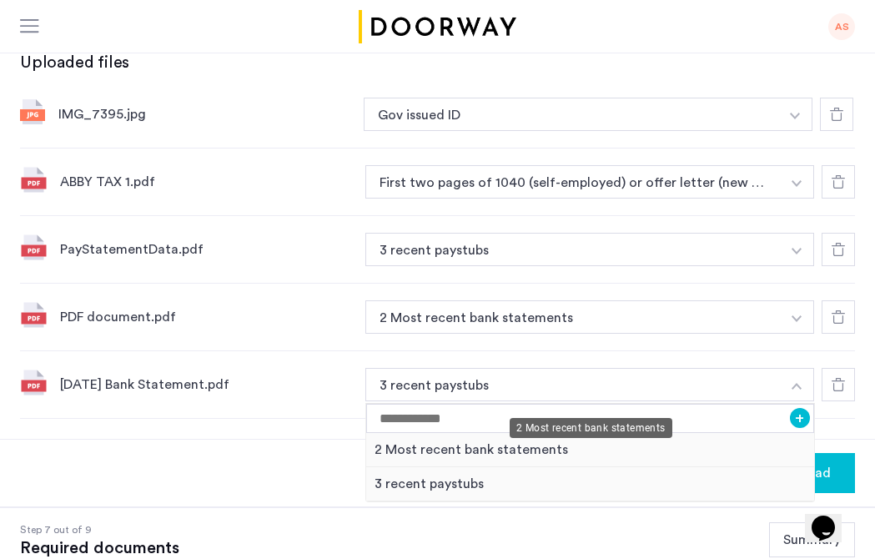
click at [549, 433] on div "2 Most recent bank statements" at bounding box center [590, 450] width 448 height 34
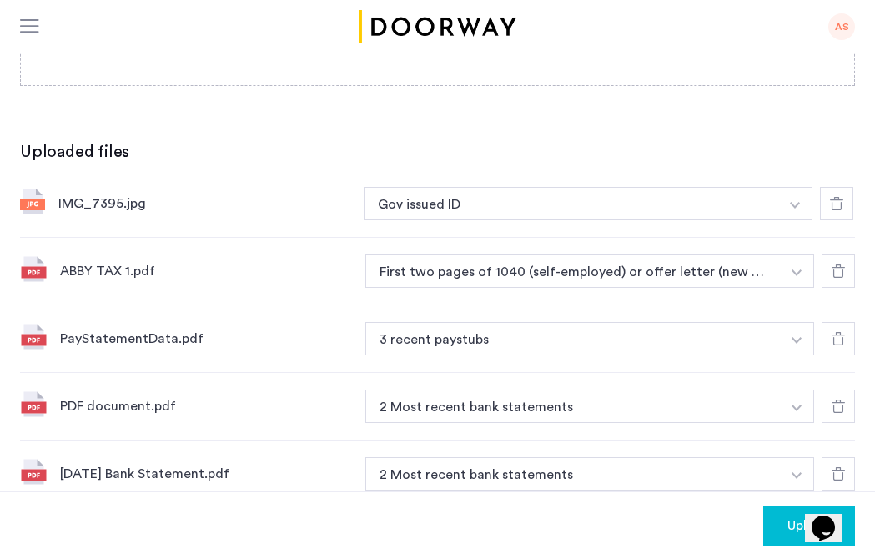
scroll to position [540, 0]
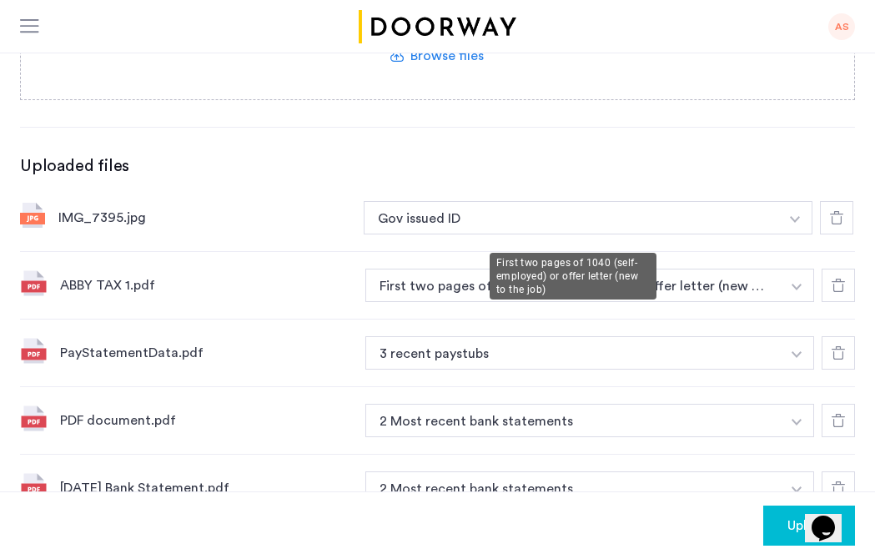
click at [446, 268] on button "First two pages of 1040 (self-employed) or offer letter (new to the job)" at bounding box center [572, 284] width 415 height 33
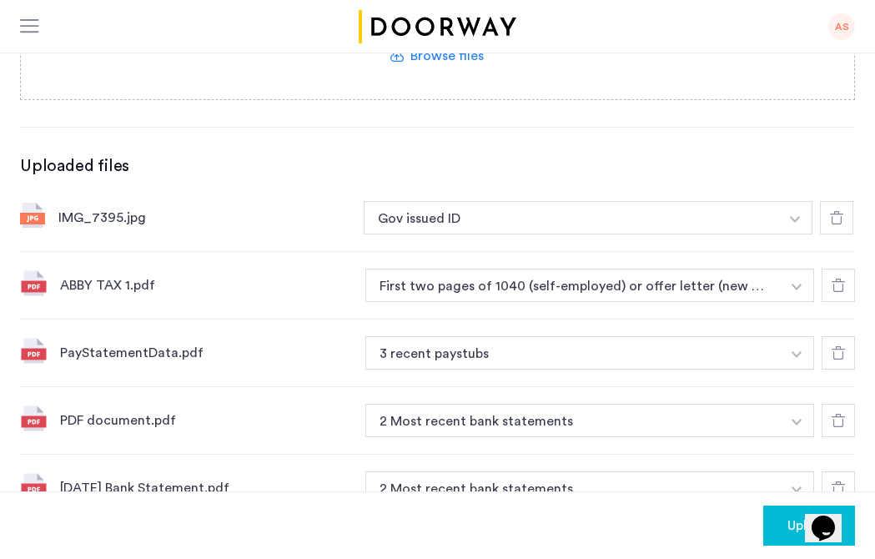
click at [469, 268] on button "First two pages of 1040 (self-employed) or offer letter (new to the job)" at bounding box center [572, 284] width 415 height 33
click at [808, 233] on button "button" at bounding box center [795, 217] width 34 height 33
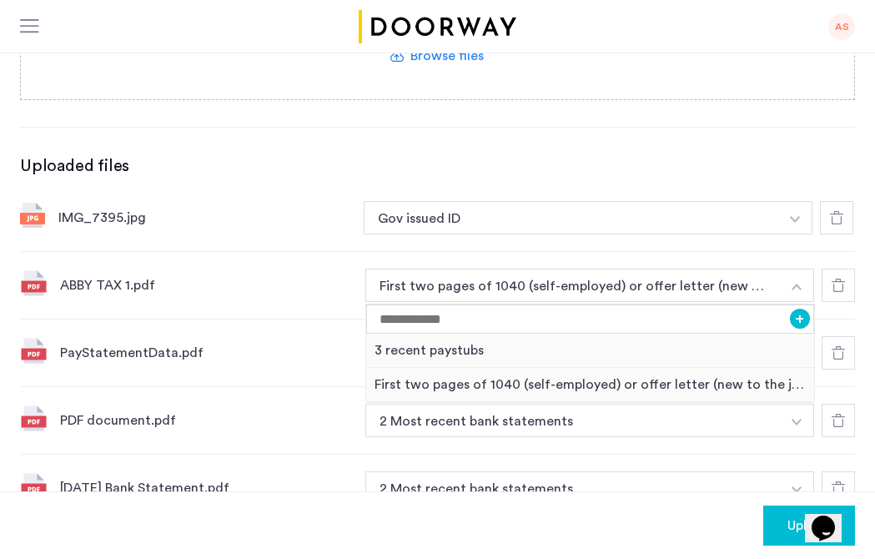
click at [339, 252] on div "ABBY TAX 1.pdf First two pages of 1040 (self-employed) or offer letter (new to …" at bounding box center [437, 286] width 835 height 68
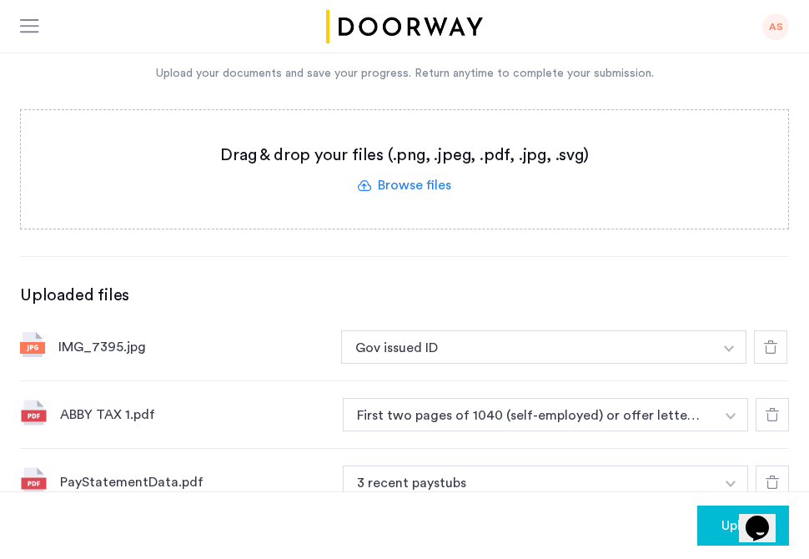
scroll to position [434, 0]
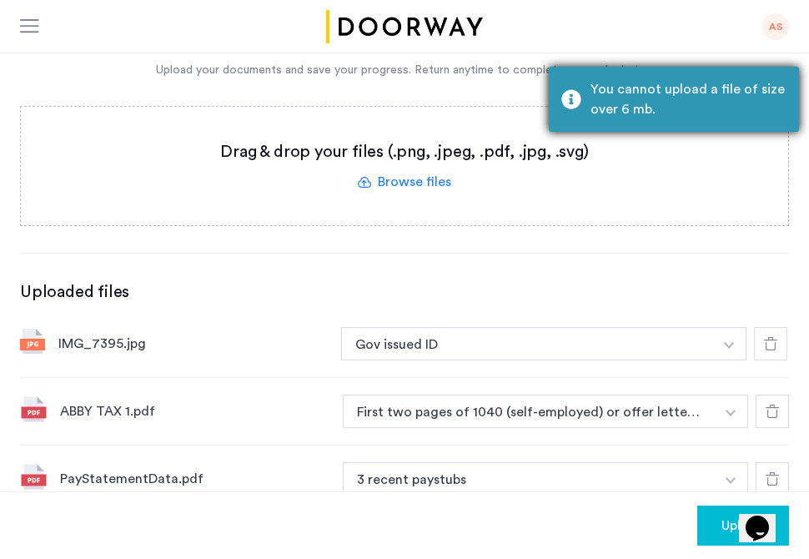
click at [561, 99] on div "You cannot upload a file of size over 6 mb." at bounding box center [674, 99] width 250 height 65
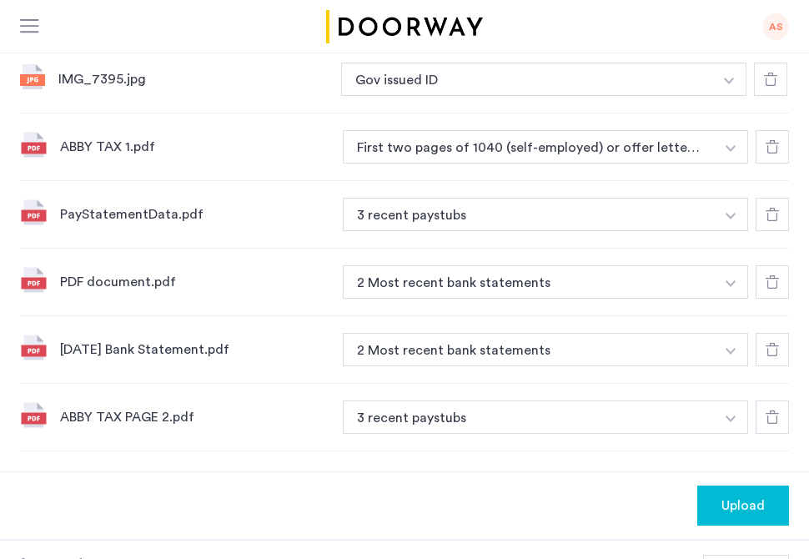
scroll to position [695, 0]
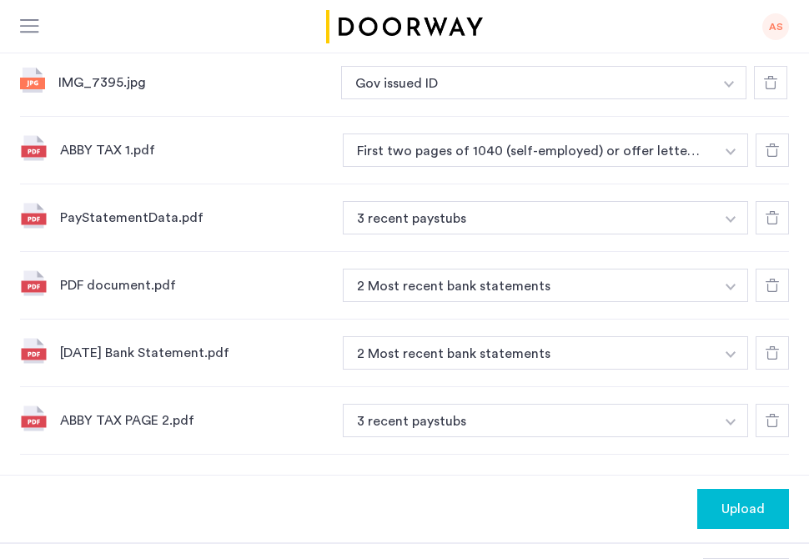
click at [725, 99] on button "button" at bounding box center [729, 82] width 34 height 33
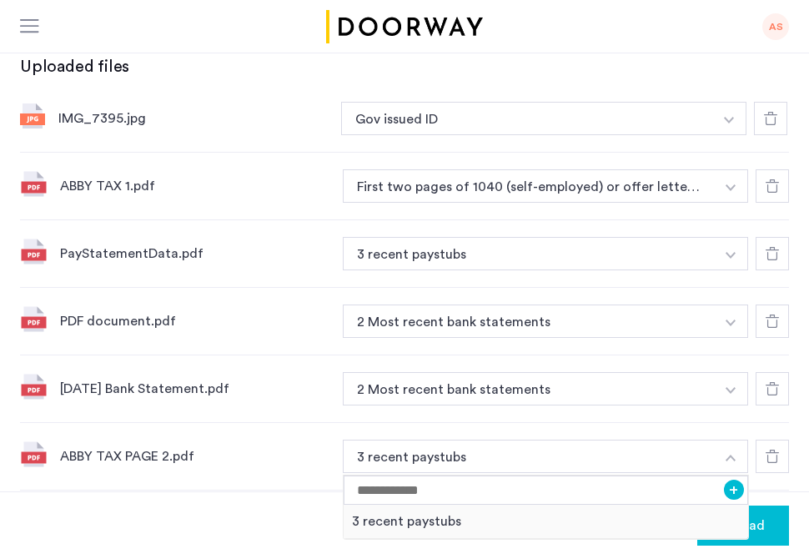
scroll to position [653, 0]
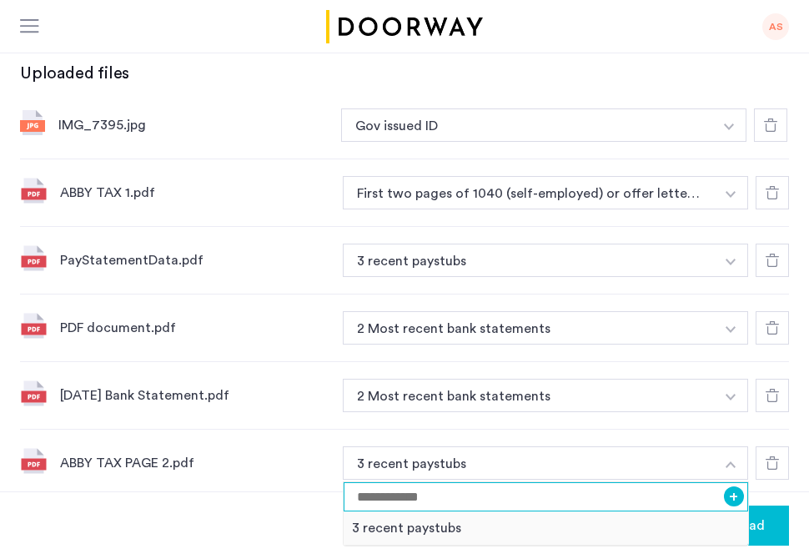
click at [548, 482] on input at bounding box center [546, 496] width 404 height 29
type input "**********"
click at [724, 482] on input "**********" at bounding box center [546, 496] width 404 height 29
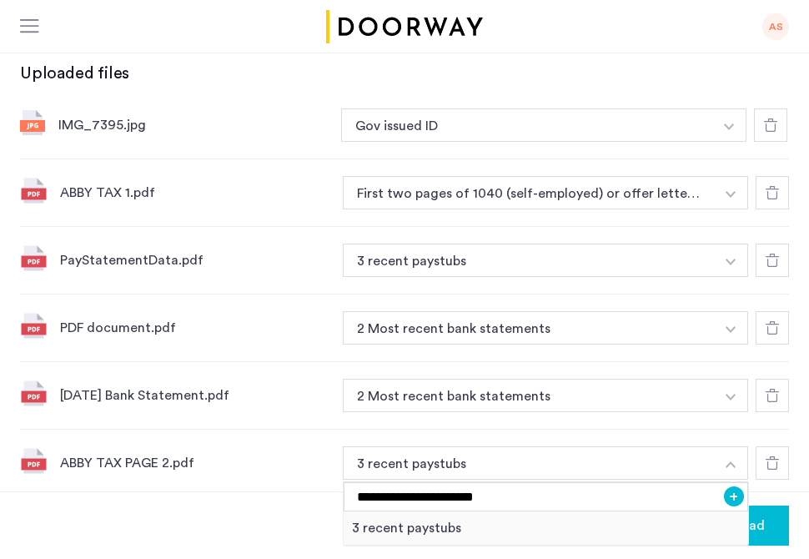
click at [732, 486] on button "+" at bounding box center [734, 496] width 20 height 20
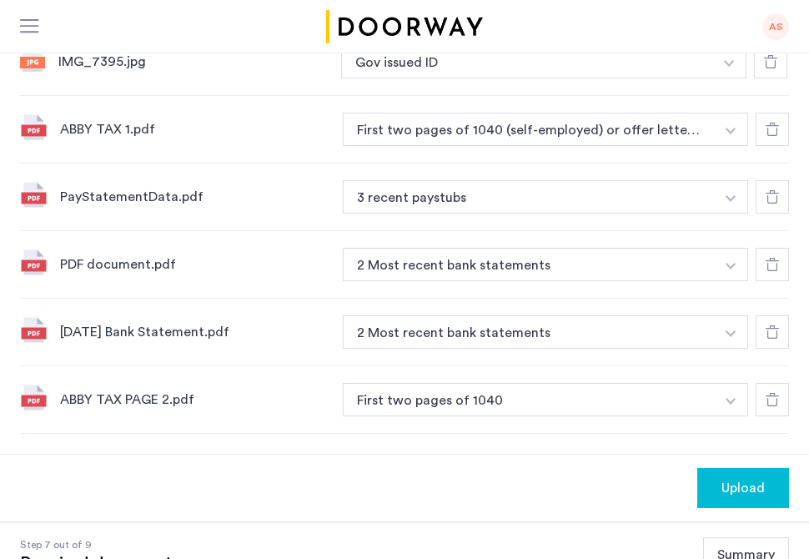
scroll to position [755, 0]
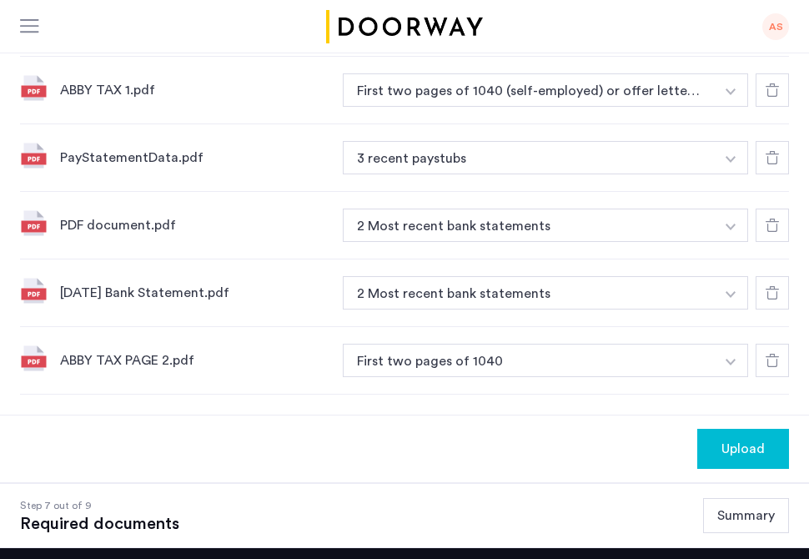
click at [738, 439] on span "Upload" at bounding box center [742, 449] width 43 height 20
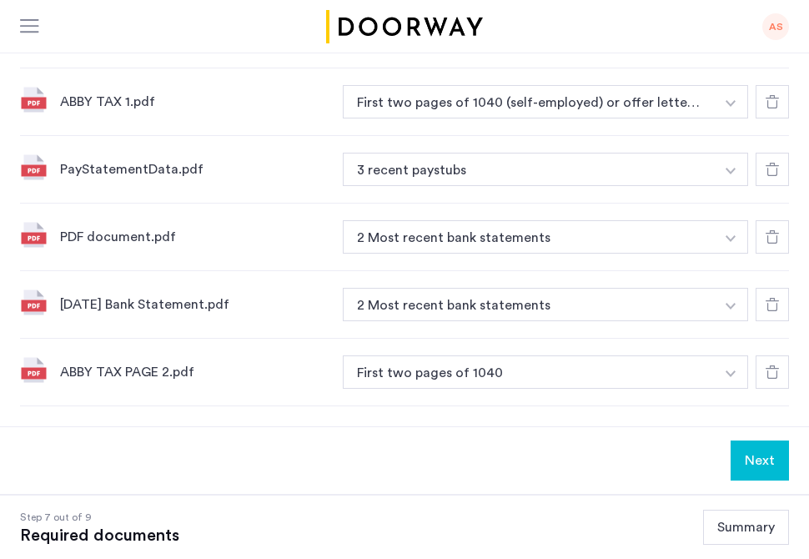
scroll to position [758, 0]
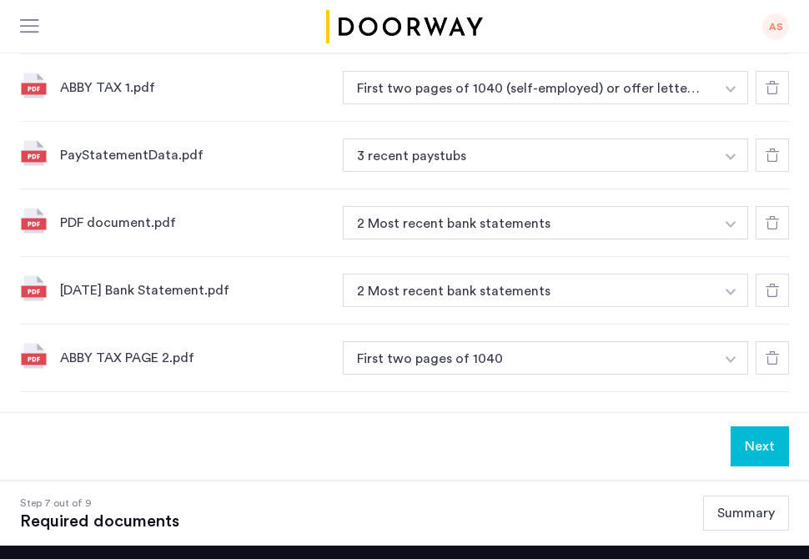
click at [740, 426] on button "Next" at bounding box center [759, 446] width 58 height 40
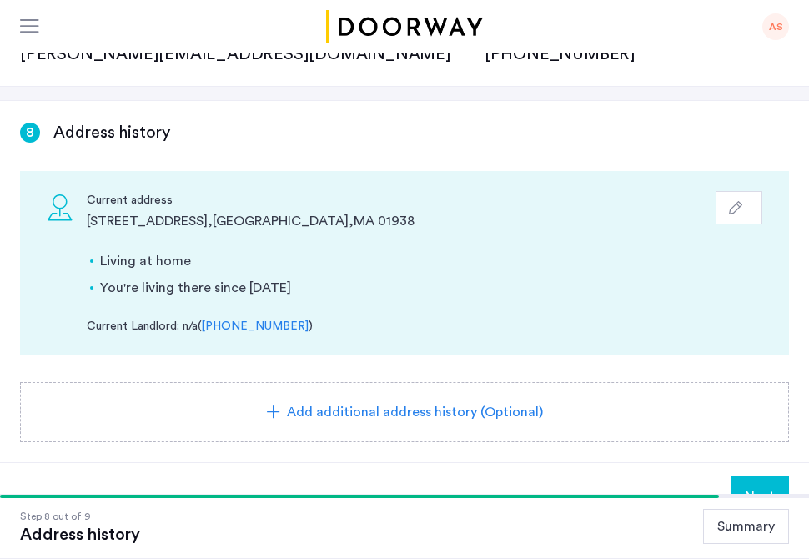
scroll to position [216, 0]
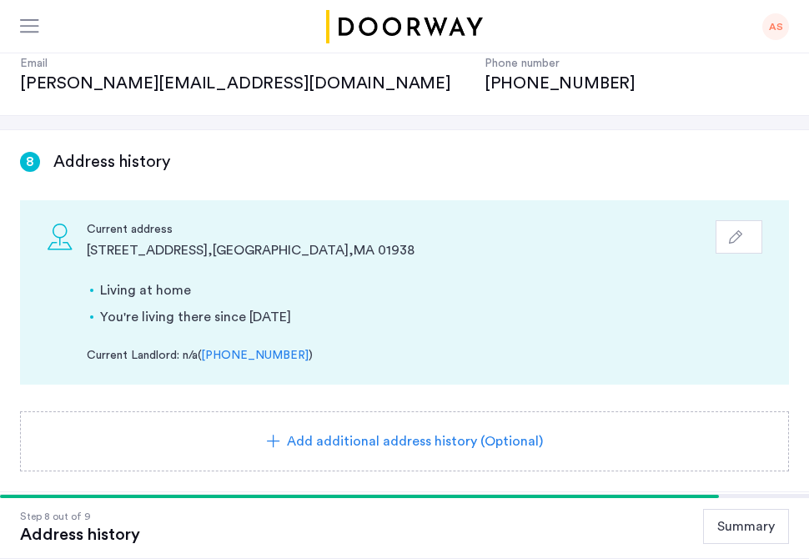
click at [538, 431] on div "Add additional address history (Optional)" at bounding box center [404, 441] width 729 height 20
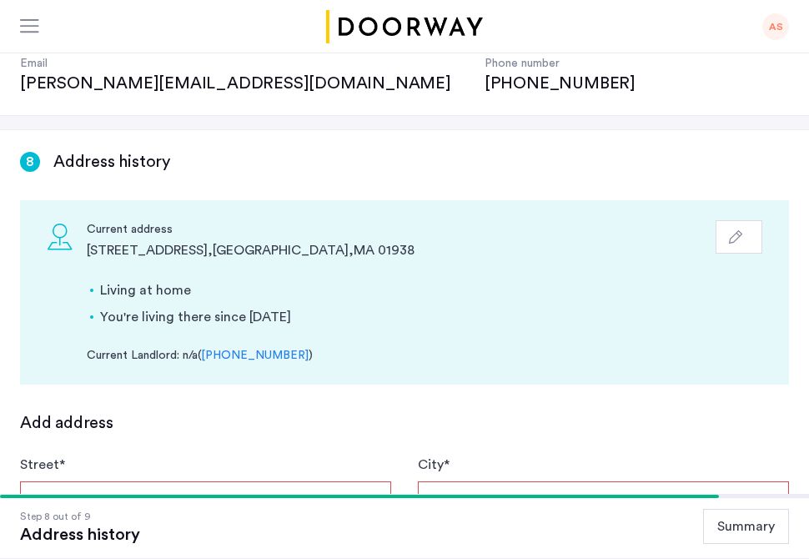
click at [328, 481] on input "Street *" at bounding box center [205, 501] width 371 height 40
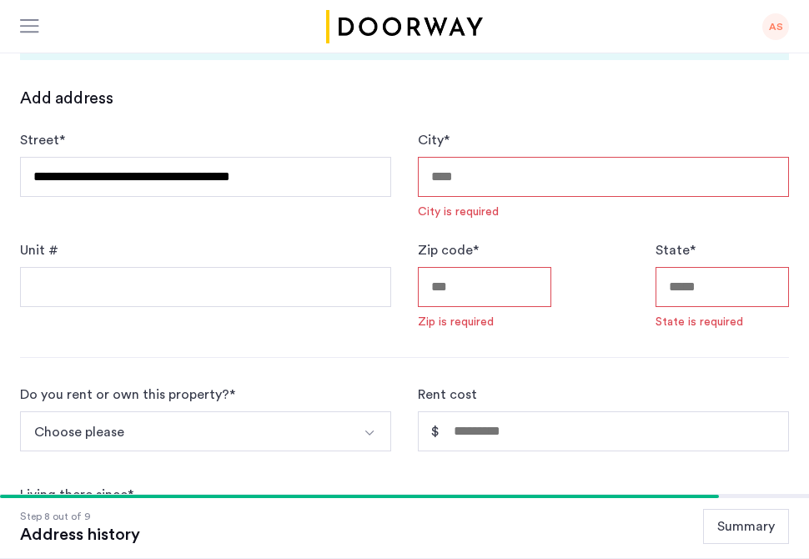
type input "**********"
type input "******"
type input "*****"
type input "**"
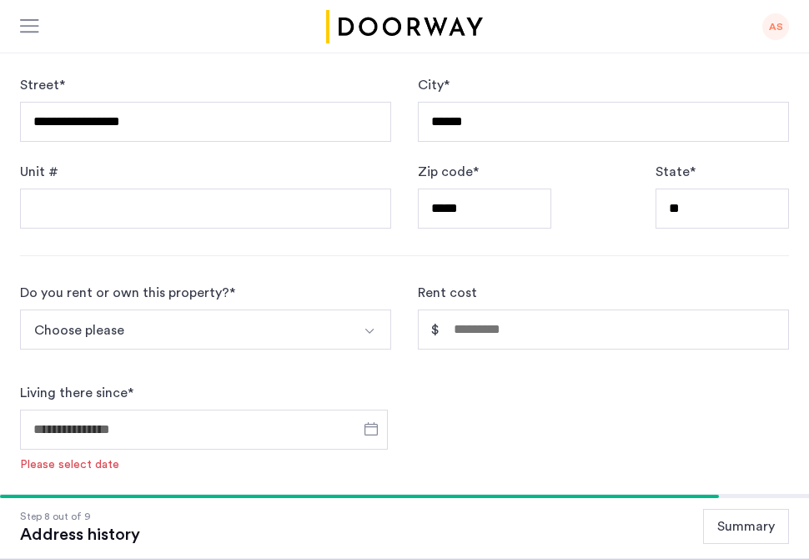
scroll to position [609, 0]
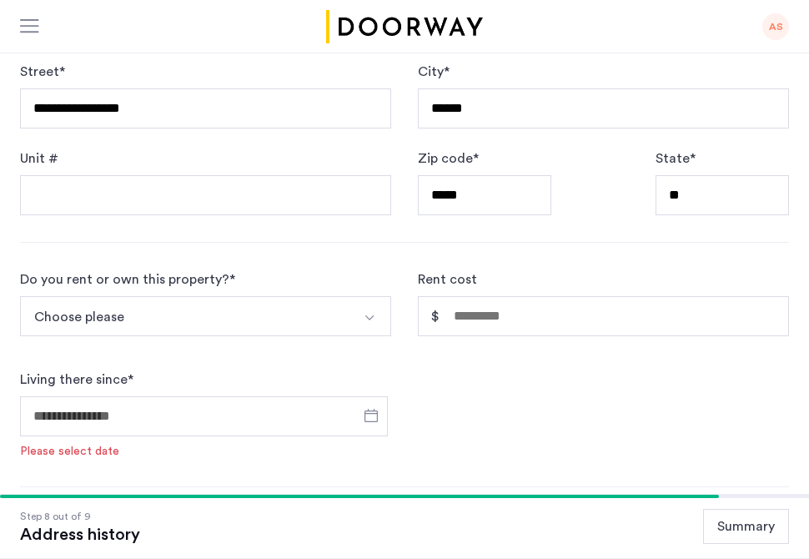
click at [301, 296] on button "Choose please" at bounding box center [186, 316] width 332 height 40
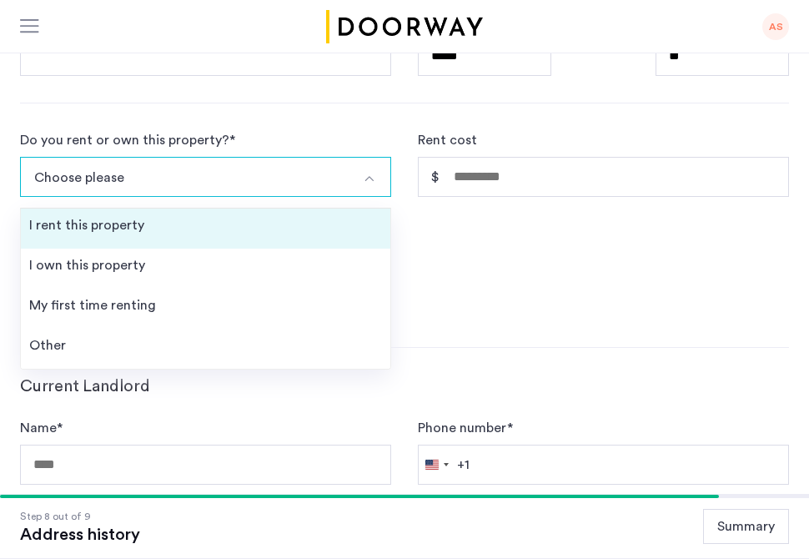
click at [249, 208] on li "I rent this property" at bounding box center [205, 228] width 369 height 40
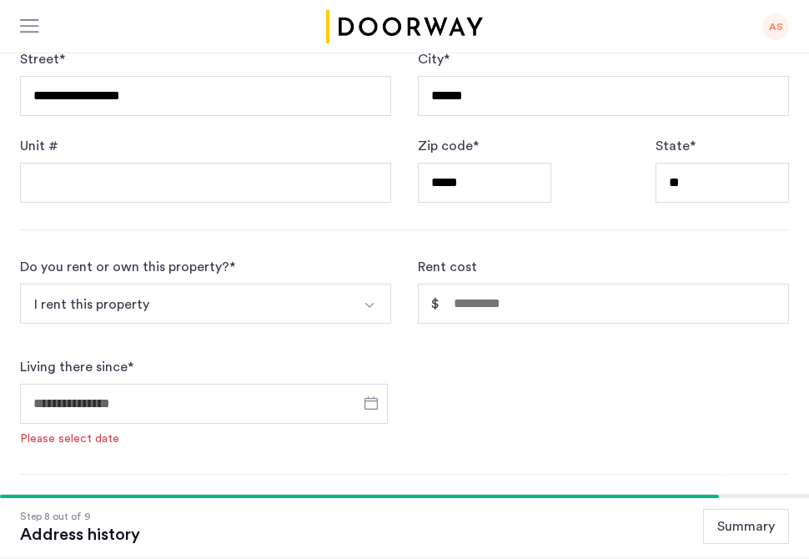
scroll to position [605, 0]
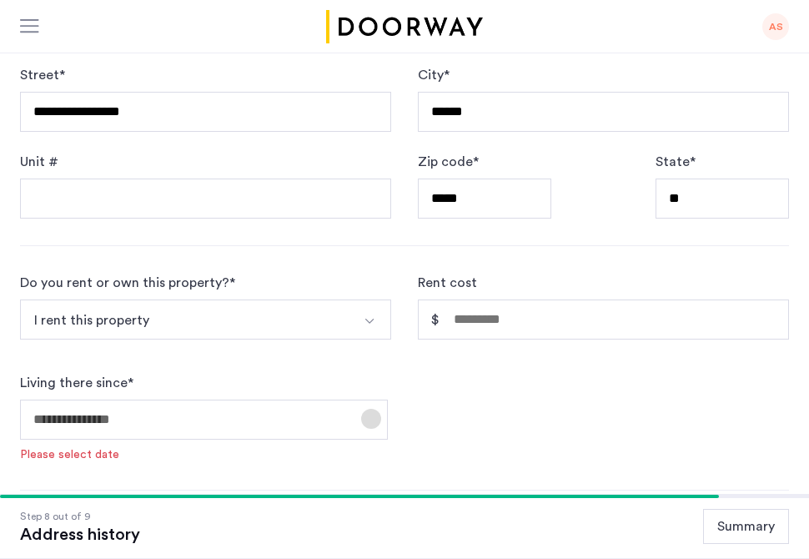
click at [375, 399] on span "Open calendar" at bounding box center [371, 419] width 40 height 40
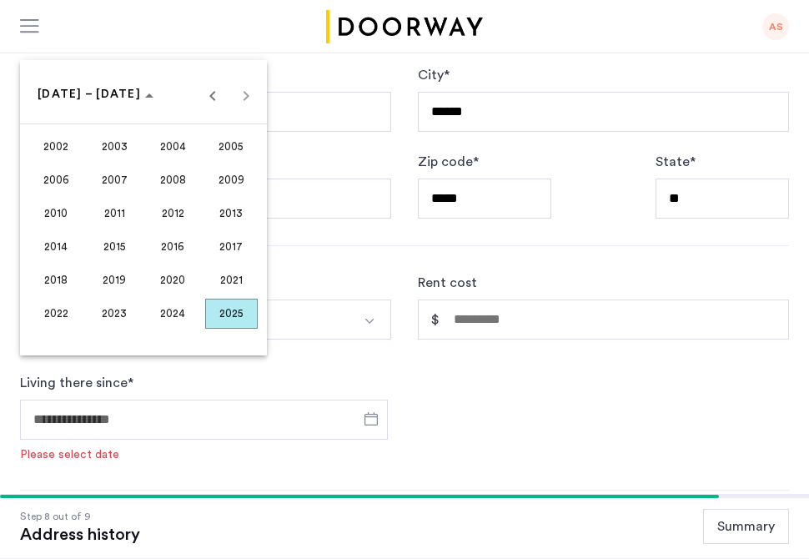
scroll to position [550, 0]
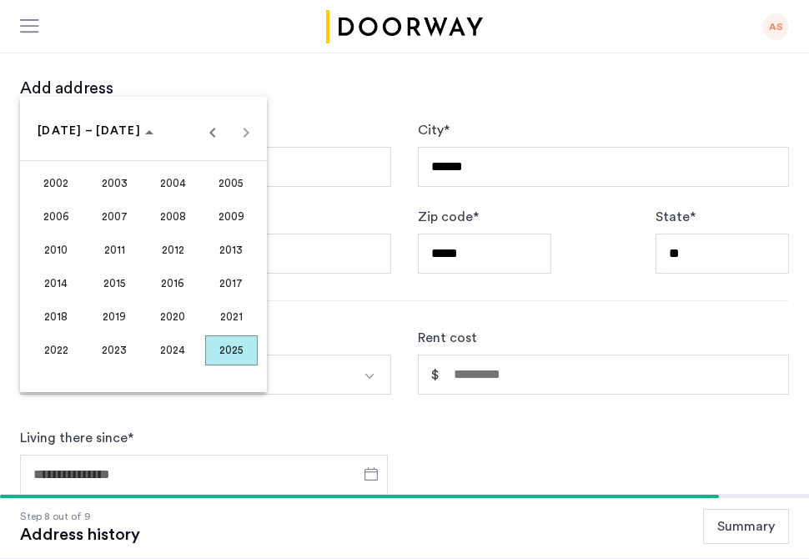
click at [425, 384] on div at bounding box center [404, 279] width 809 height 559
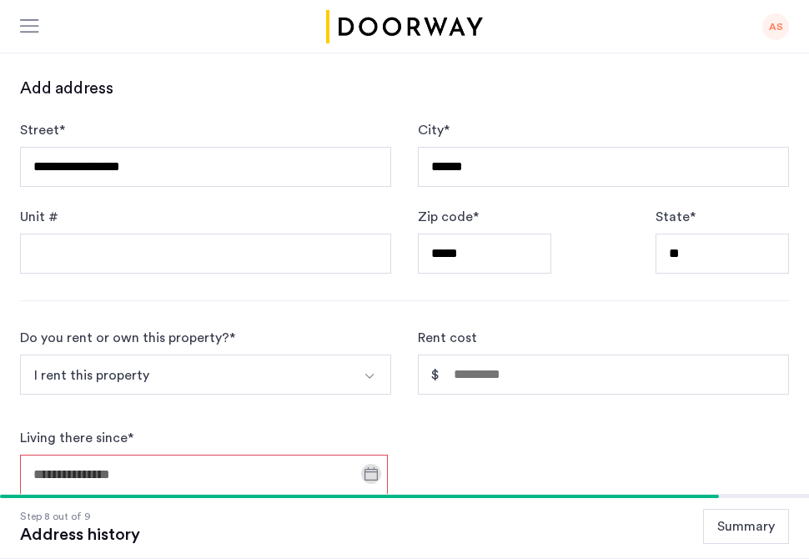
click at [348, 354] on button "I rent this property" at bounding box center [186, 374] width 332 height 40
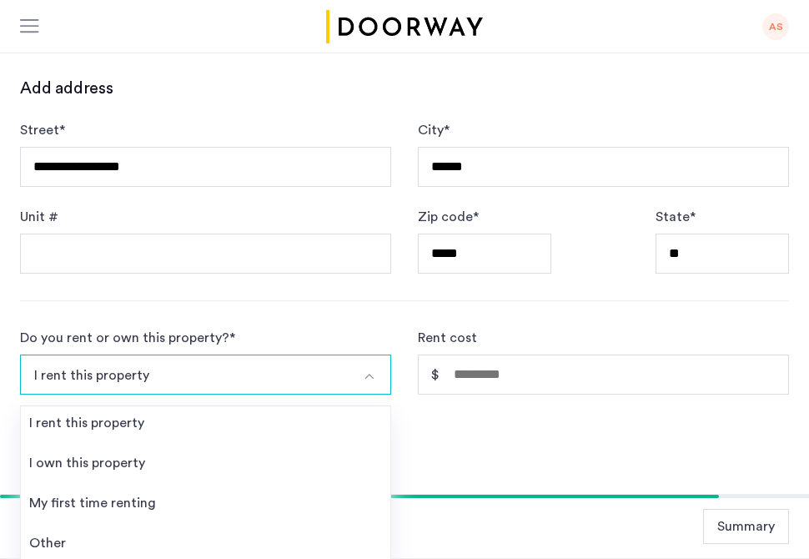
scroll to position [748, 0]
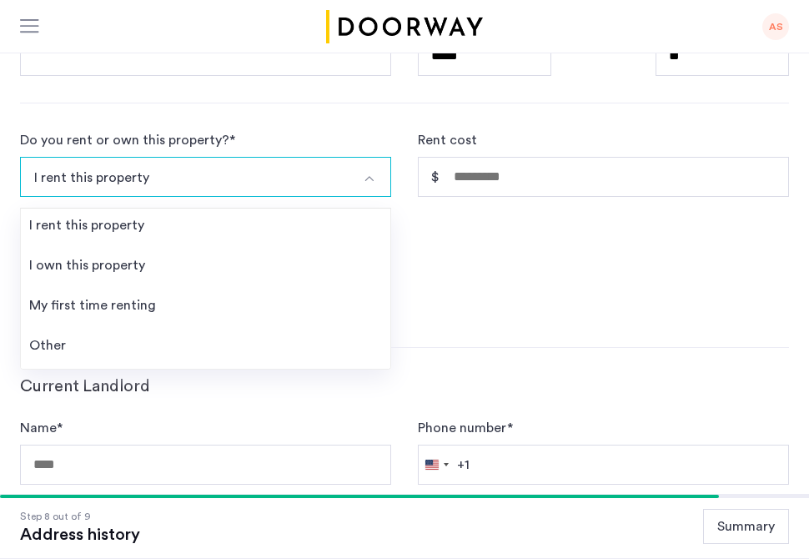
click at [484, 254] on div "Do you rent or own this property? * I rent this property I rent this property I…" at bounding box center [404, 225] width 769 height 190
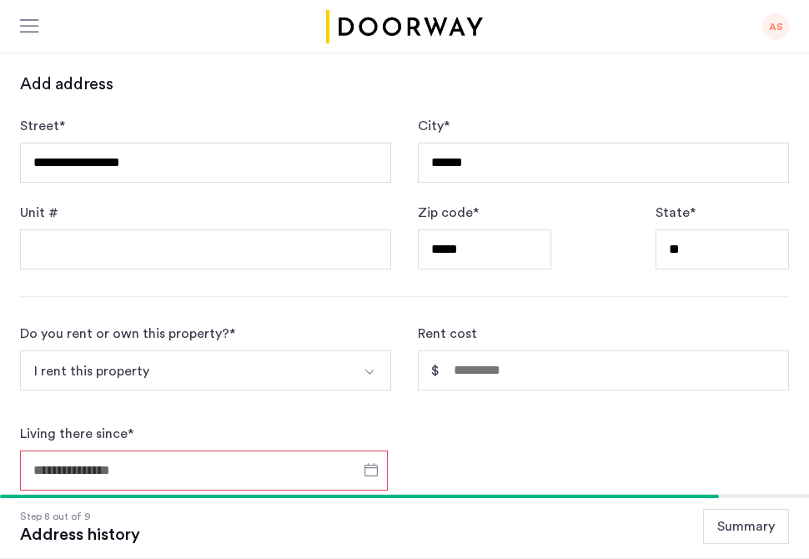
scroll to position [556, 0]
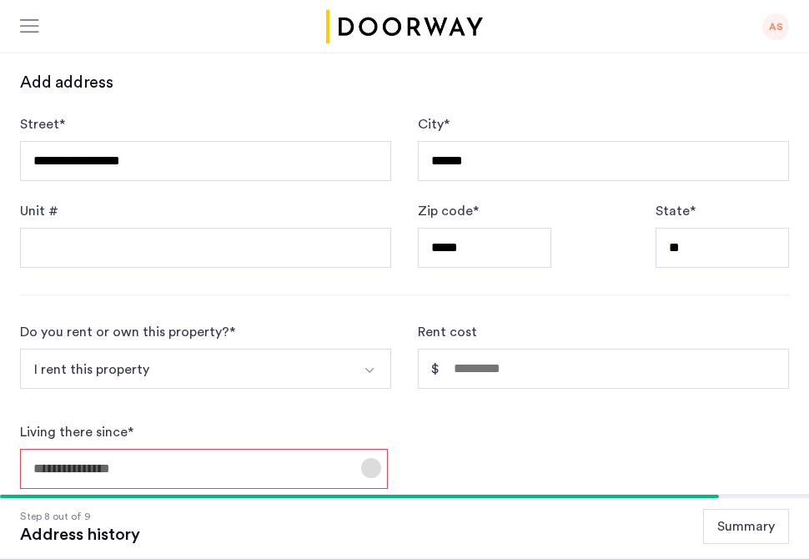
click at [367, 448] on span "Open calendar" at bounding box center [371, 468] width 40 height 40
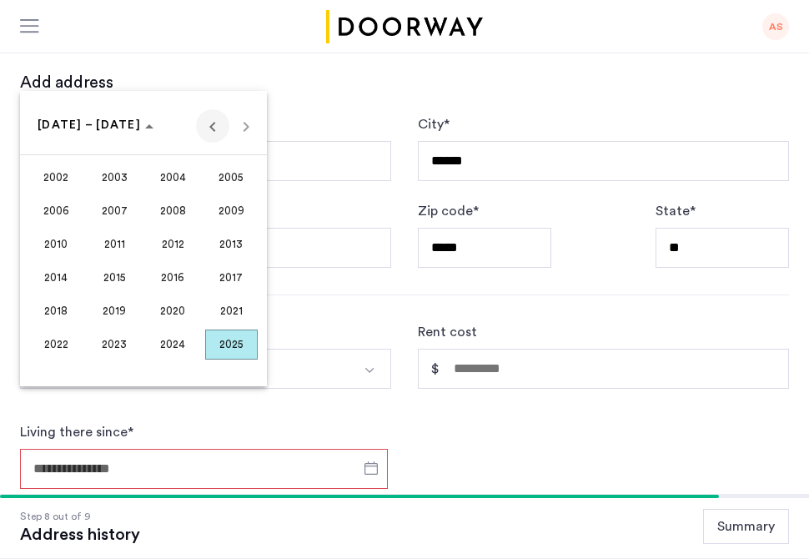
click at [211, 127] on span "Previous 24 years" at bounding box center [212, 125] width 33 height 33
click at [252, 120] on span "Next 24 years" at bounding box center [245, 125] width 33 height 33
click at [252, 120] on div "2002 to 2025 2002 – 2025" at bounding box center [143, 125] width 238 height 33
click at [133, 341] on span "2023" at bounding box center [114, 344] width 53 height 30
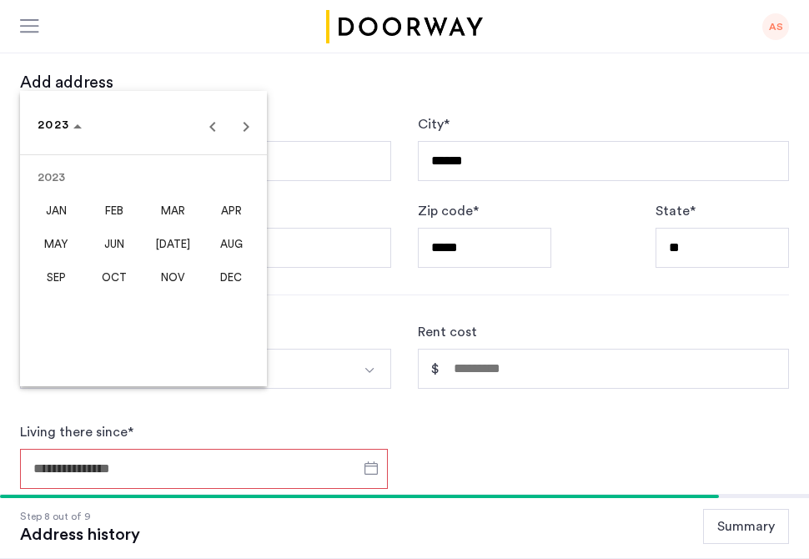
click at [66, 268] on span "SEP" at bounding box center [56, 278] width 53 height 30
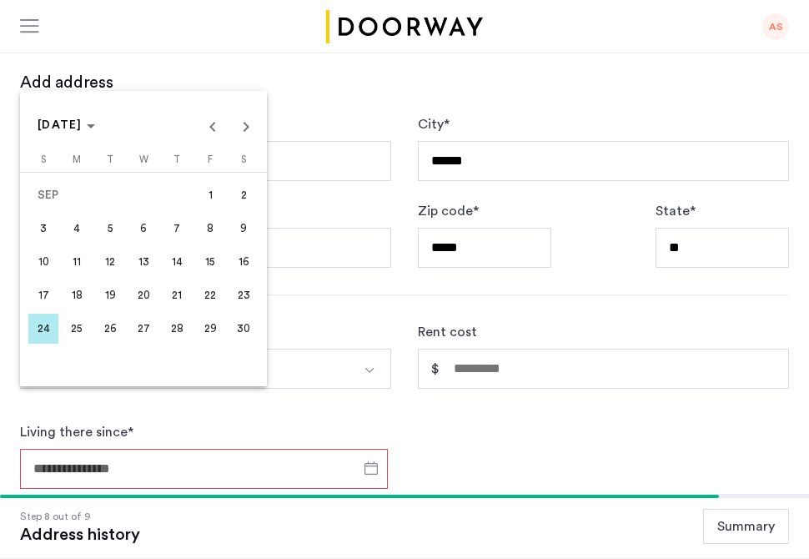
click at [219, 202] on span "1" at bounding box center [210, 195] width 30 height 30
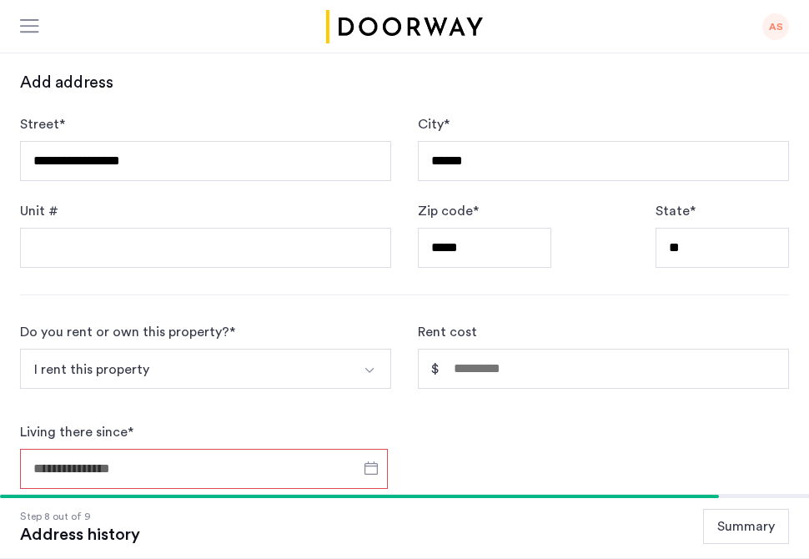
type input "**********"
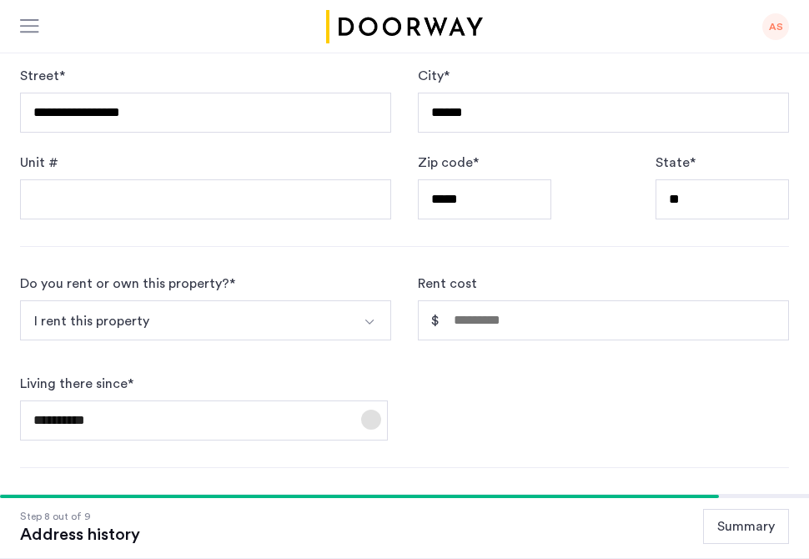
scroll to position [640, 0]
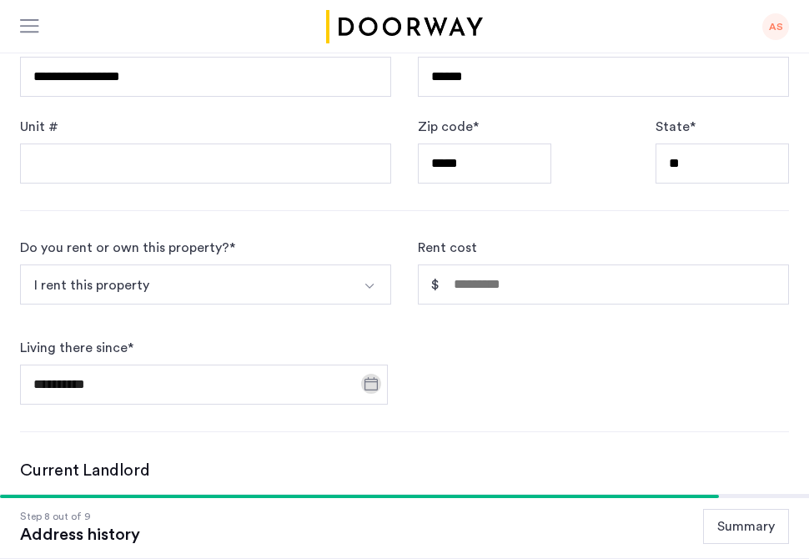
click at [411, 324] on div "**********" at bounding box center [404, 321] width 769 height 167
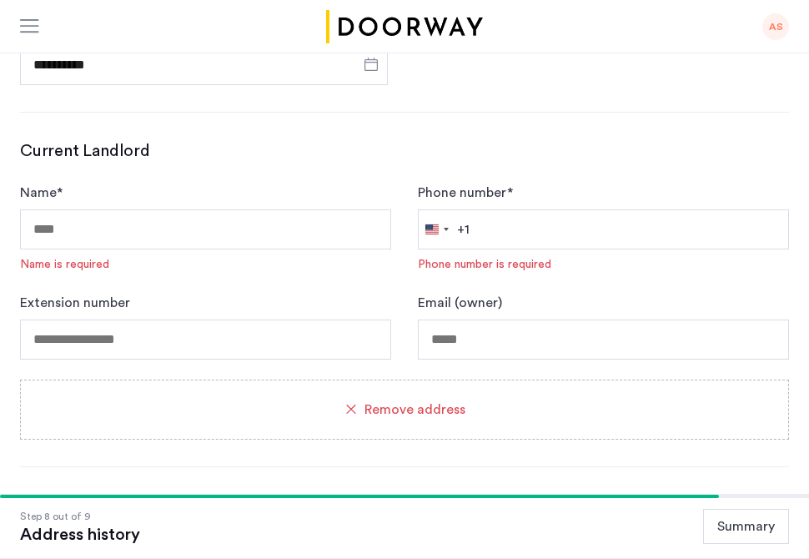
scroll to position [966, 0]
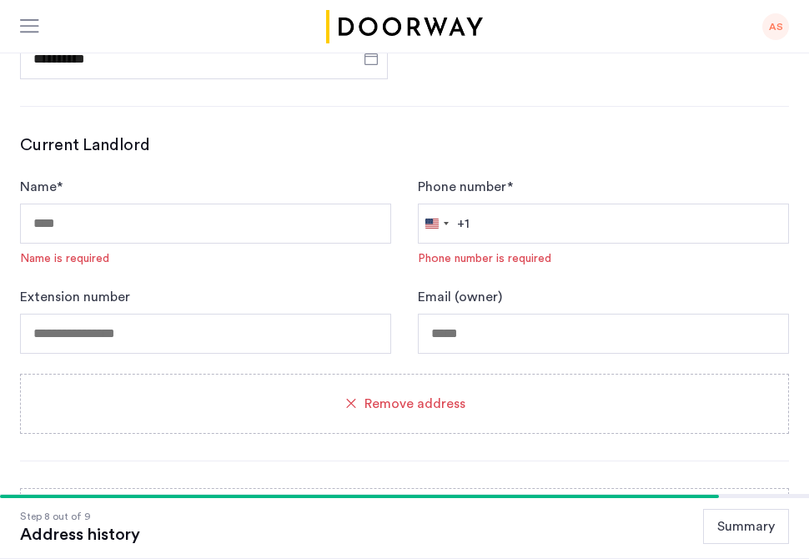
click at [356, 374] on div "Remove address" at bounding box center [404, 404] width 769 height 60
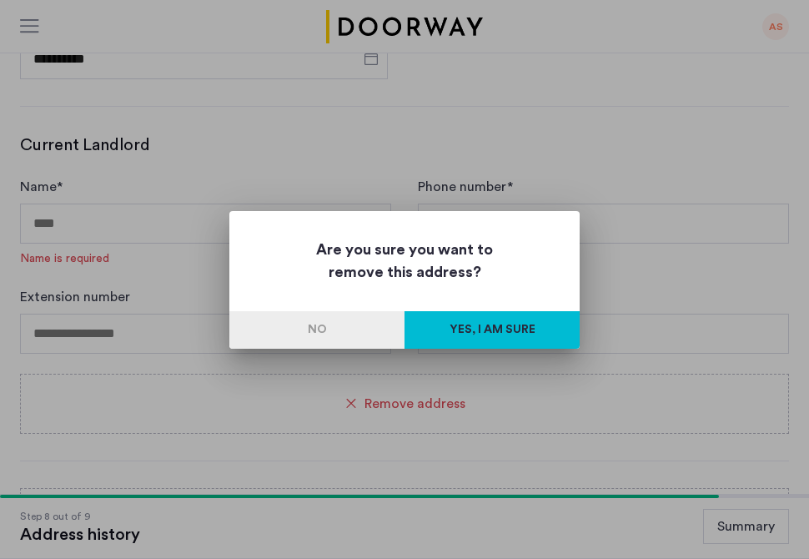
click at [489, 329] on button "Yes, I am sure" at bounding box center [491, 330] width 175 height 38
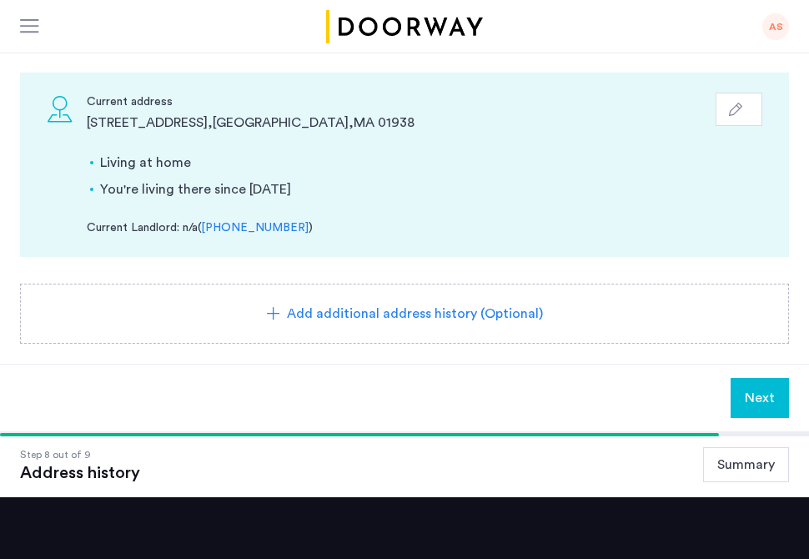
scroll to position [338, 0]
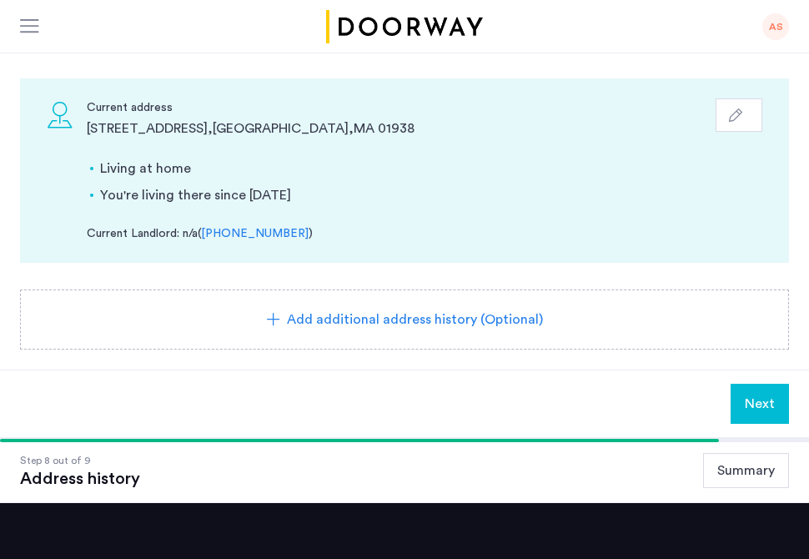
click at [768, 394] on span "Next" at bounding box center [760, 404] width 30 height 20
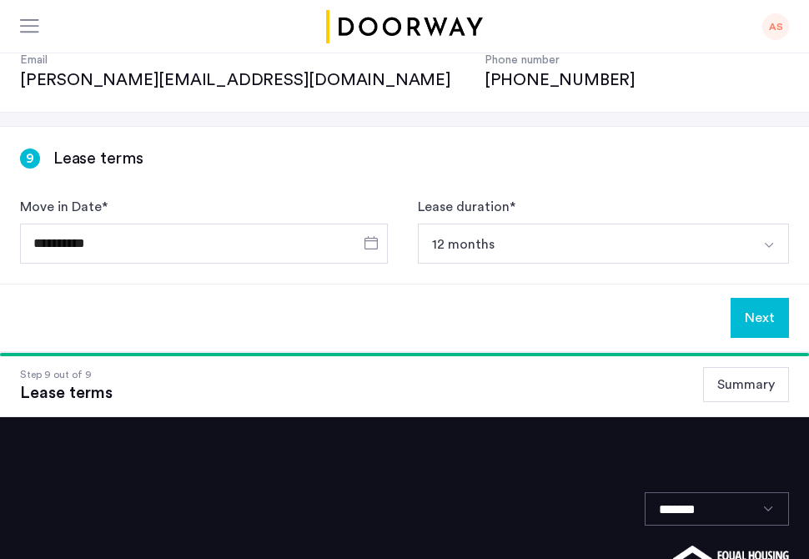
scroll to position [173, 0]
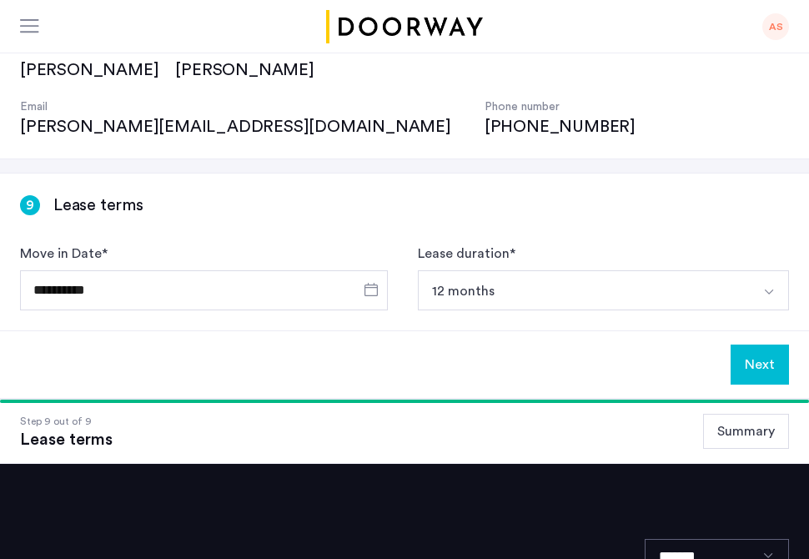
click at [754, 344] on button "Next" at bounding box center [759, 364] width 58 height 40
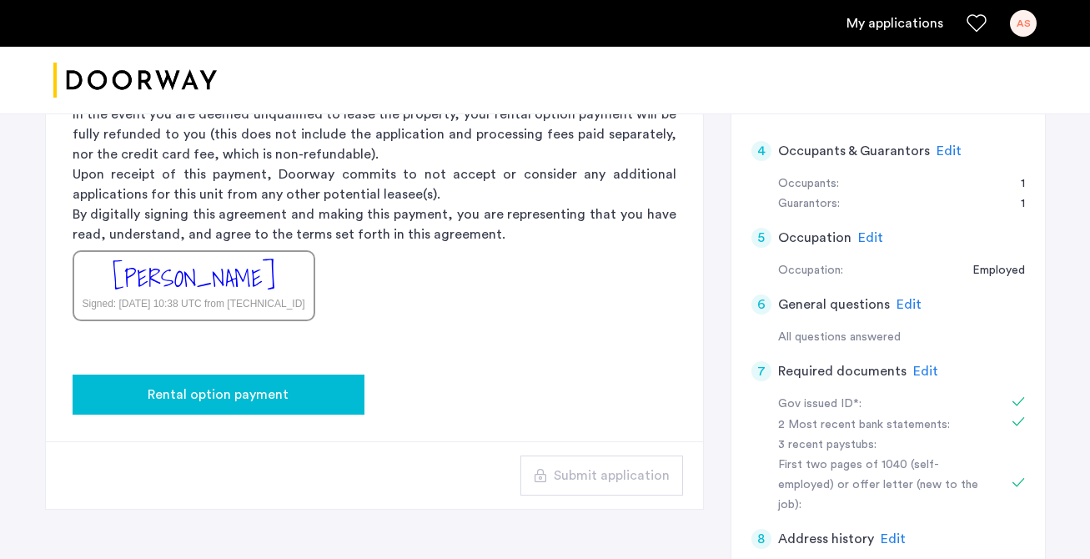
scroll to position [516, 0]
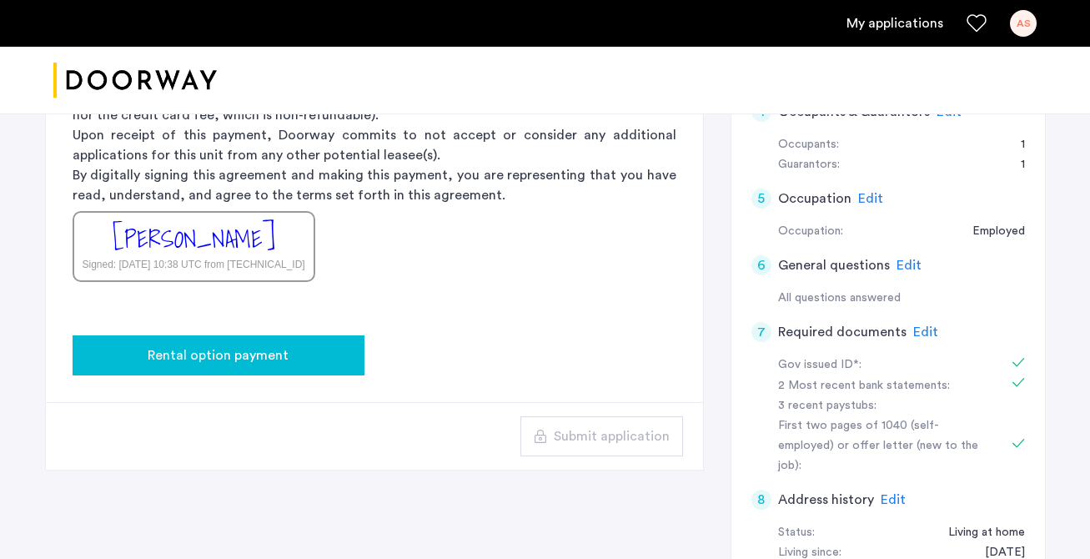
click at [318, 359] on div "Rental option payment" at bounding box center [218, 355] width 265 height 20
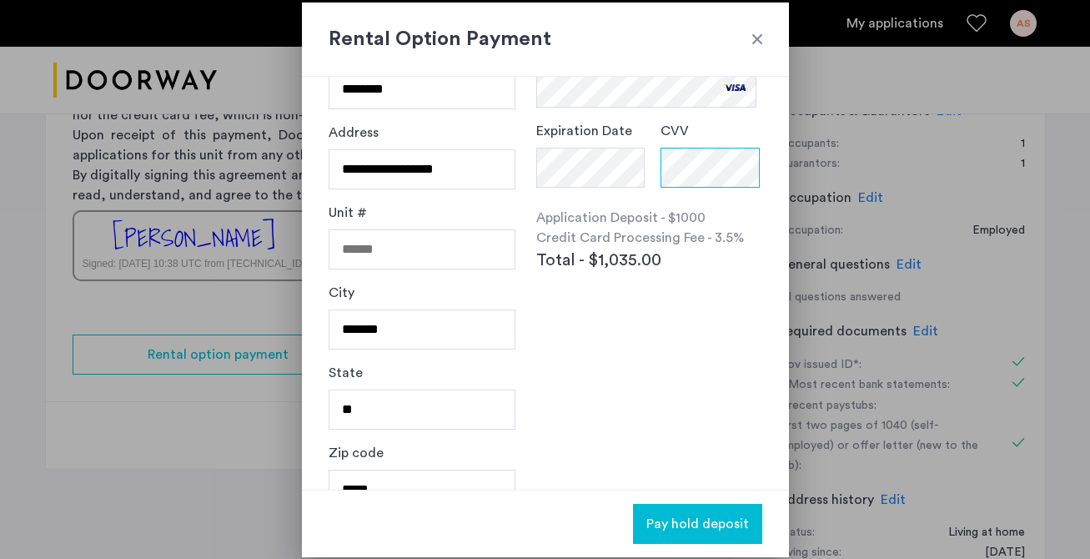
scroll to position [174, 0]
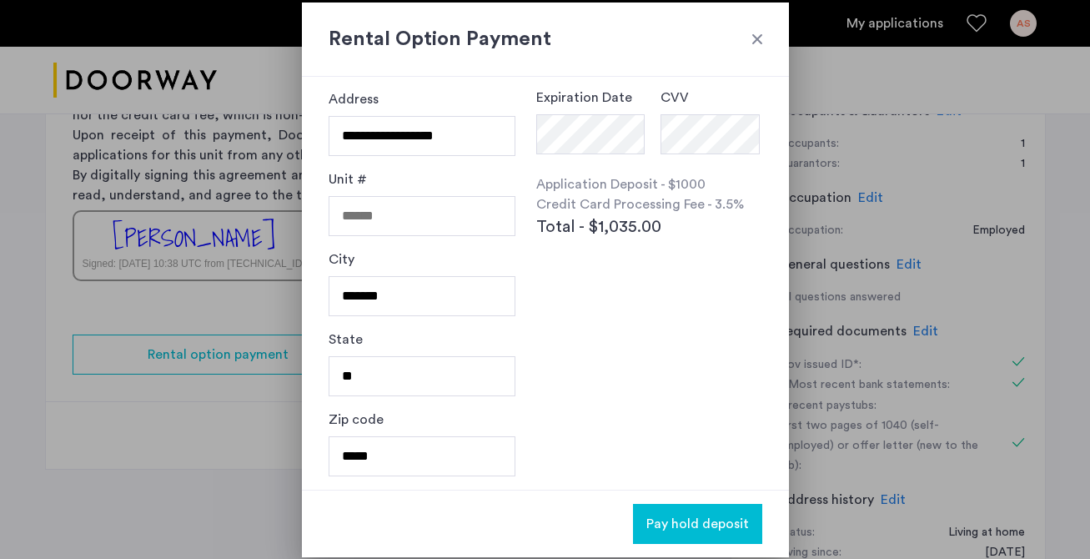
click at [679, 525] on span "Pay hold deposit" at bounding box center [697, 524] width 103 height 20
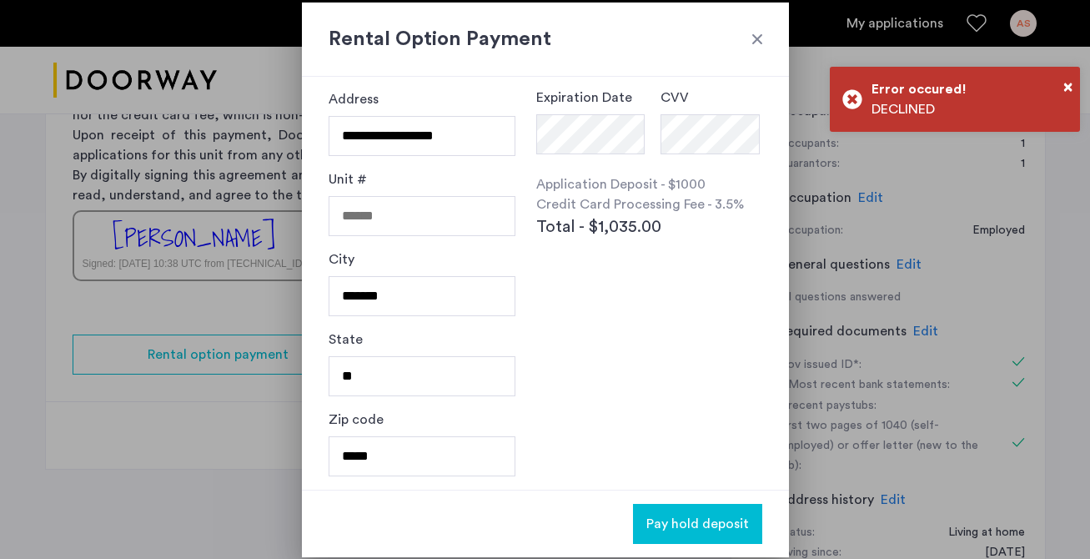
scroll to position [0, 0]
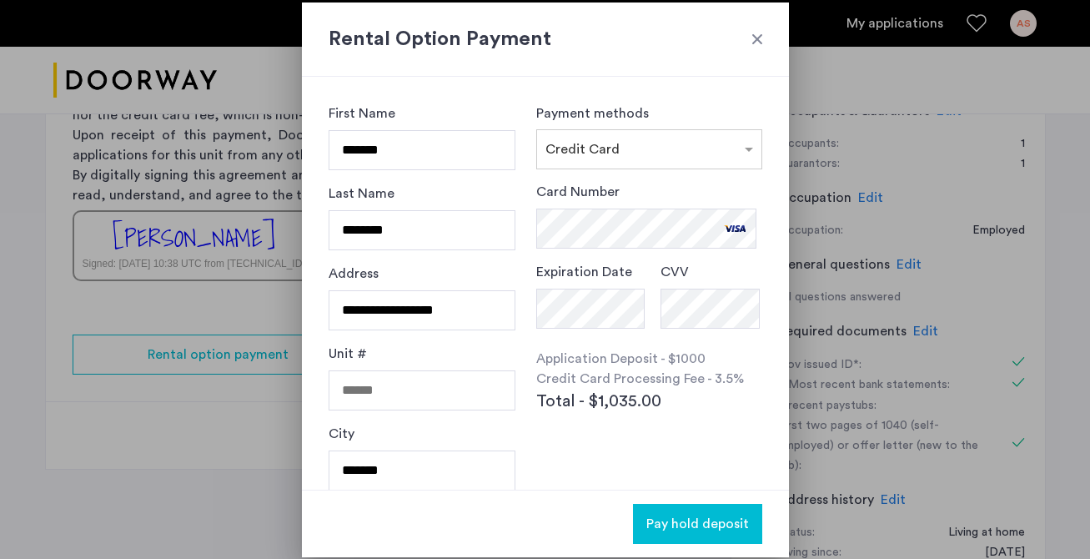
click at [680, 524] on span "Pay hold deposit" at bounding box center [697, 524] width 103 height 20
click at [666, 524] on span "Pay hold deposit" at bounding box center [697, 524] width 103 height 20
click at [704, 330] on div "CVV" at bounding box center [711, 298] width 102 height 73
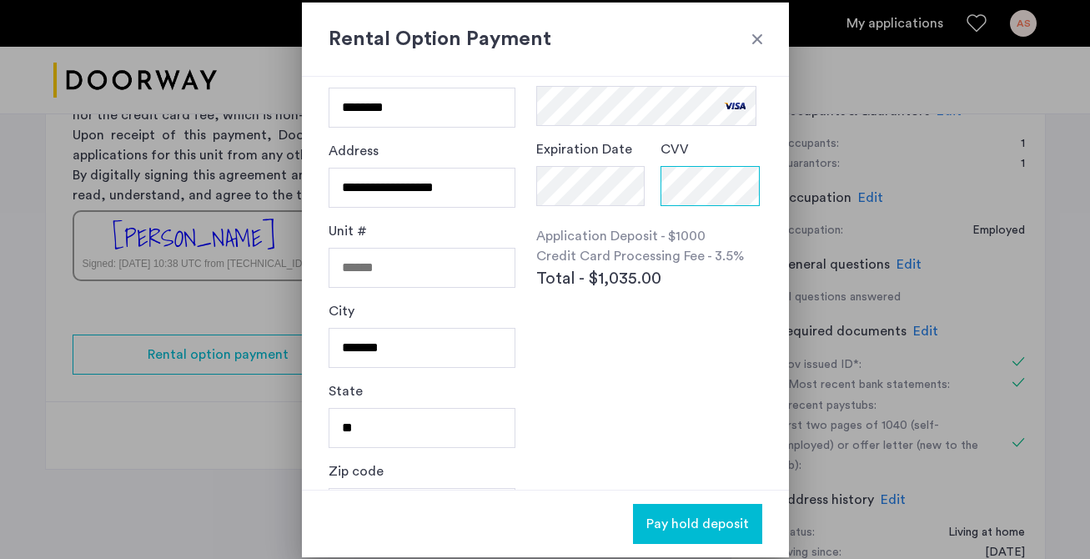
scroll to position [174, 0]
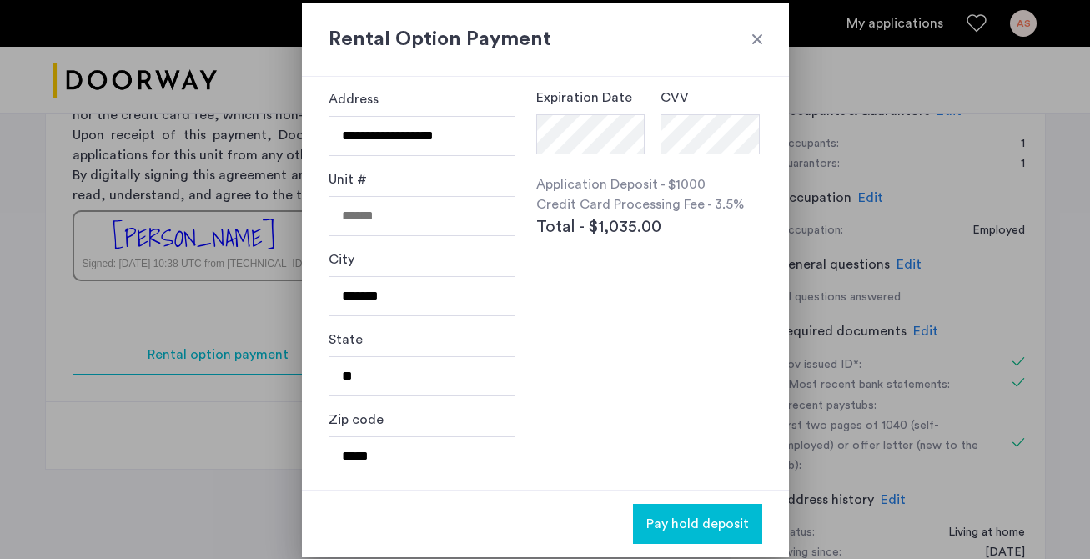
click at [675, 524] on span "Pay hold deposit" at bounding box center [697, 524] width 103 height 20
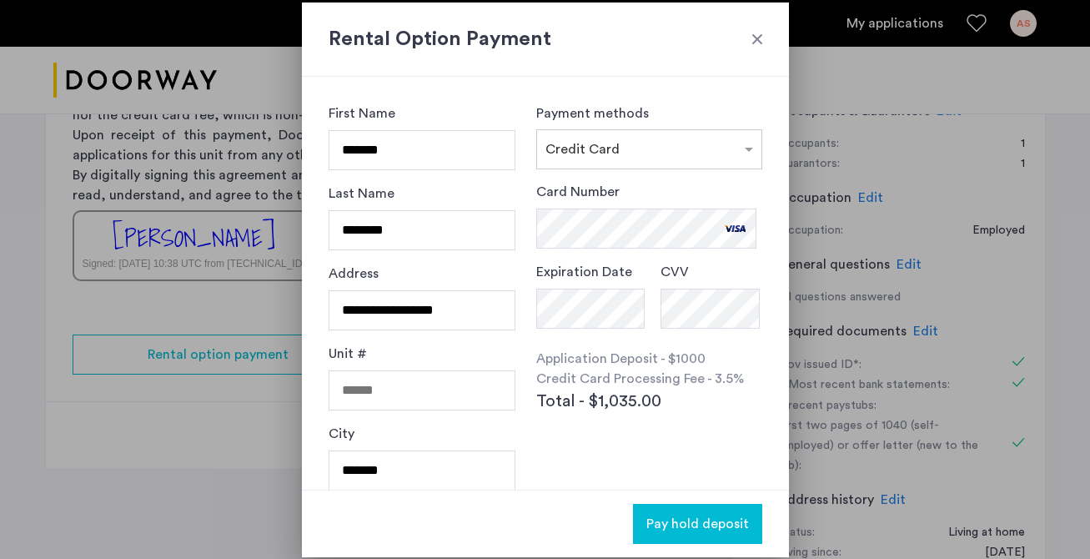
click at [755, 33] on div at bounding box center [757, 39] width 17 height 17
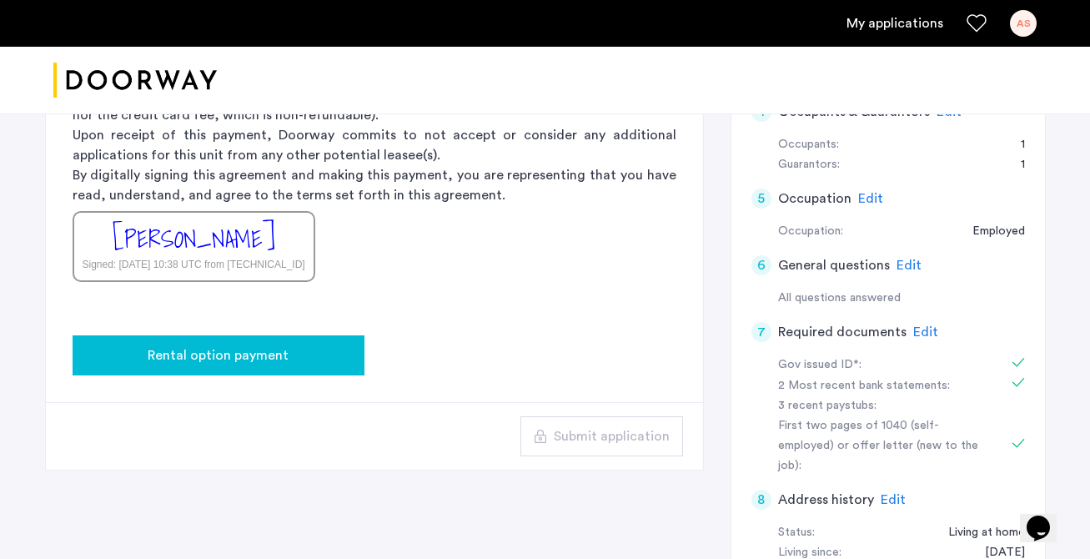
click at [317, 337] on button "Rental option payment" at bounding box center [219, 355] width 292 height 40
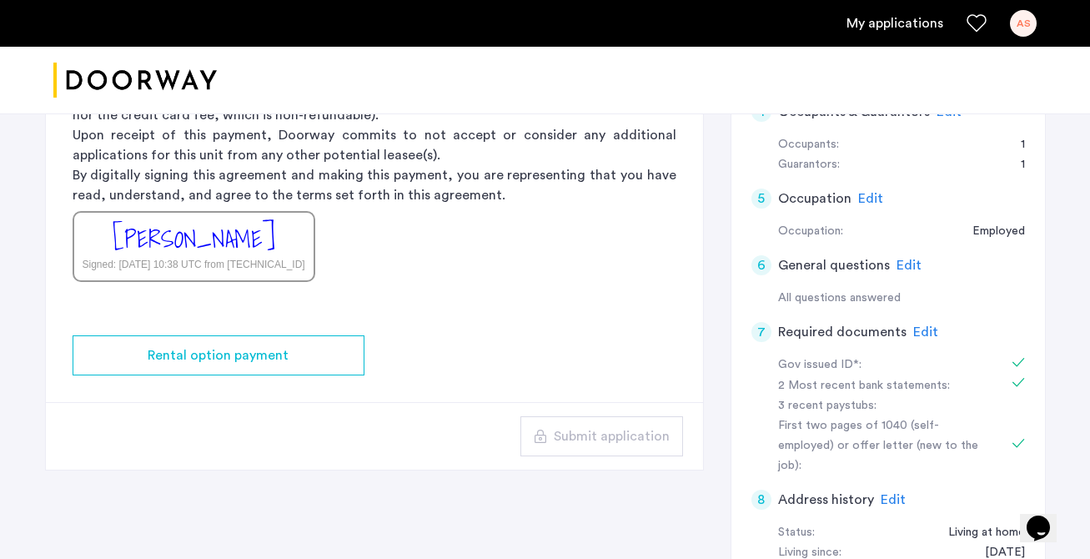
scroll to position [0, 0]
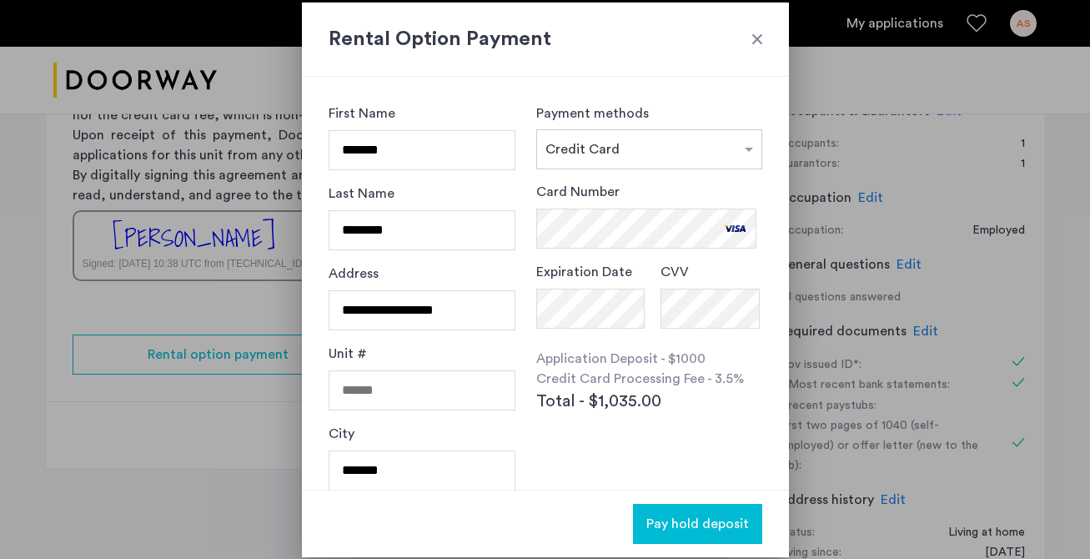
click at [677, 526] on span "Pay hold deposit" at bounding box center [697, 524] width 103 height 20
click at [760, 42] on div at bounding box center [757, 39] width 17 height 17
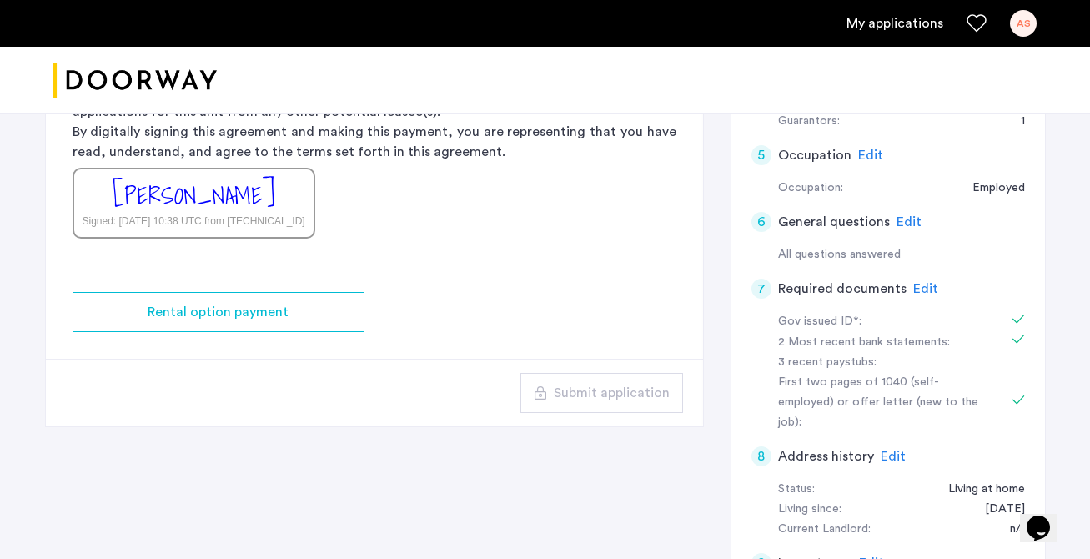
scroll to position [630, 0]
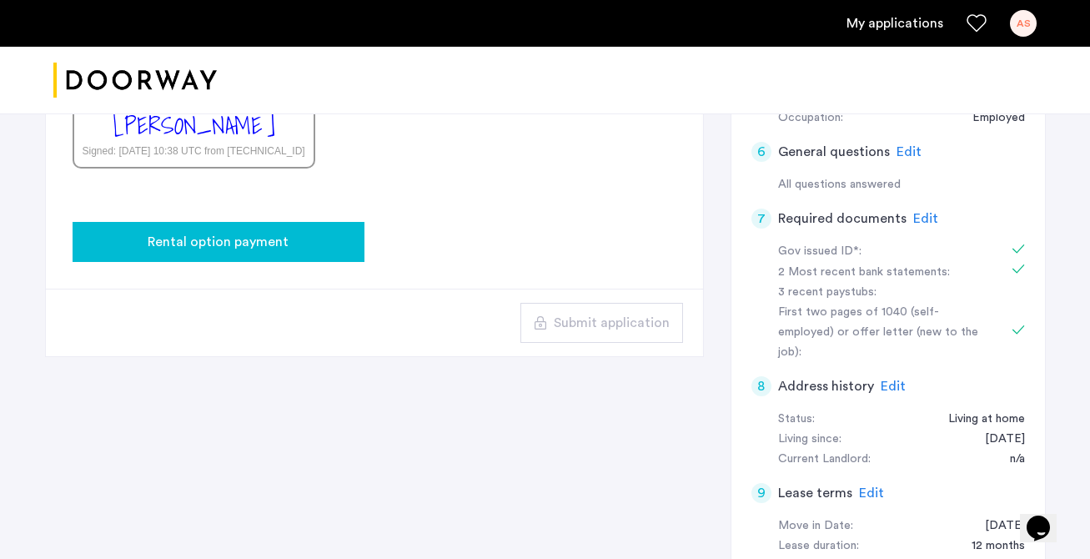
click at [260, 249] on span "Rental option payment" at bounding box center [218, 242] width 141 height 20
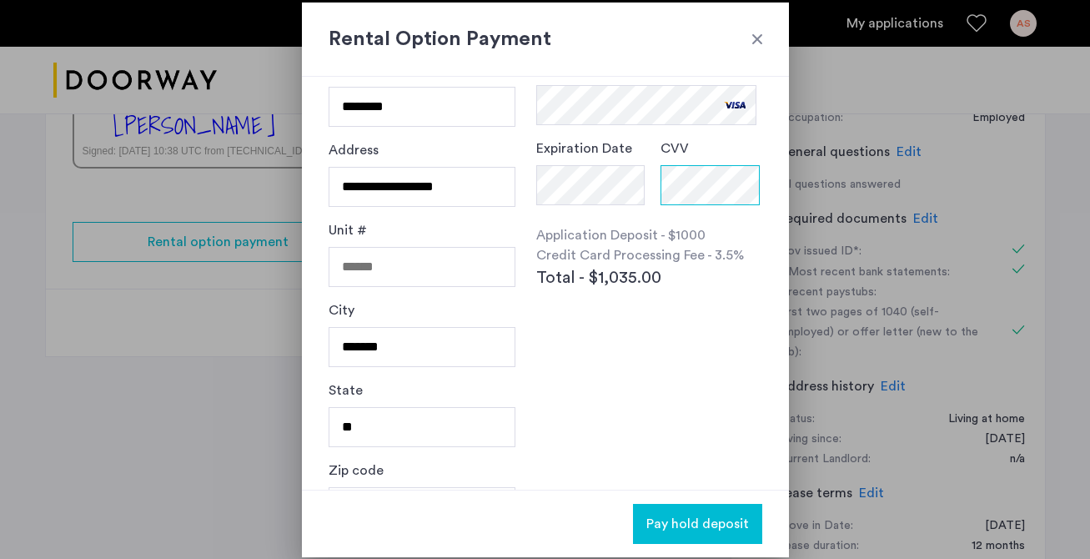
scroll to position [174, 0]
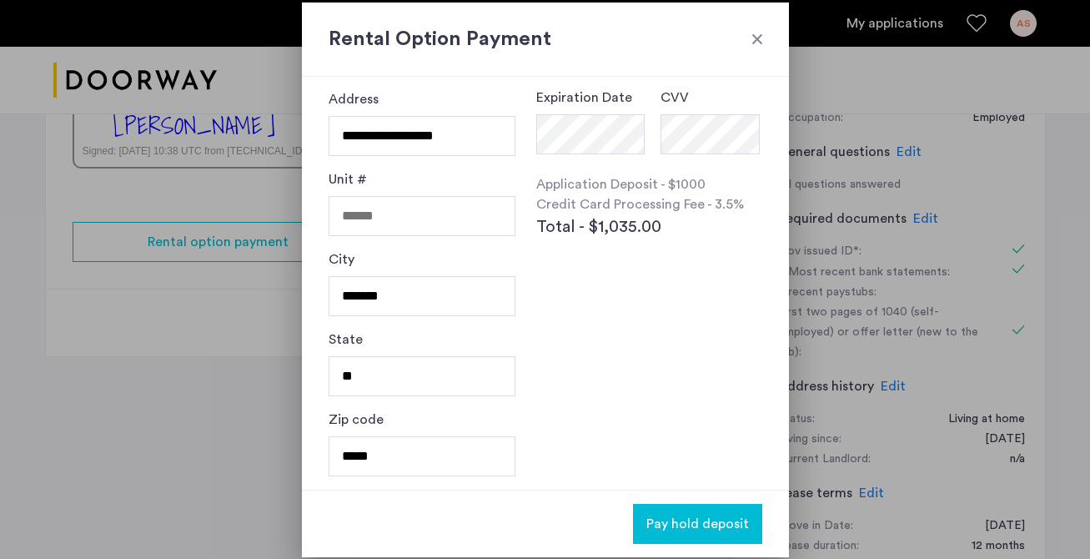
click at [671, 528] on span "Pay hold deposit" at bounding box center [697, 524] width 103 height 20
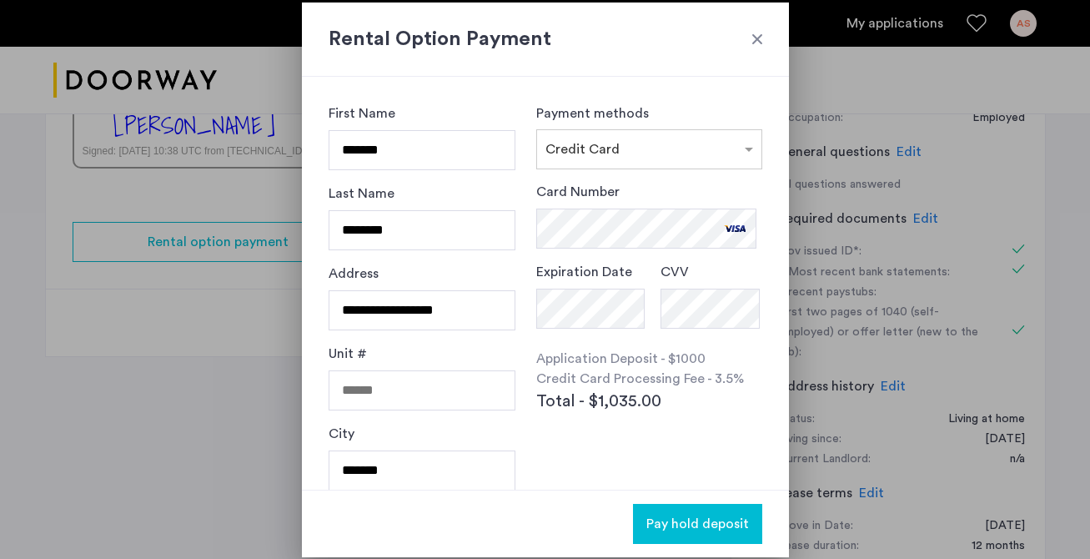
click at [760, 43] on div at bounding box center [757, 39] width 17 height 17
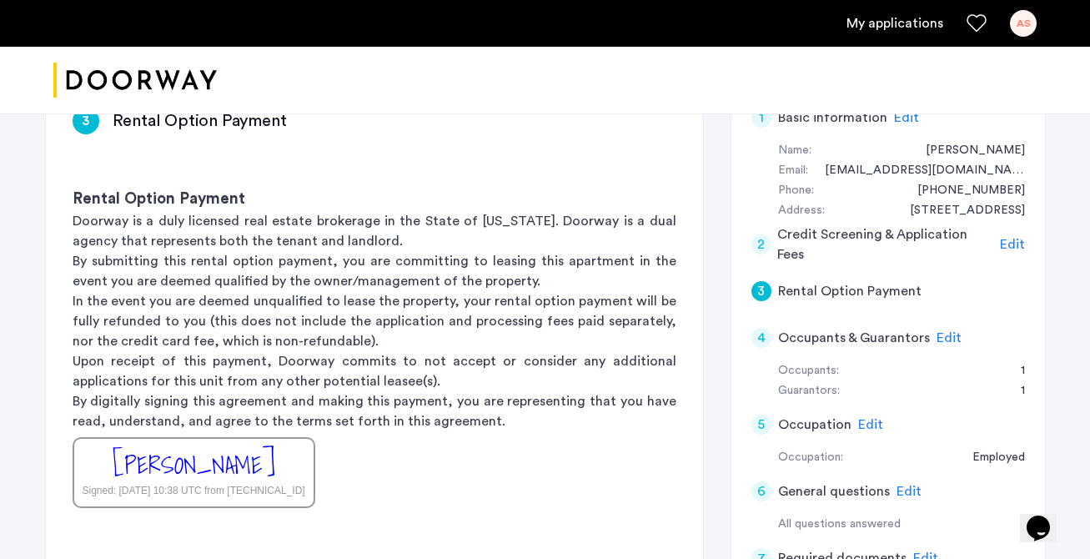
scroll to position [382, 0]
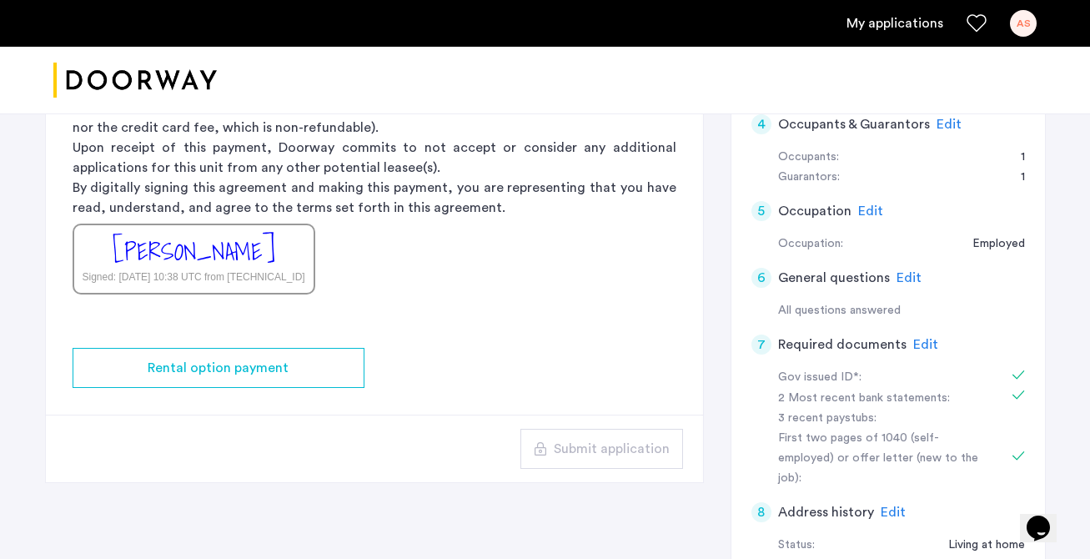
scroll to position [506, 0]
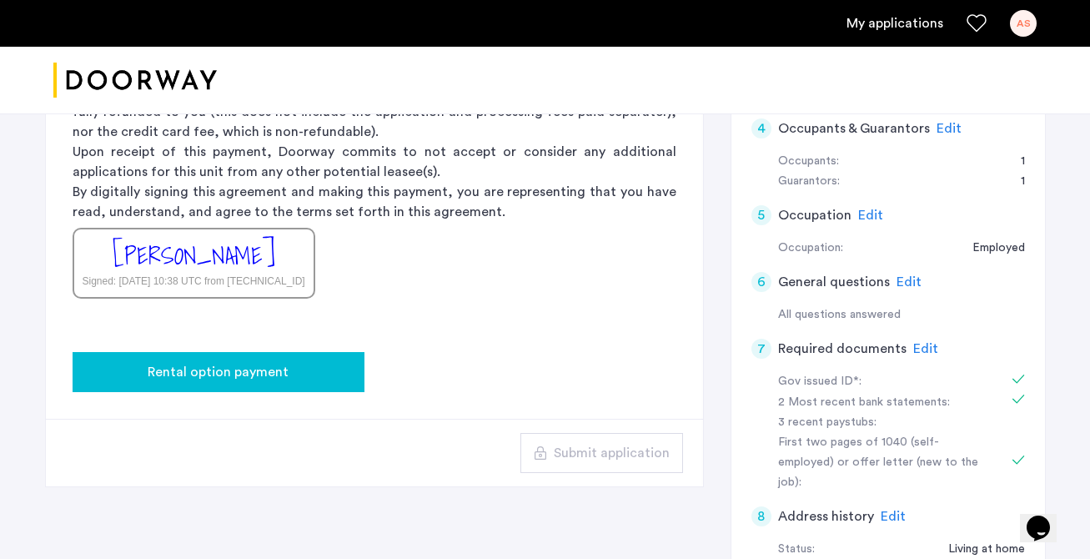
click at [267, 374] on span "Rental option payment" at bounding box center [218, 372] width 141 height 20
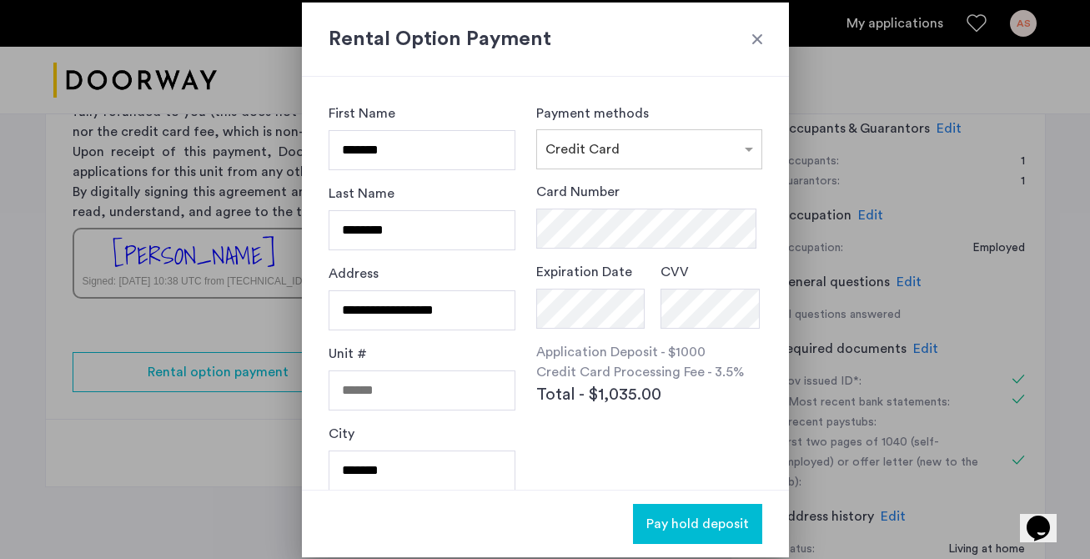
scroll to position [0, 0]
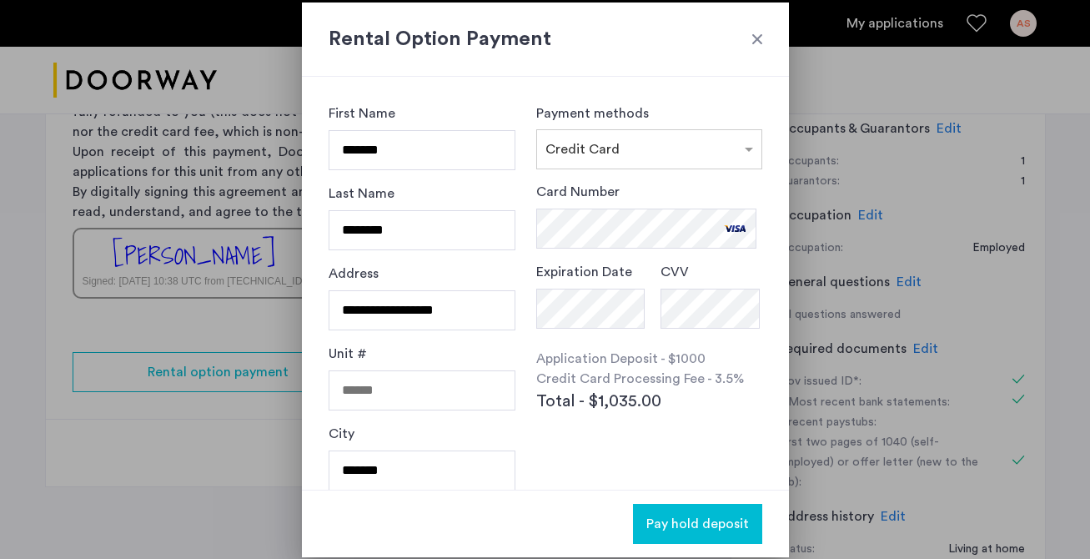
click at [680, 524] on span "Pay hold deposit" at bounding box center [697, 524] width 103 height 20
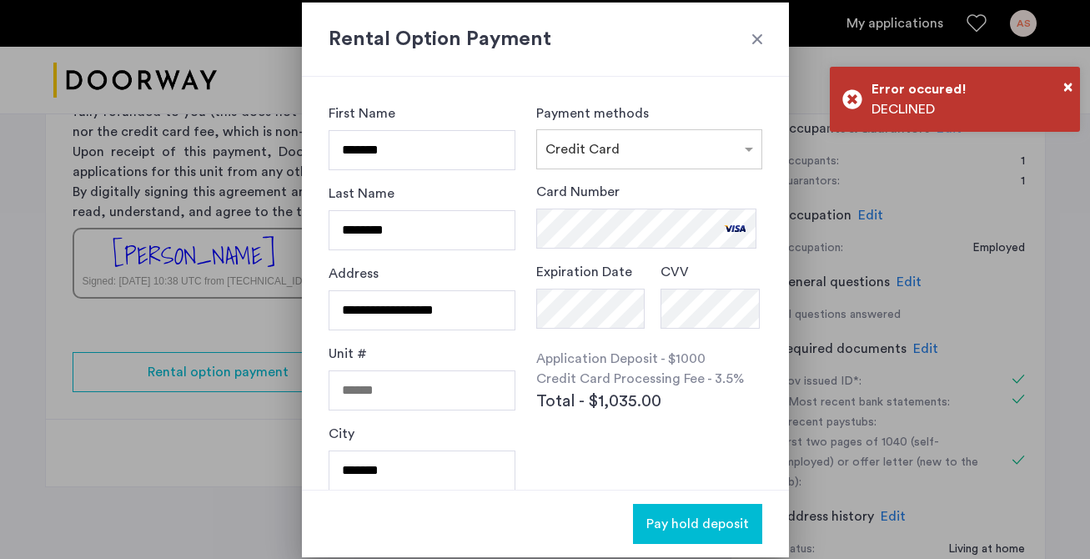
click at [749, 38] on div at bounding box center [757, 39] width 17 height 17
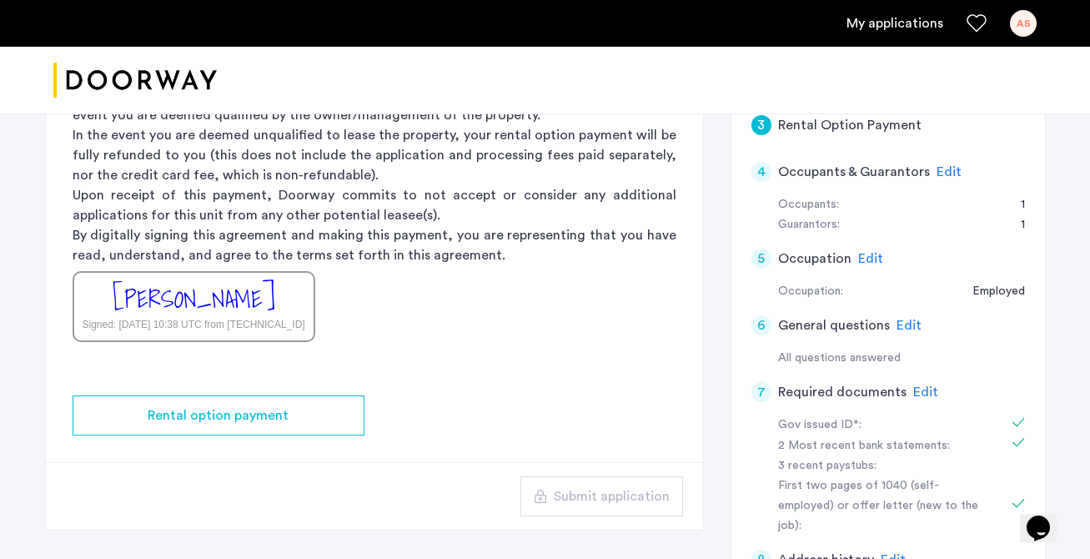
scroll to position [452, 0]
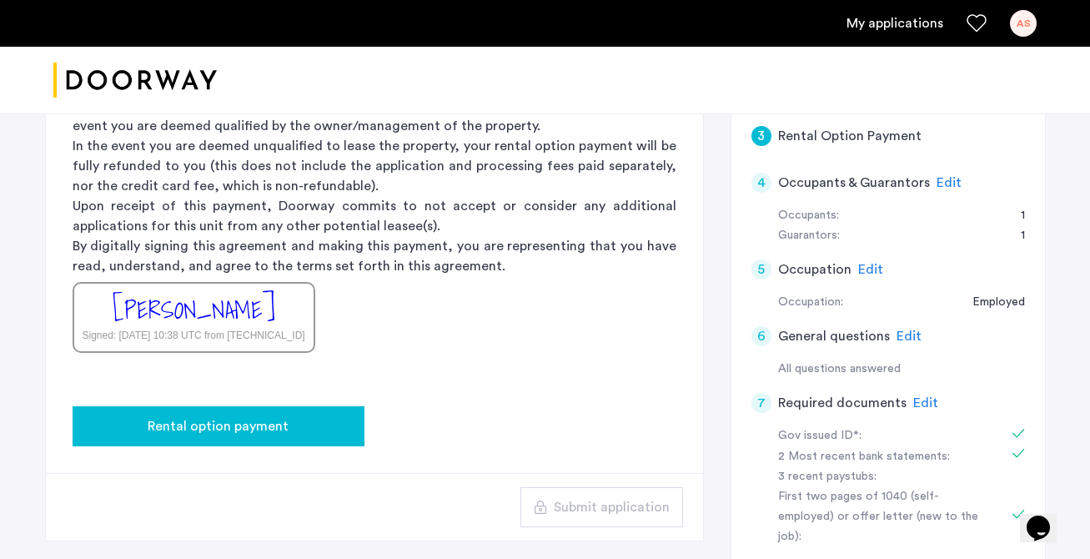
click at [227, 430] on span "Rental option payment" at bounding box center [218, 426] width 141 height 20
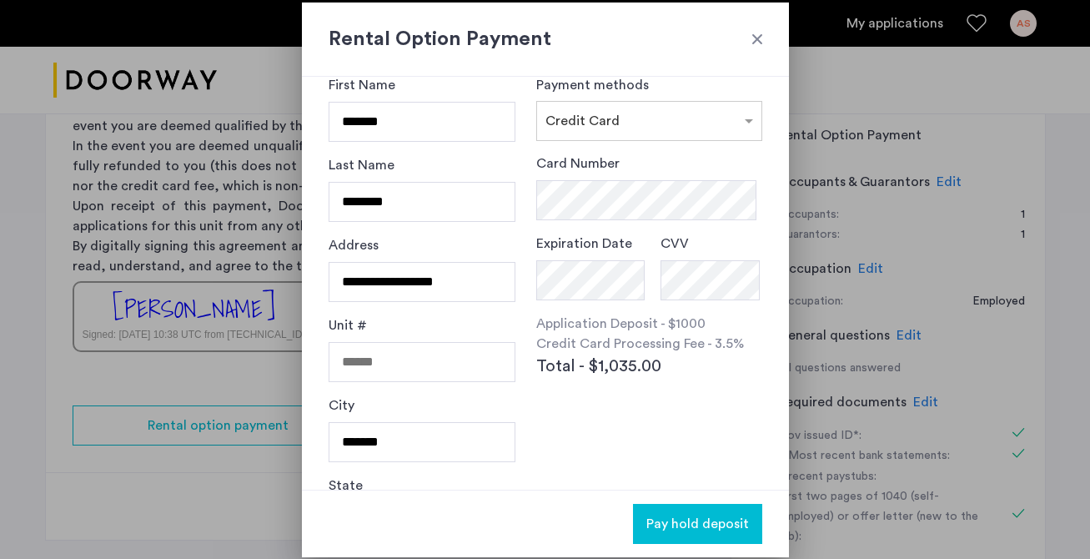
scroll to position [30, 0]
click at [694, 298] on div "CVV" at bounding box center [711, 268] width 102 height 73
click at [661, 519] on span "Pay hold deposit" at bounding box center [697, 524] width 103 height 20
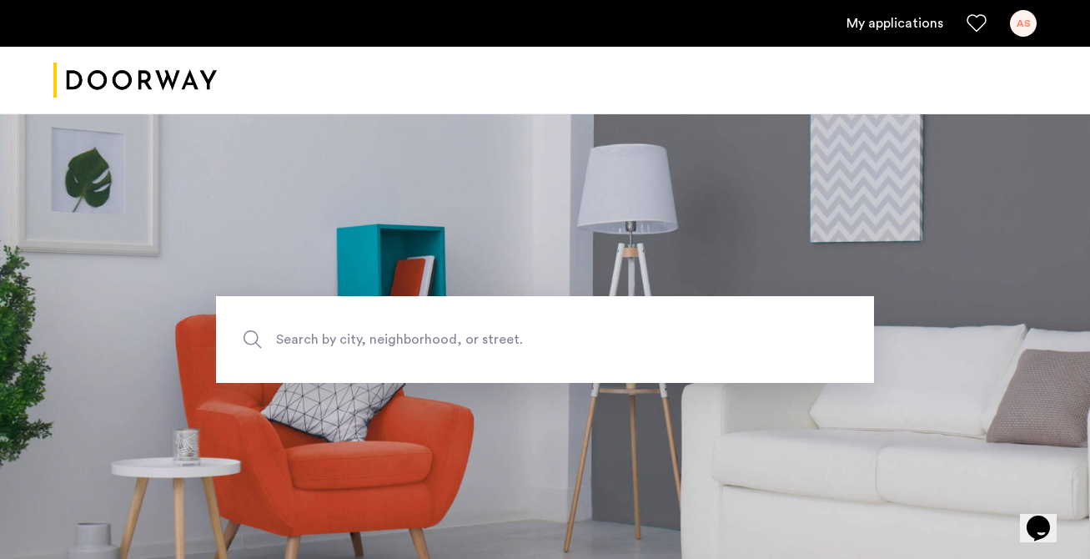
click at [1024, 23] on div "AS" at bounding box center [1023, 23] width 27 height 27
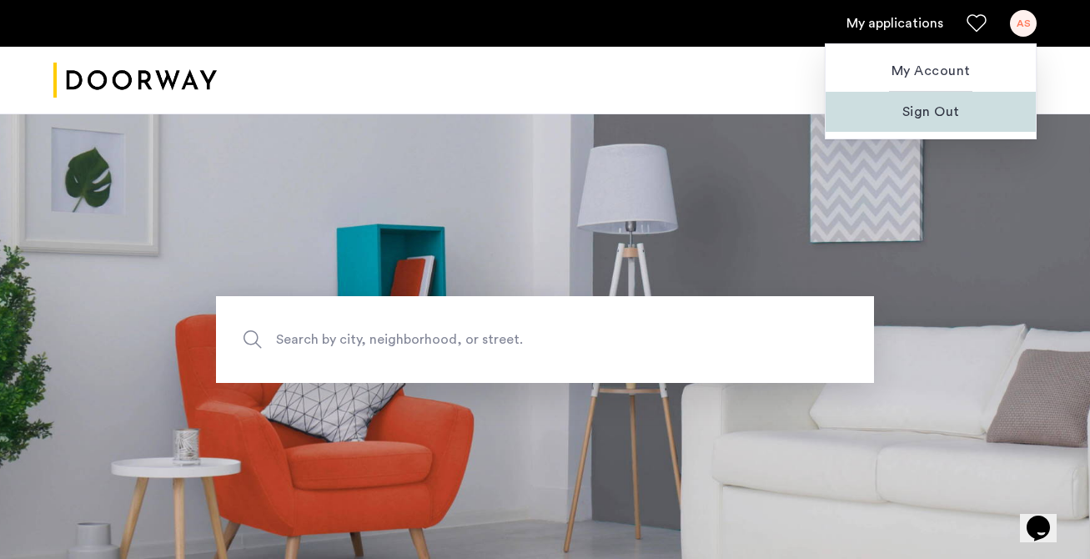
click at [972, 105] on span "Sign Out" at bounding box center [930, 112] width 183 height 20
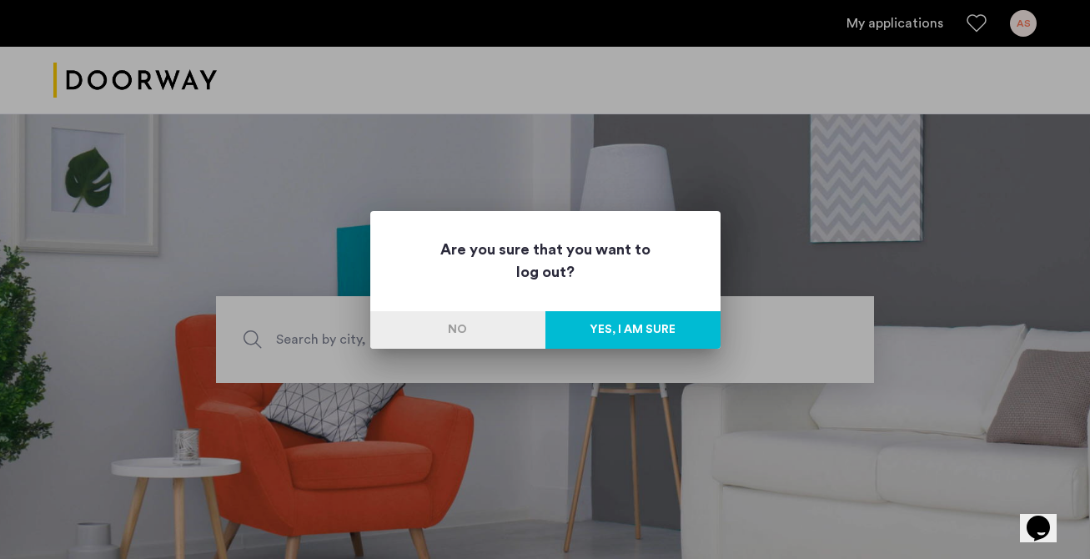
click at [607, 325] on button "Yes, I am sure" at bounding box center [632, 330] width 175 height 38
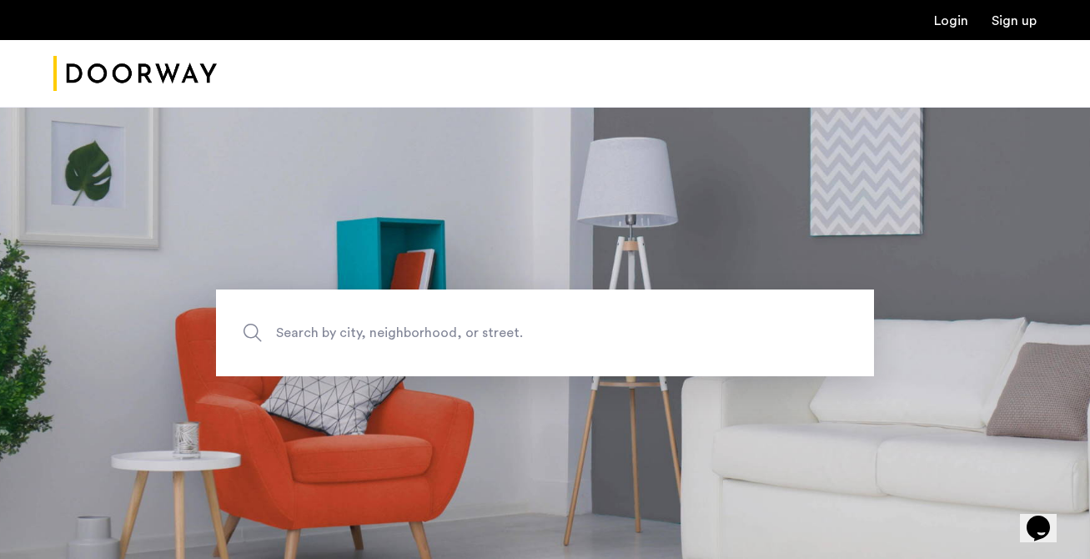
click at [951, 18] on link "Login" at bounding box center [951, 20] width 34 height 13
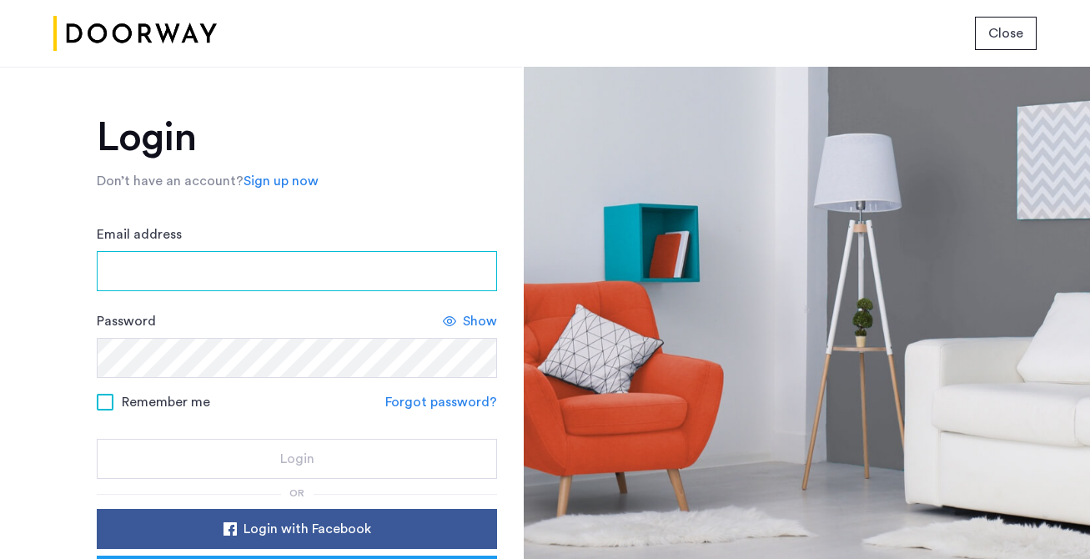
click at [298, 272] on input "Email address" at bounding box center [297, 271] width 400 height 40
